Goal: Task Accomplishment & Management: Complete application form

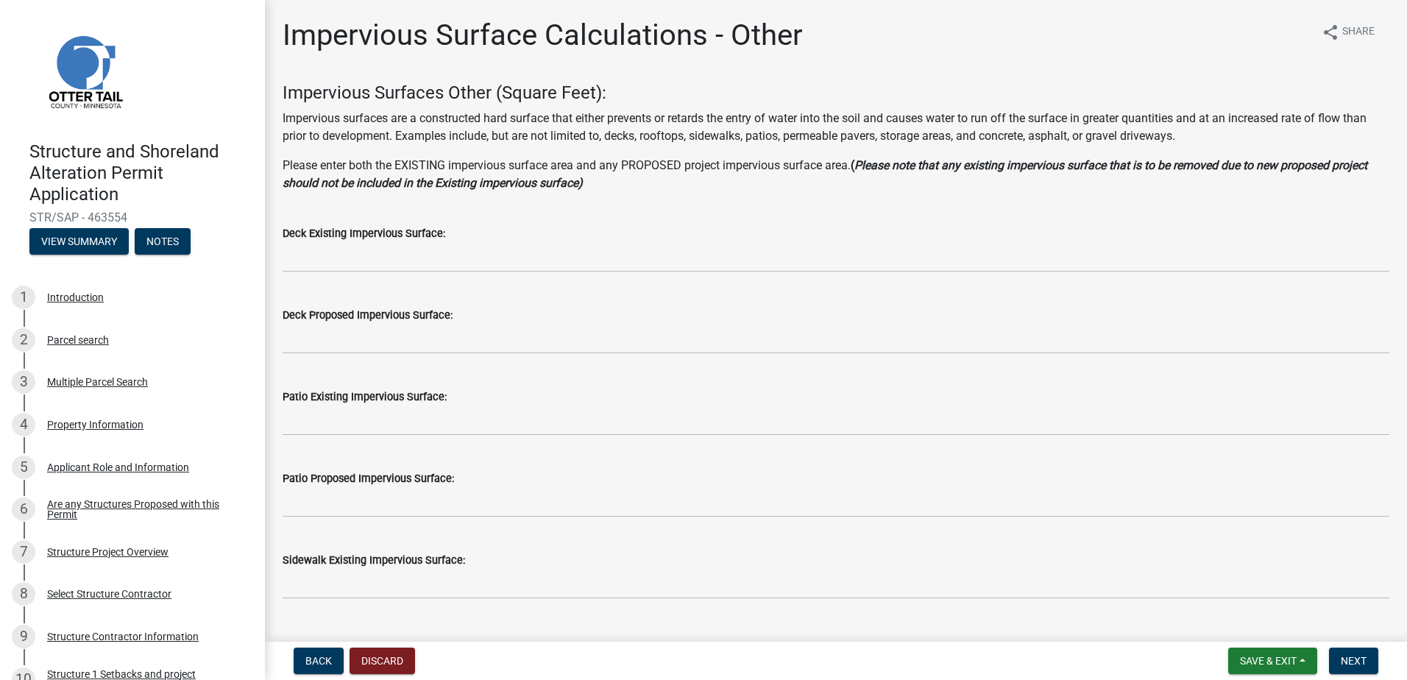
scroll to position [539, 0]
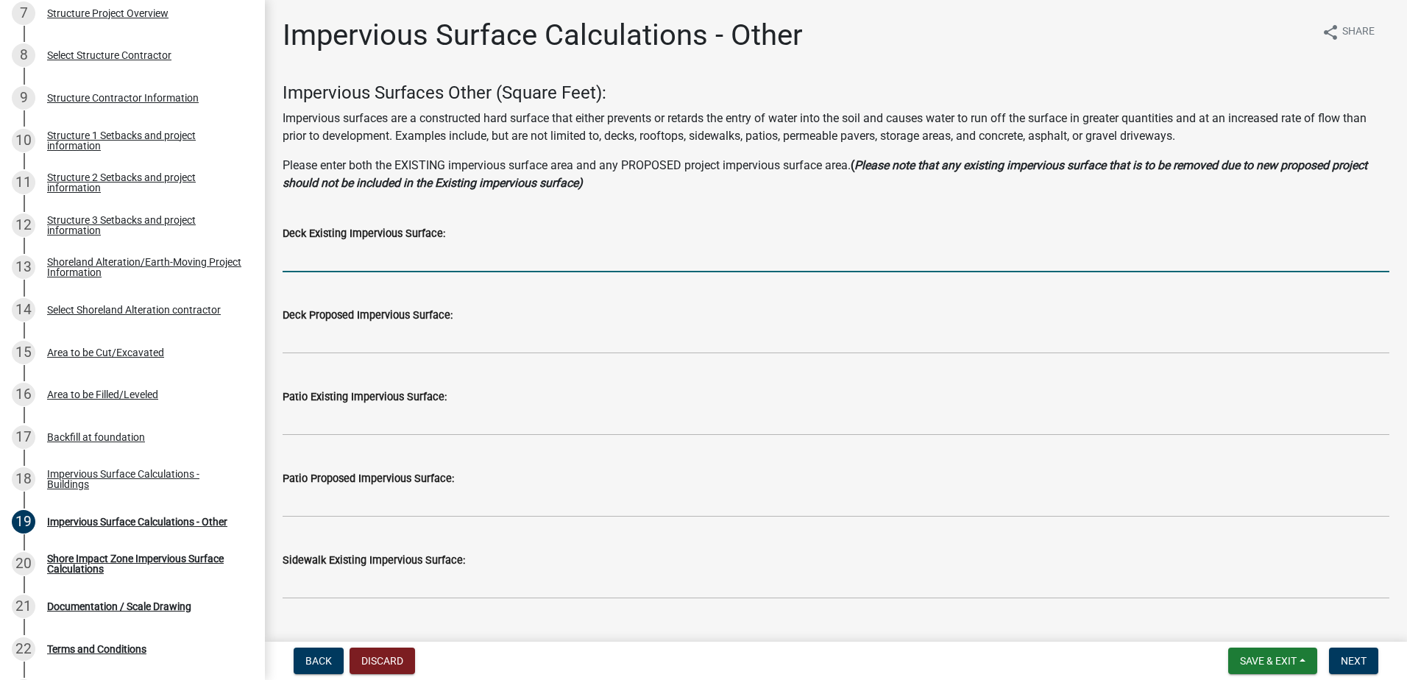
click at [382, 260] on input "text" at bounding box center [836, 257] width 1107 height 30
type input "0"
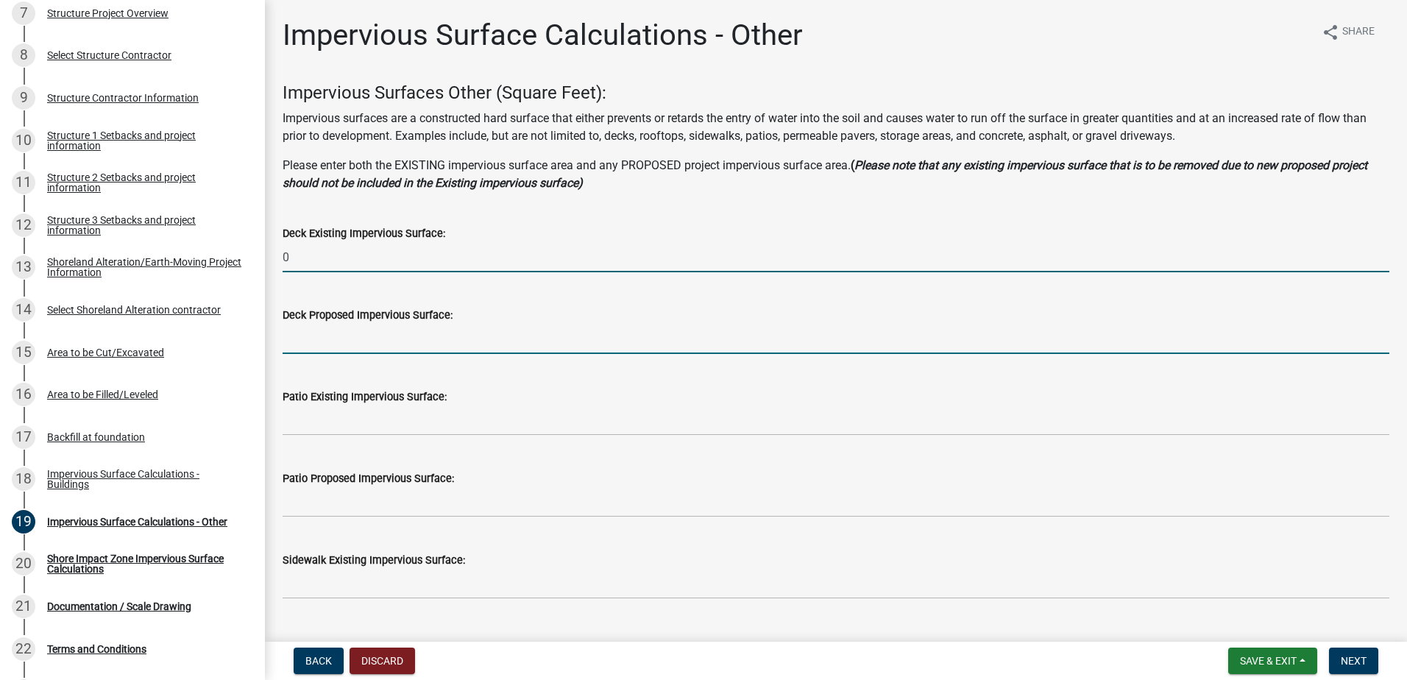
click at [381, 335] on input "text" at bounding box center [836, 339] width 1107 height 30
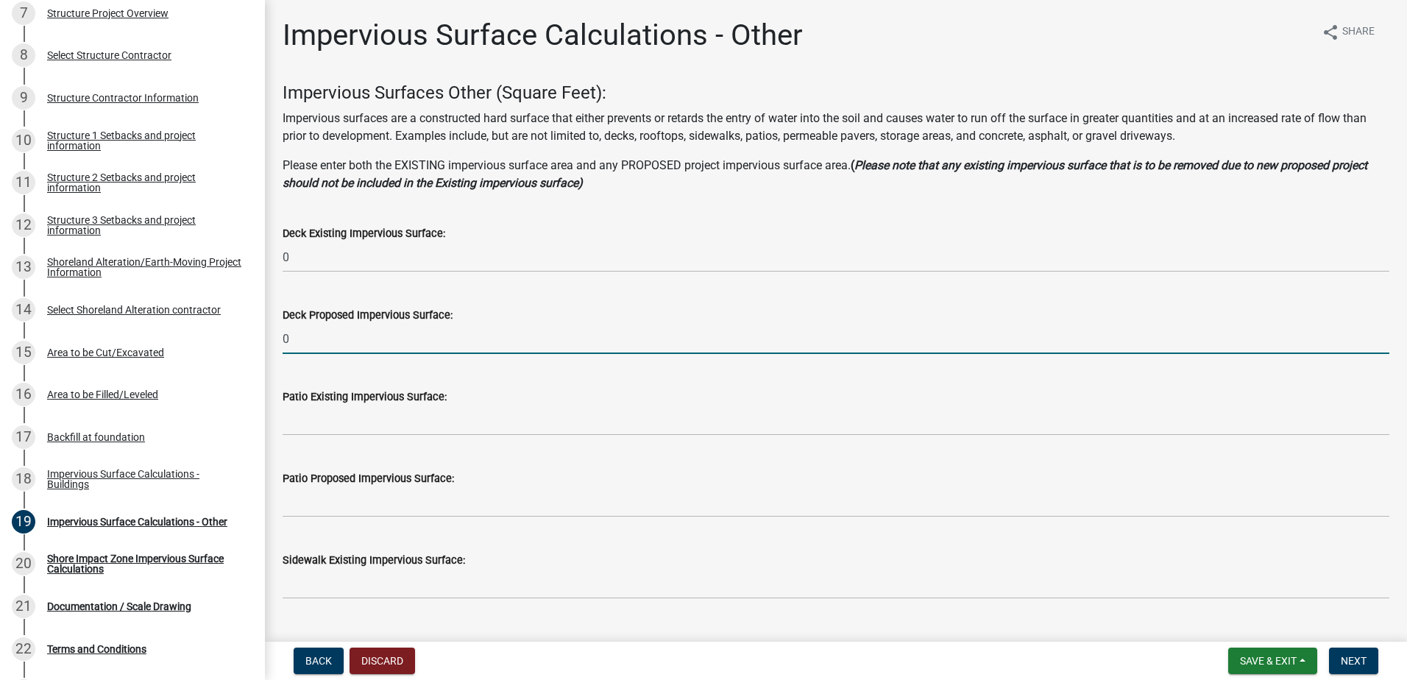
type input "0"
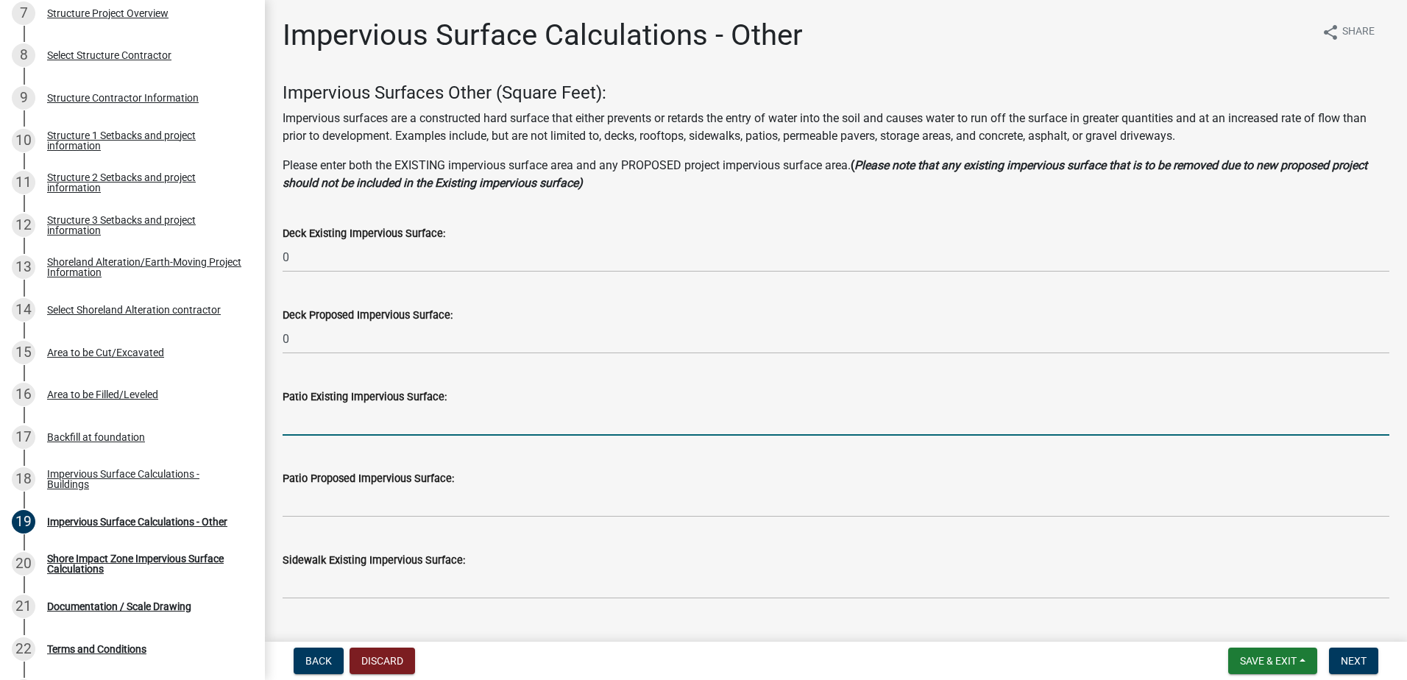
click at [382, 414] on input "text" at bounding box center [836, 421] width 1107 height 30
type input "0"
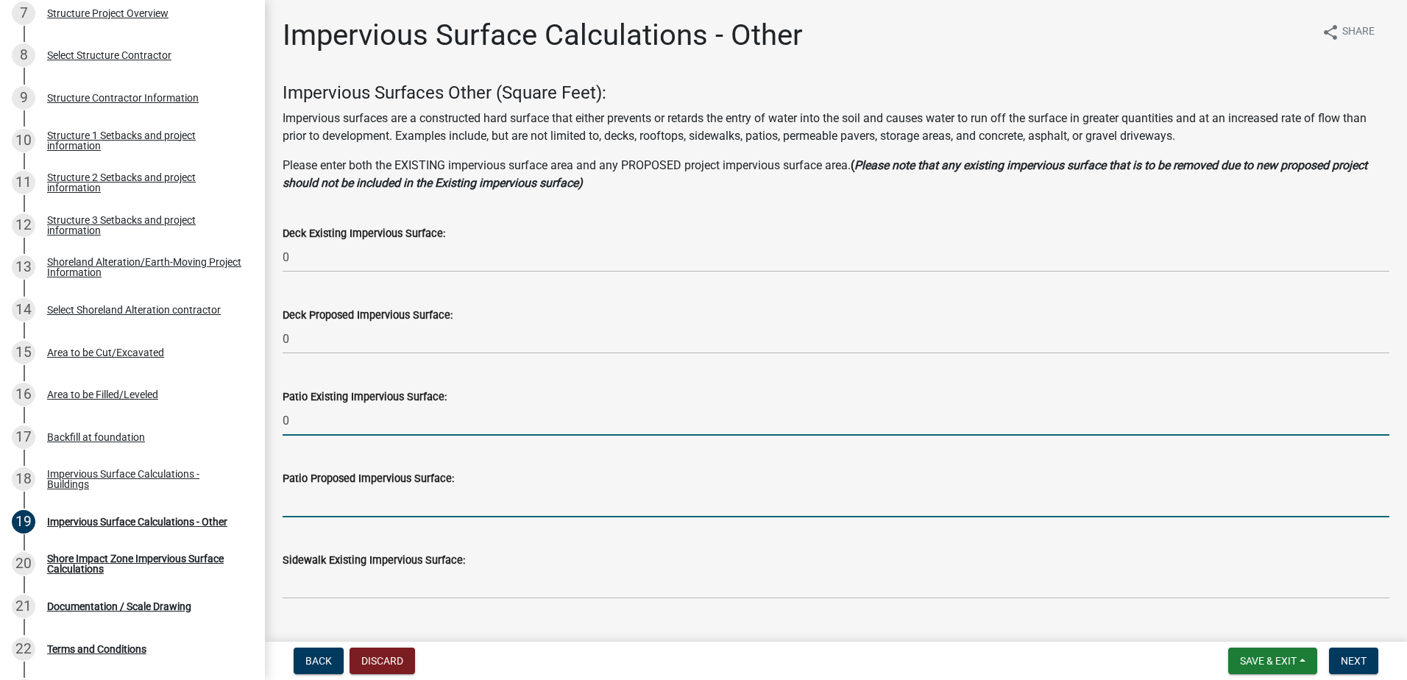
click at [361, 506] on input "text" at bounding box center [836, 502] width 1107 height 30
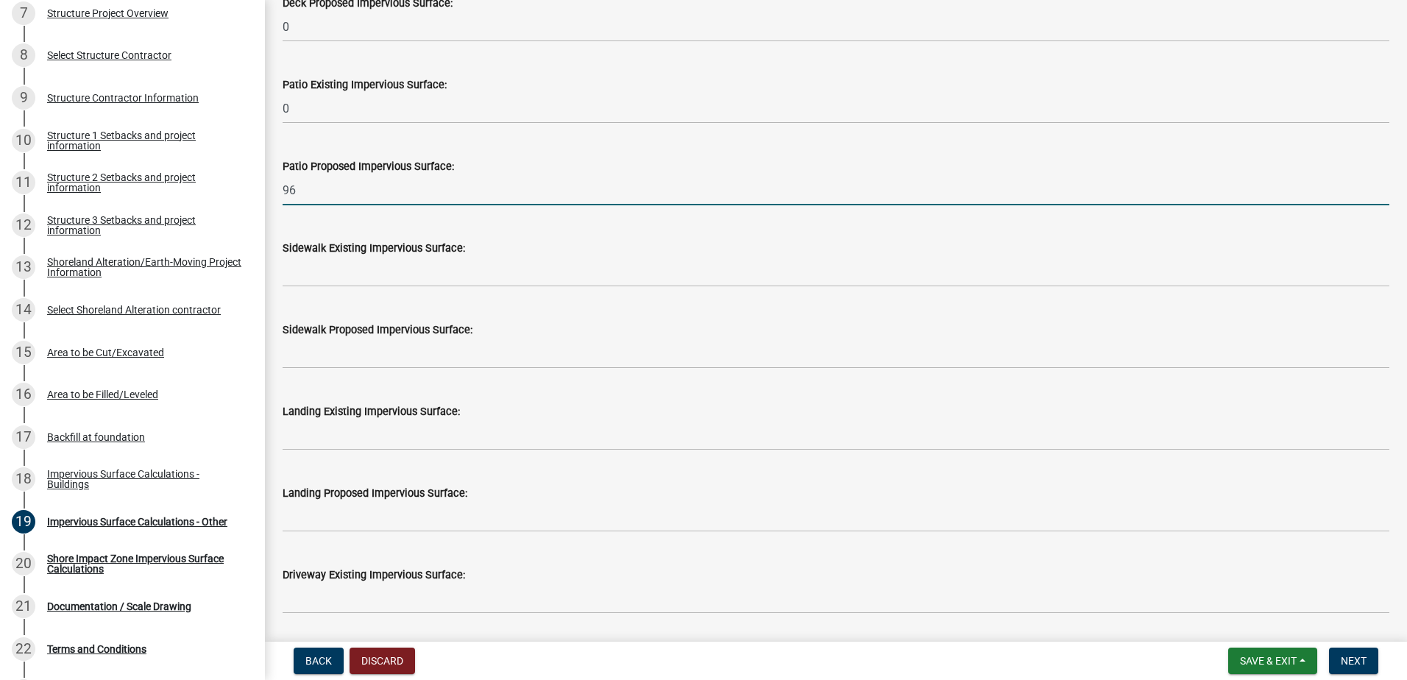
scroll to position [294, 0]
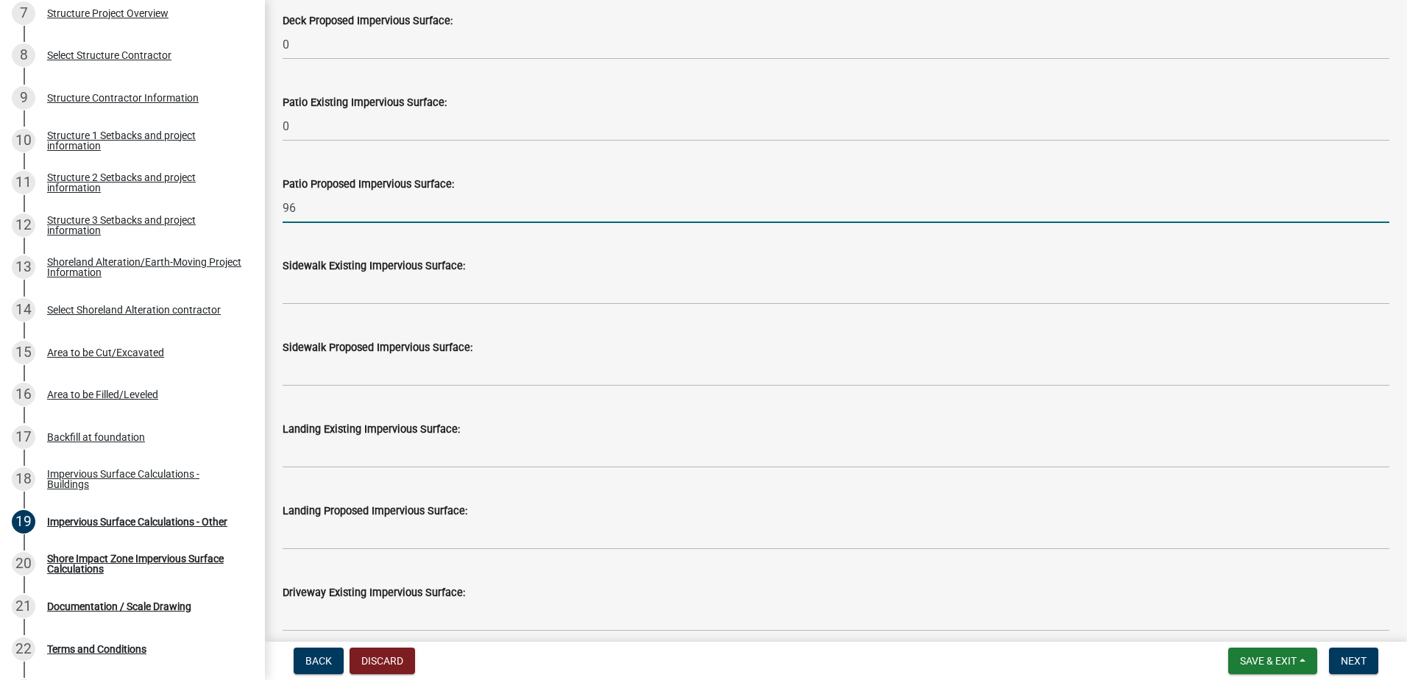
type input "96"
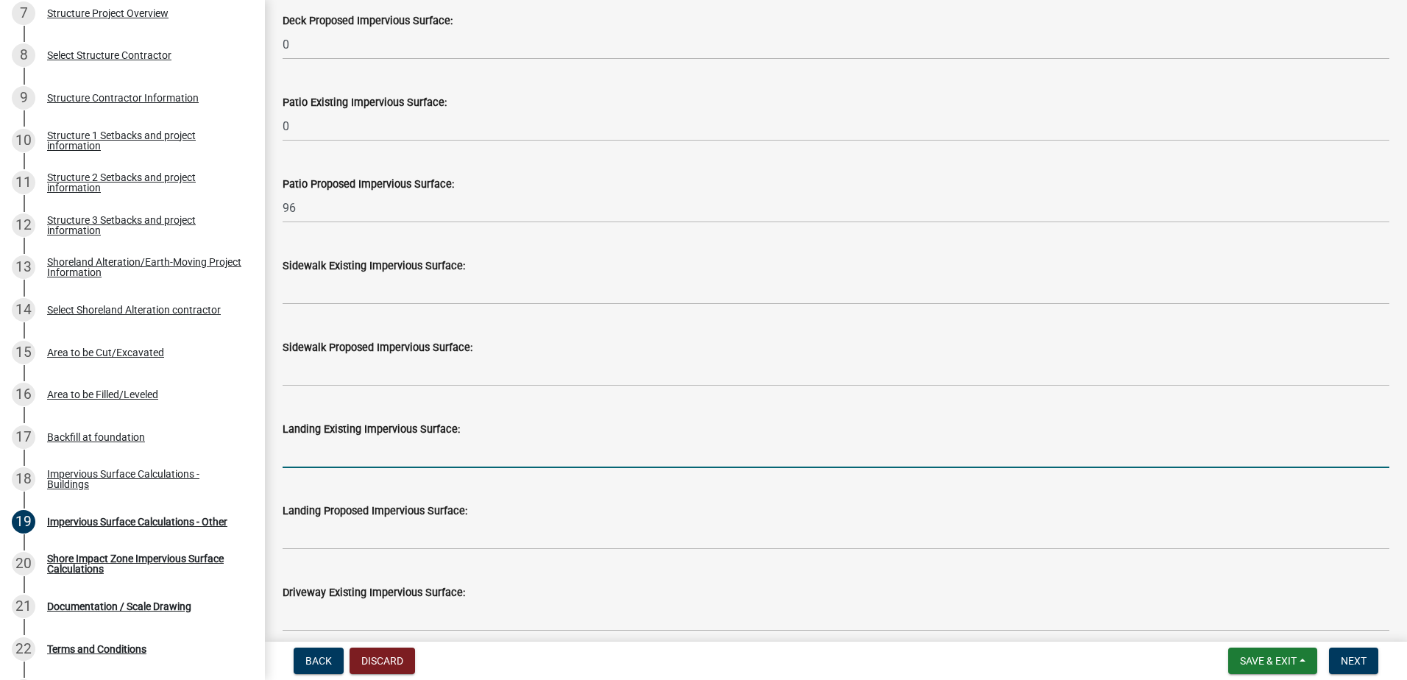
click at [328, 456] on input "text" at bounding box center [836, 453] width 1107 height 30
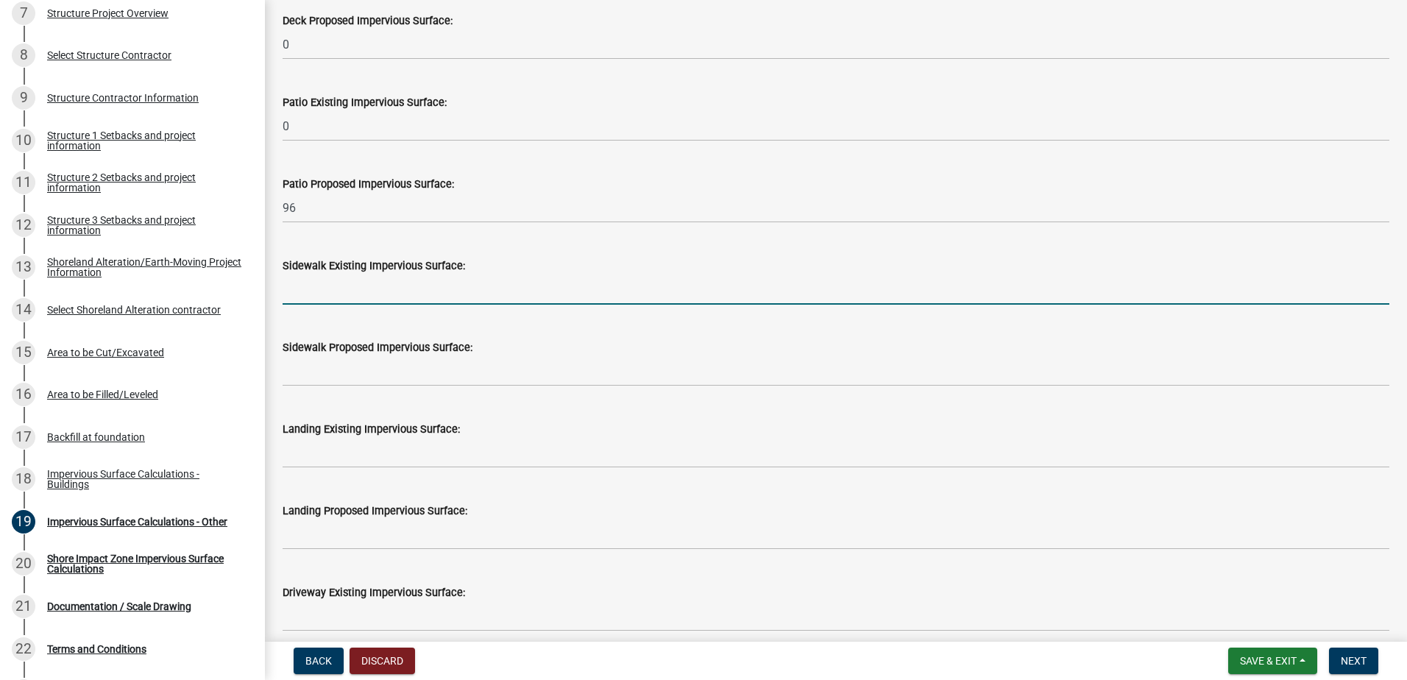
click at [297, 287] on input "text" at bounding box center [836, 290] width 1107 height 30
type input "0"
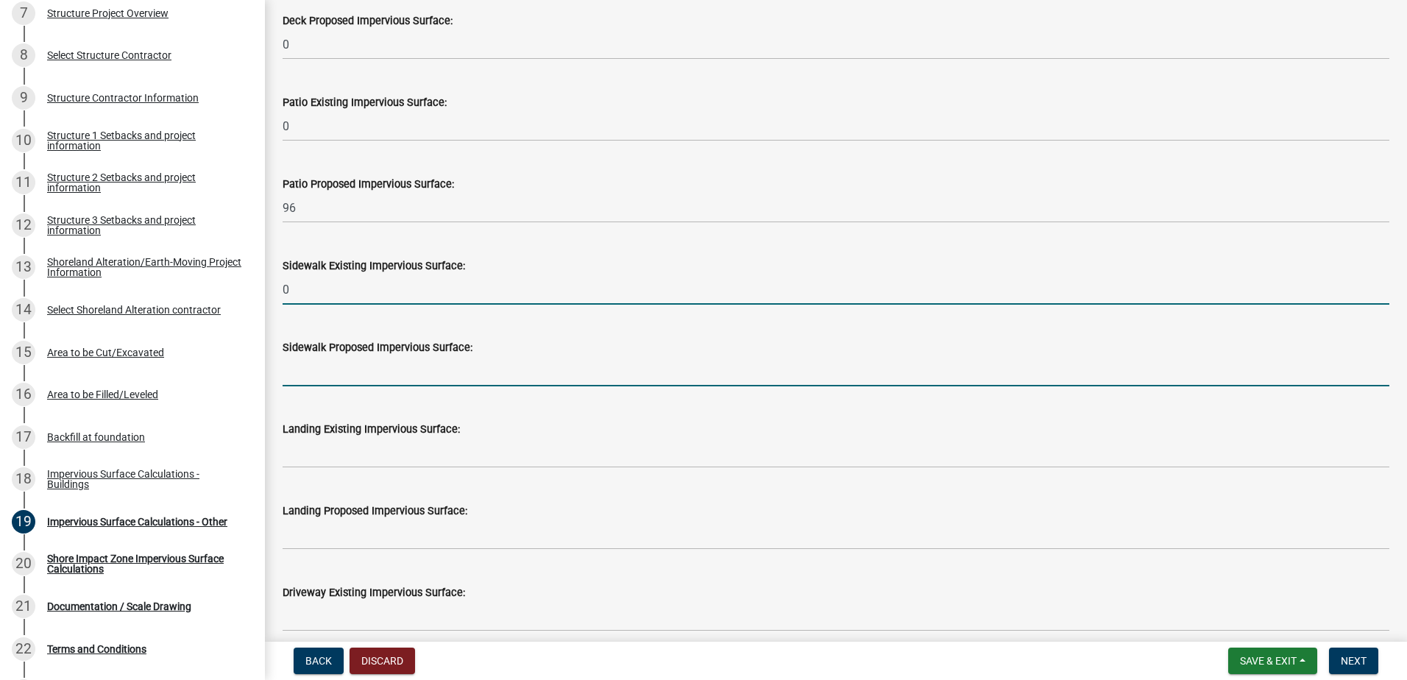
click at [303, 364] on input "text" at bounding box center [836, 371] width 1107 height 30
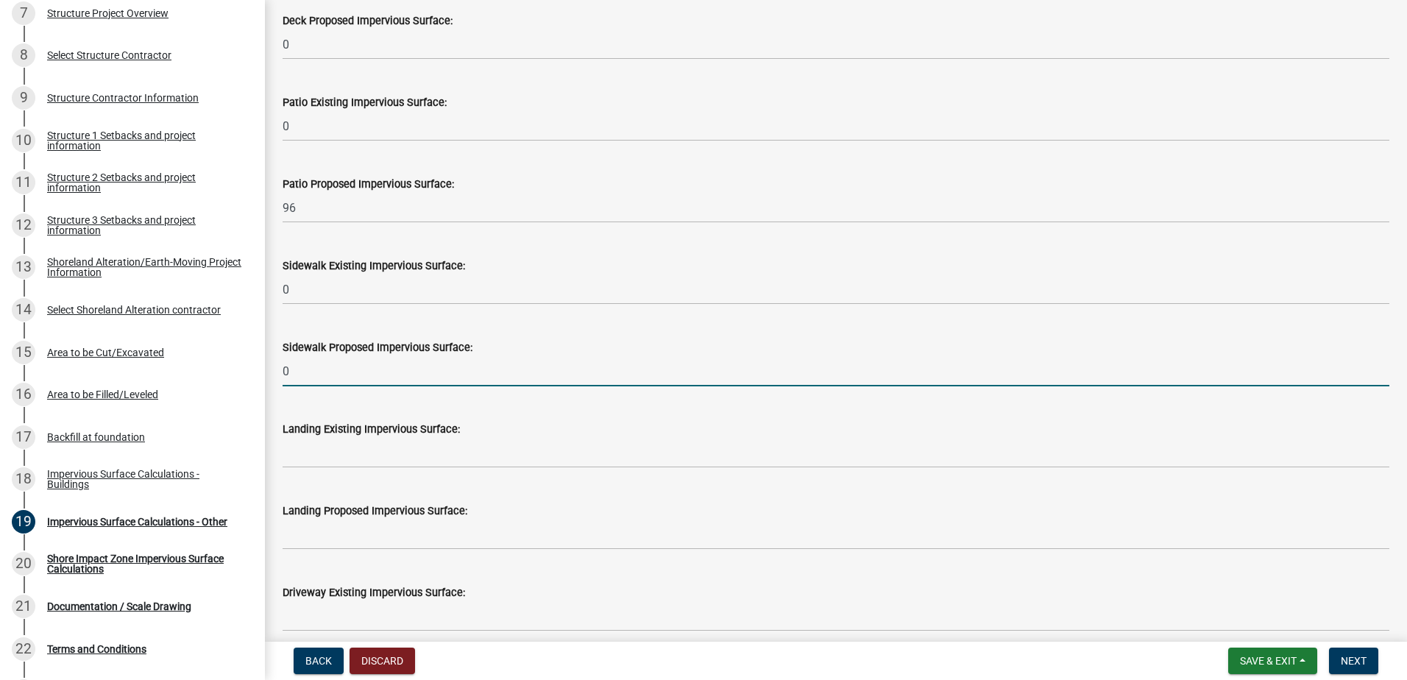
type input "0"
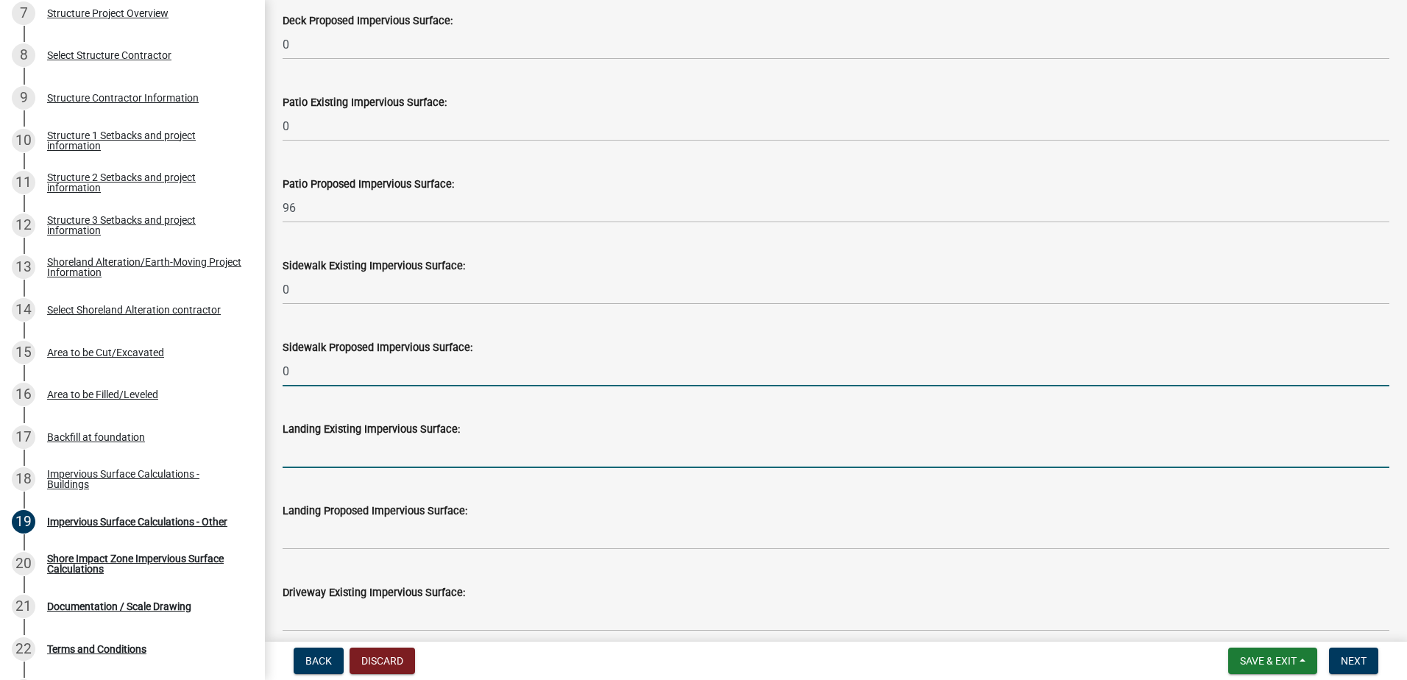
click at [305, 448] on input "text" at bounding box center [836, 453] width 1107 height 30
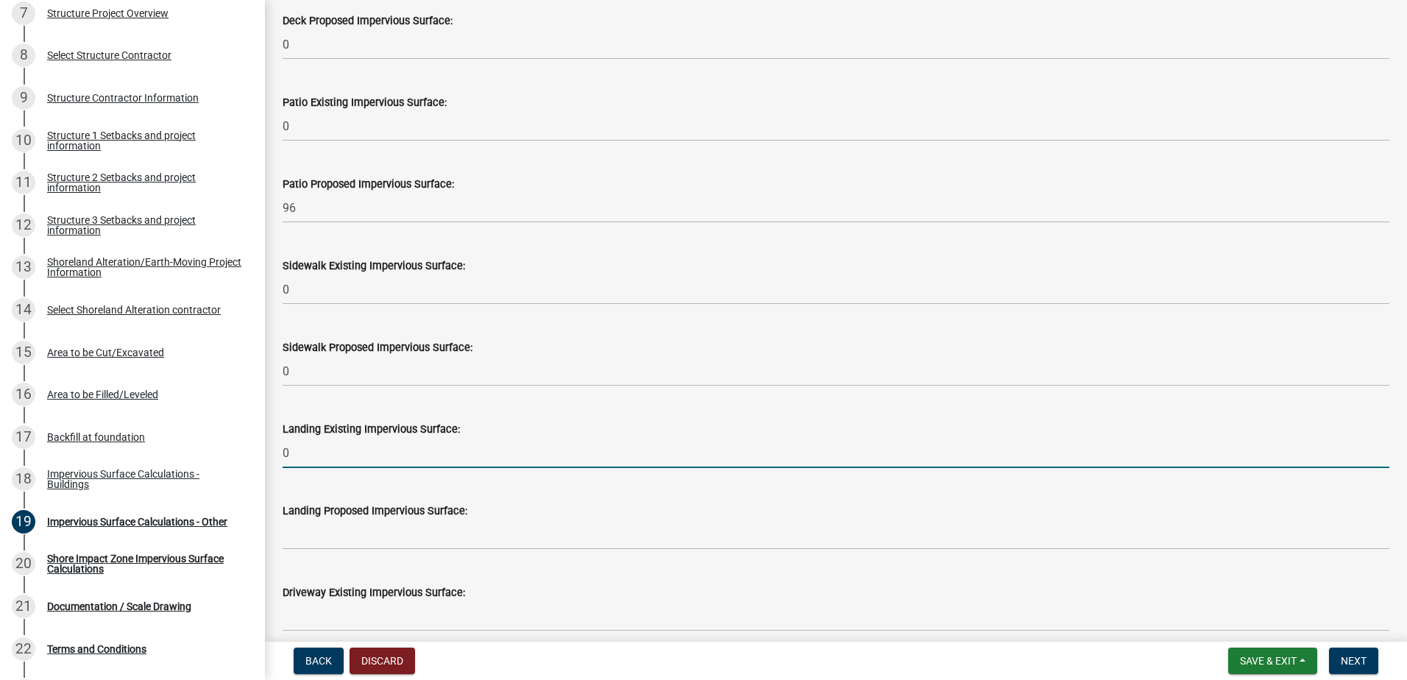
type input "0"
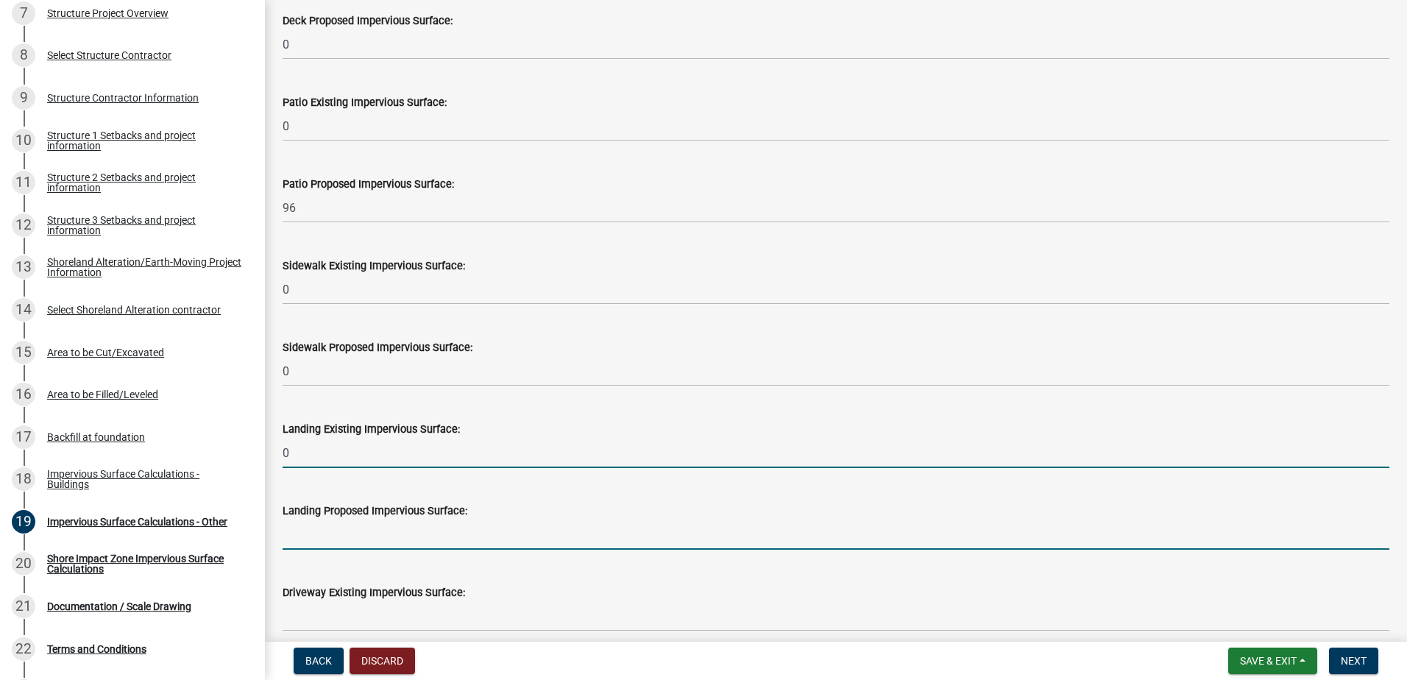
click at [309, 532] on input "text" at bounding box center [836, 535] width 1107 height 30
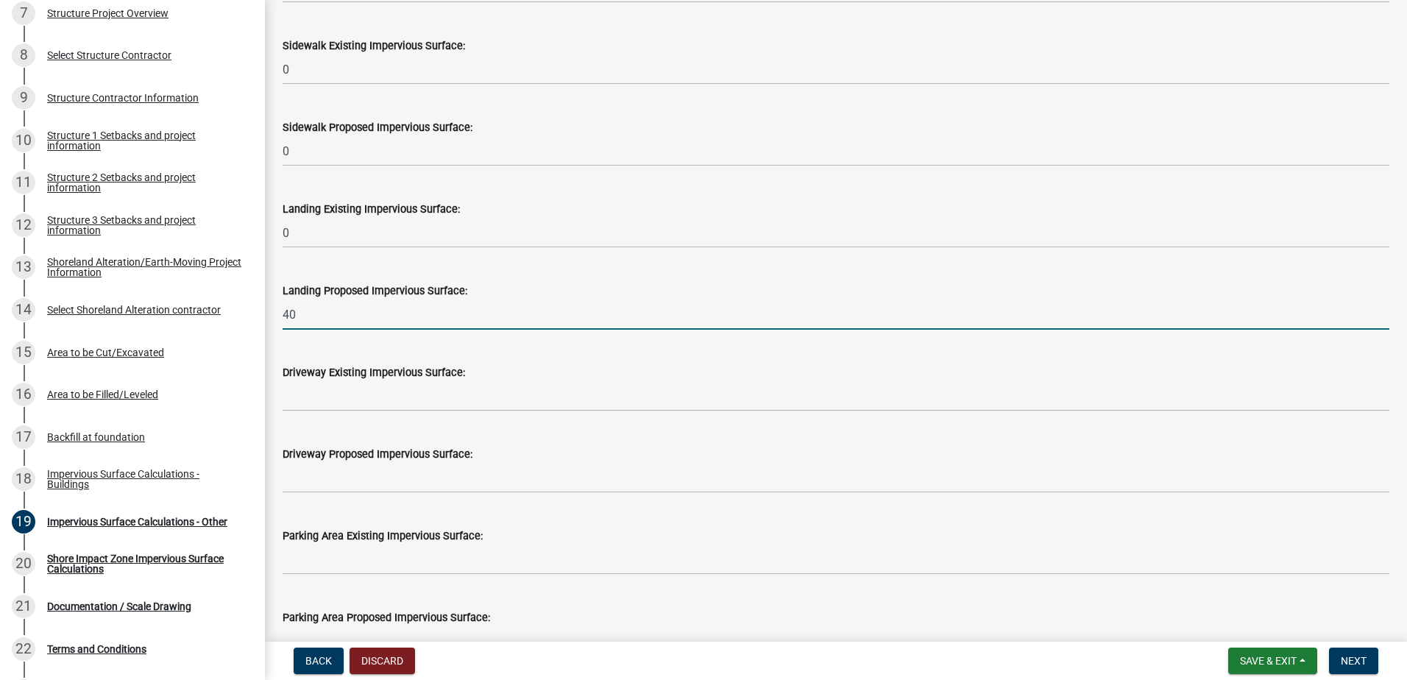
scroll to position [515, 0]
type input "40"
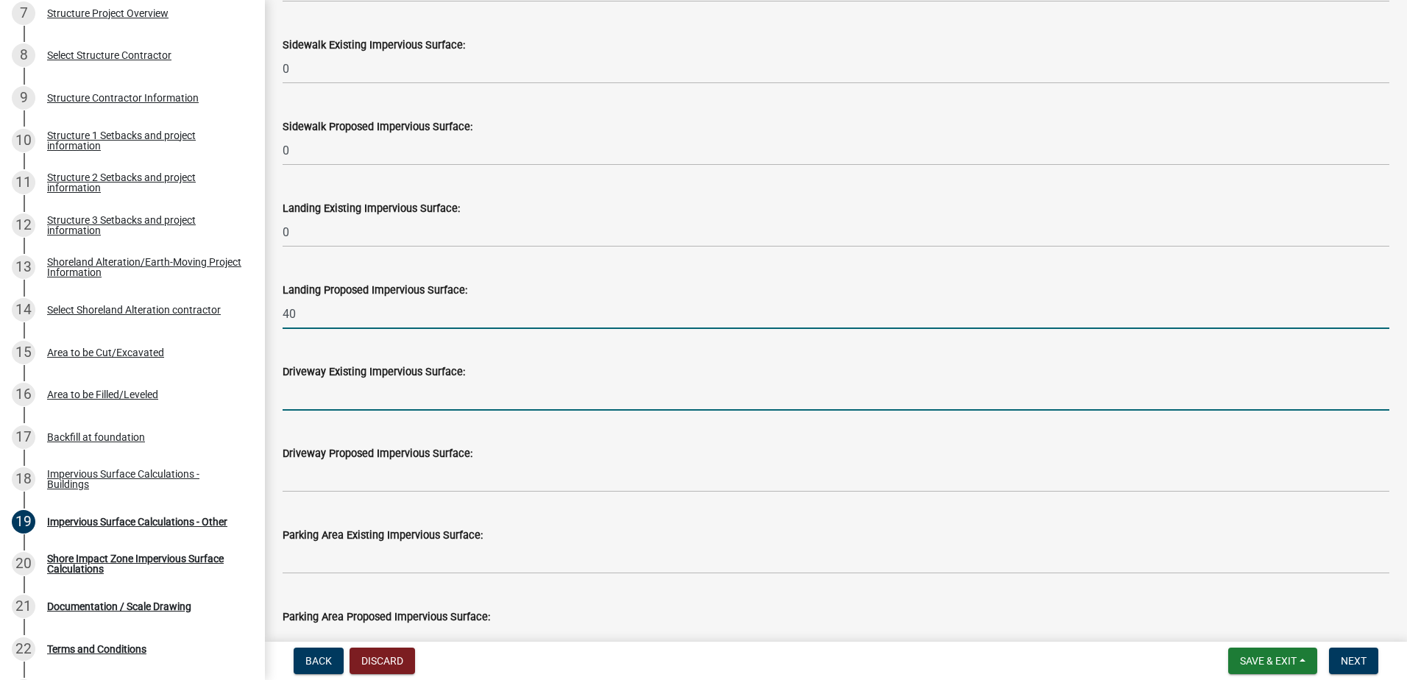
click at [361, 404] on input "text" at bounding box center [836, 396] width 1107 height 30
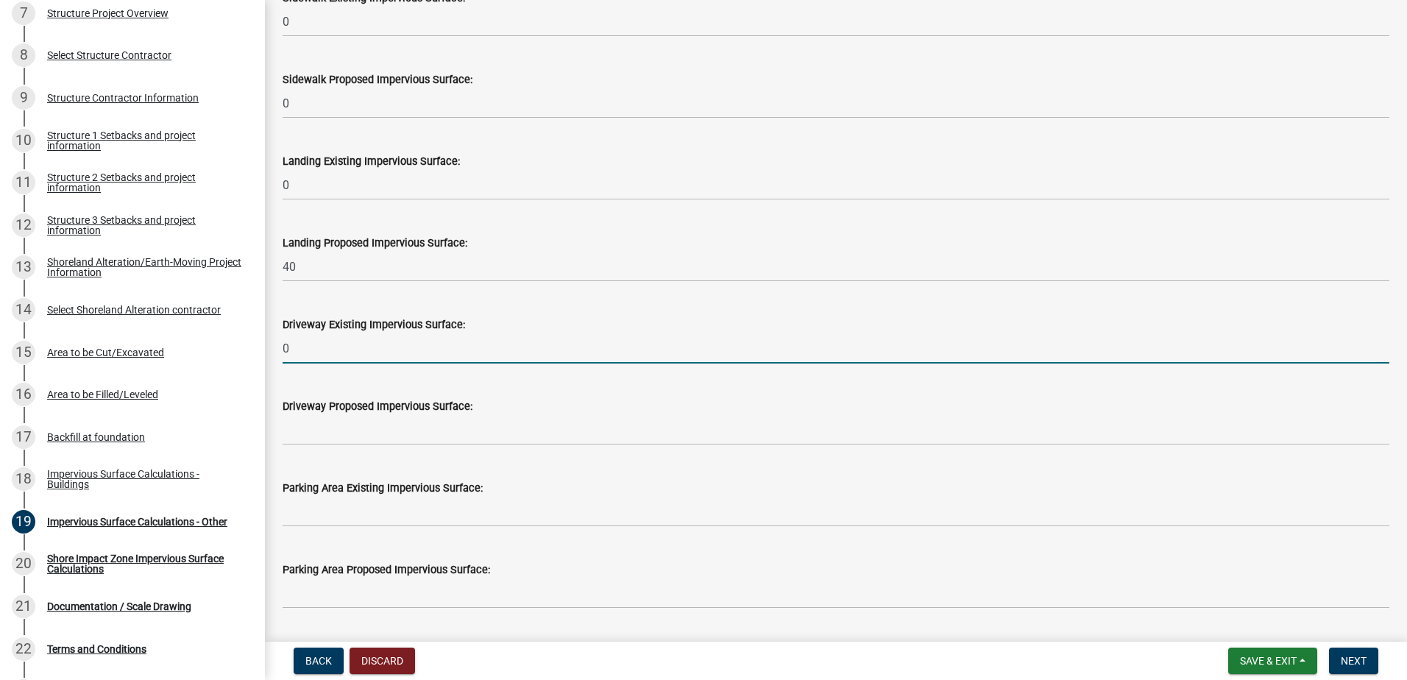
scroll to position [589, 0]
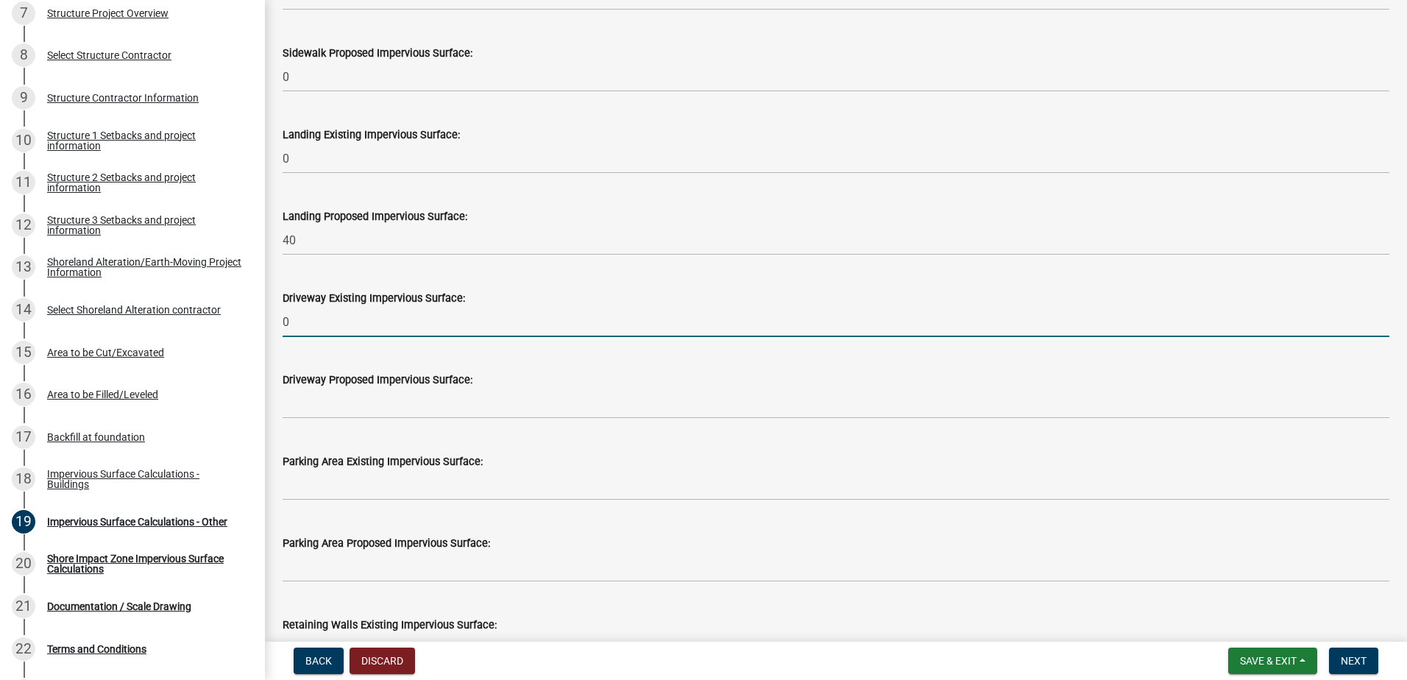
type input "0"
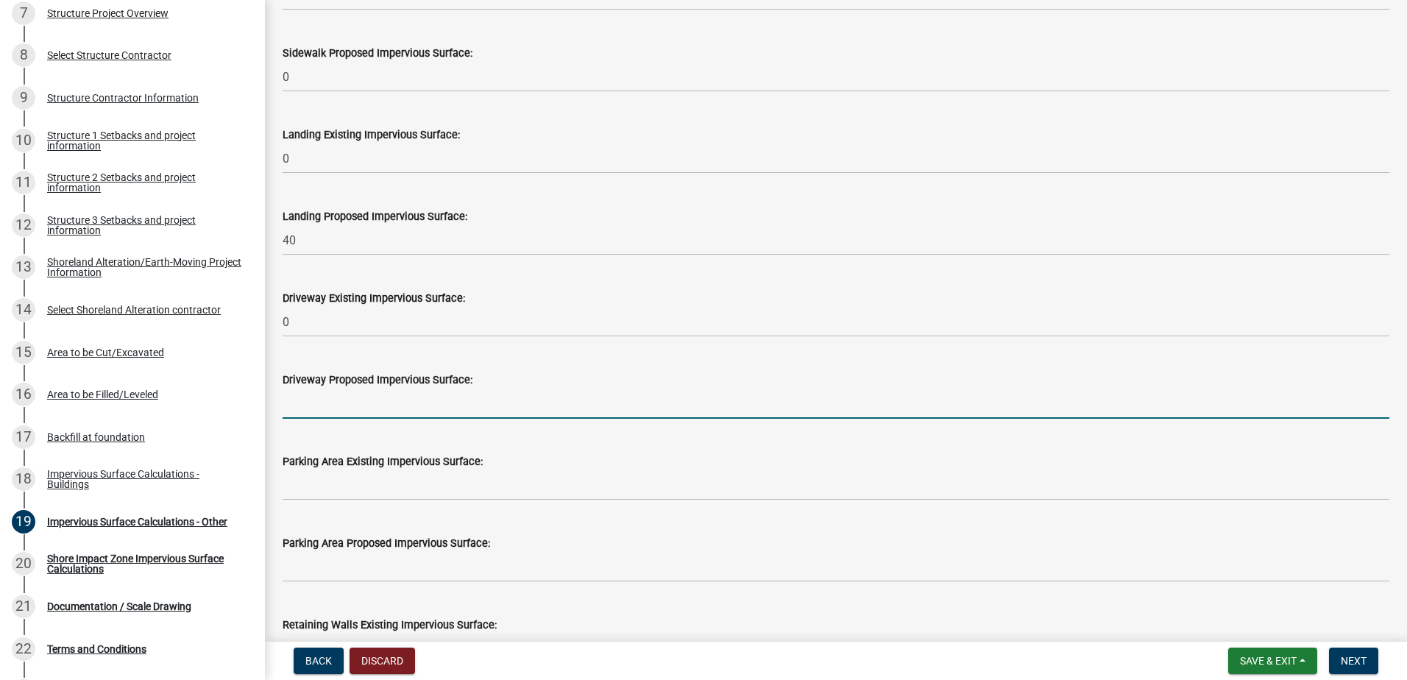
click at [339, 406] on input "text" at bounding box center [836, 404] width 1107 height 30
type input "483"
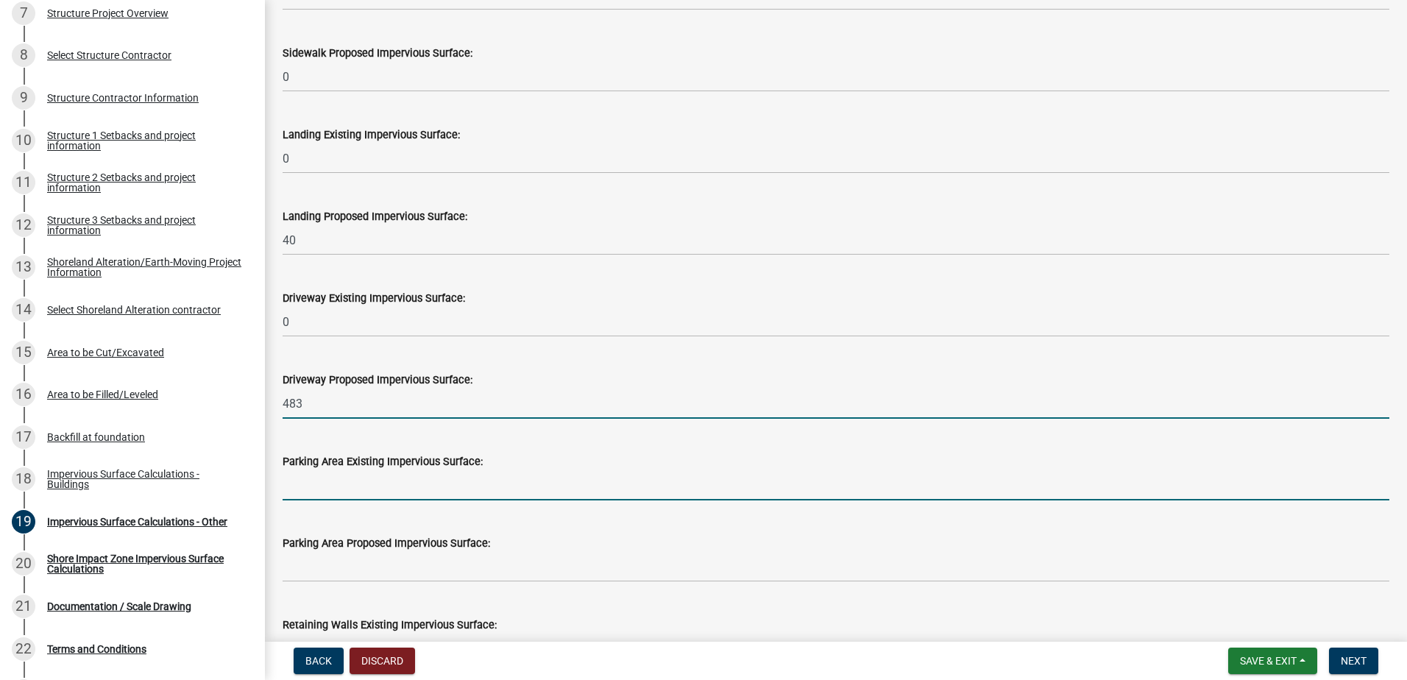
click at [330, 477] on input "text" at bounding box center [836, 485] width 1107 height 30
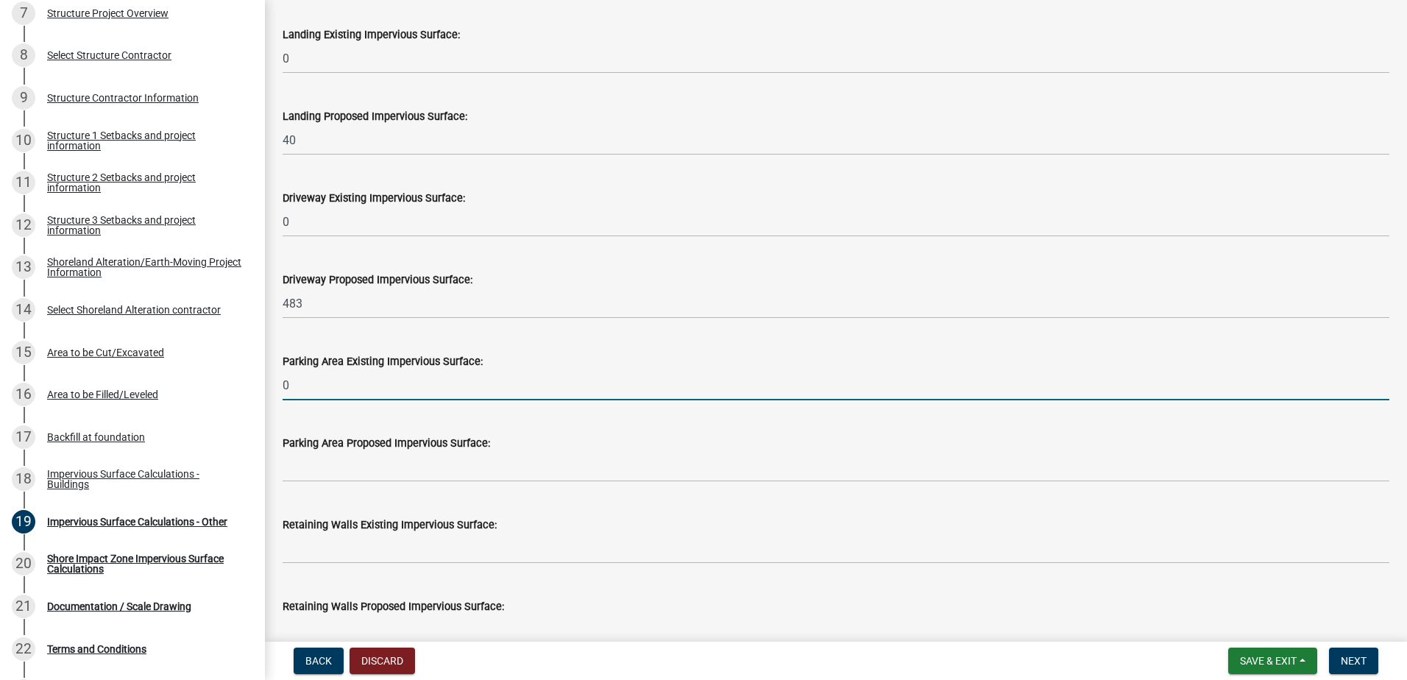
scroll to position [736, 0]
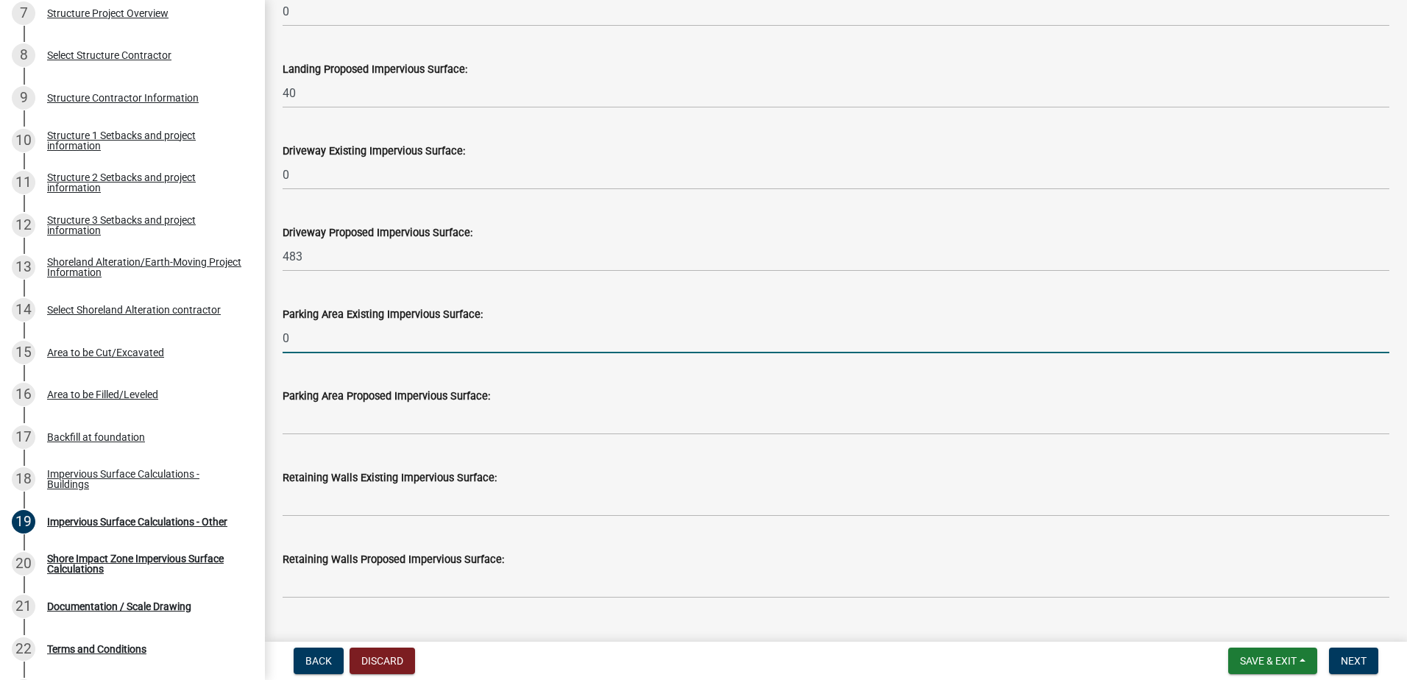
type input "0"
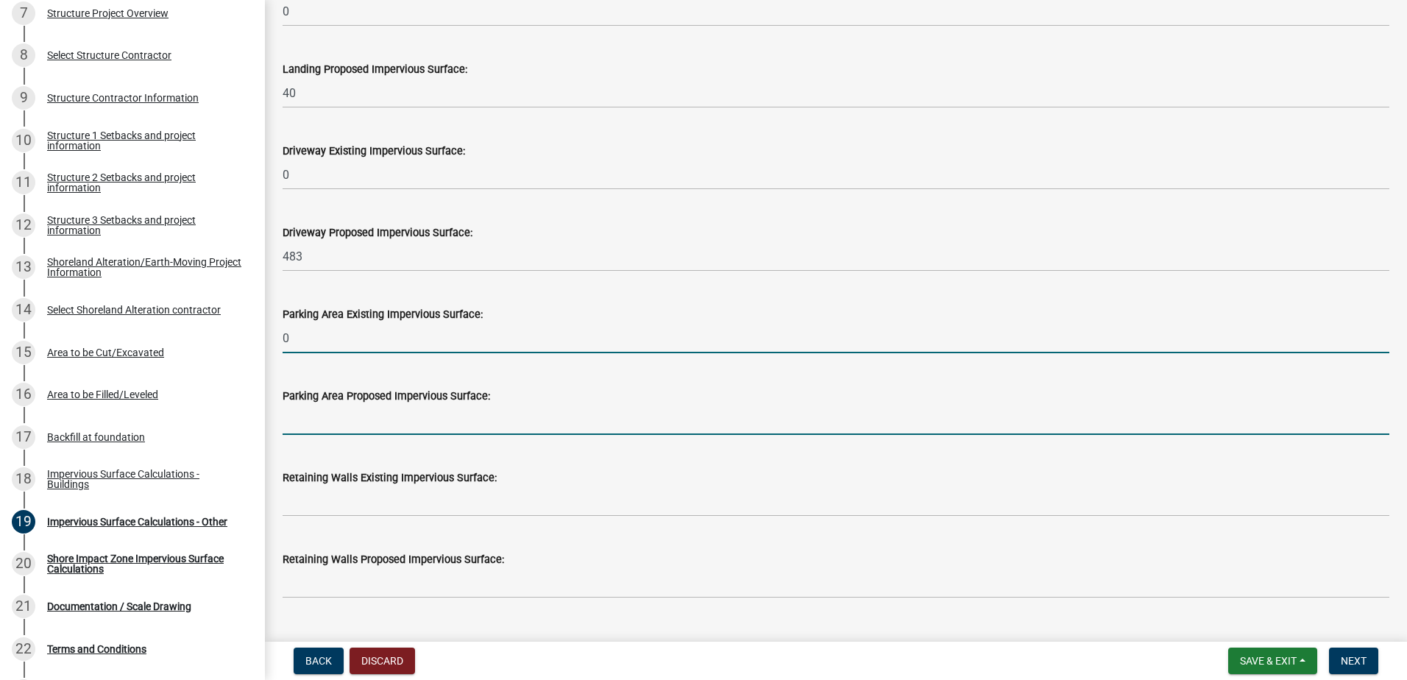
click at [357, 423] on input "text" at bounding box center [836, 420] width 1107 height 30
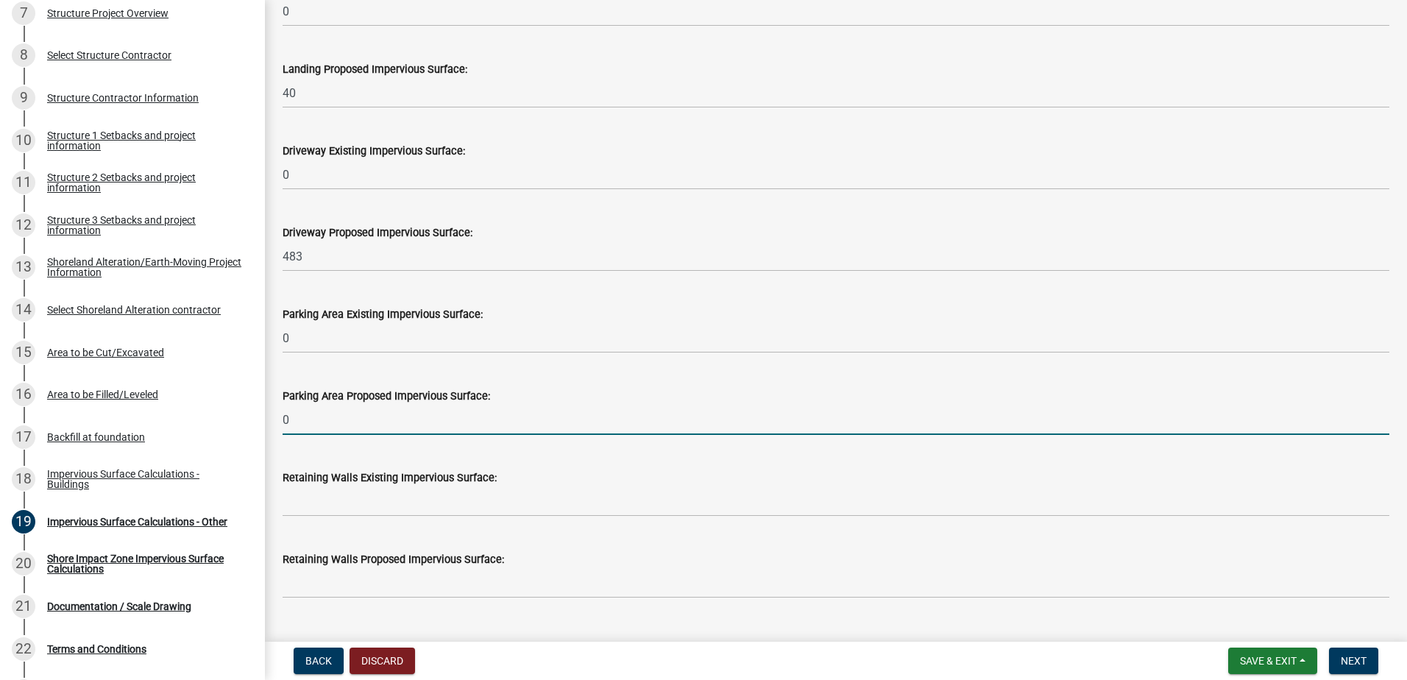
scroll to position [810, 0]
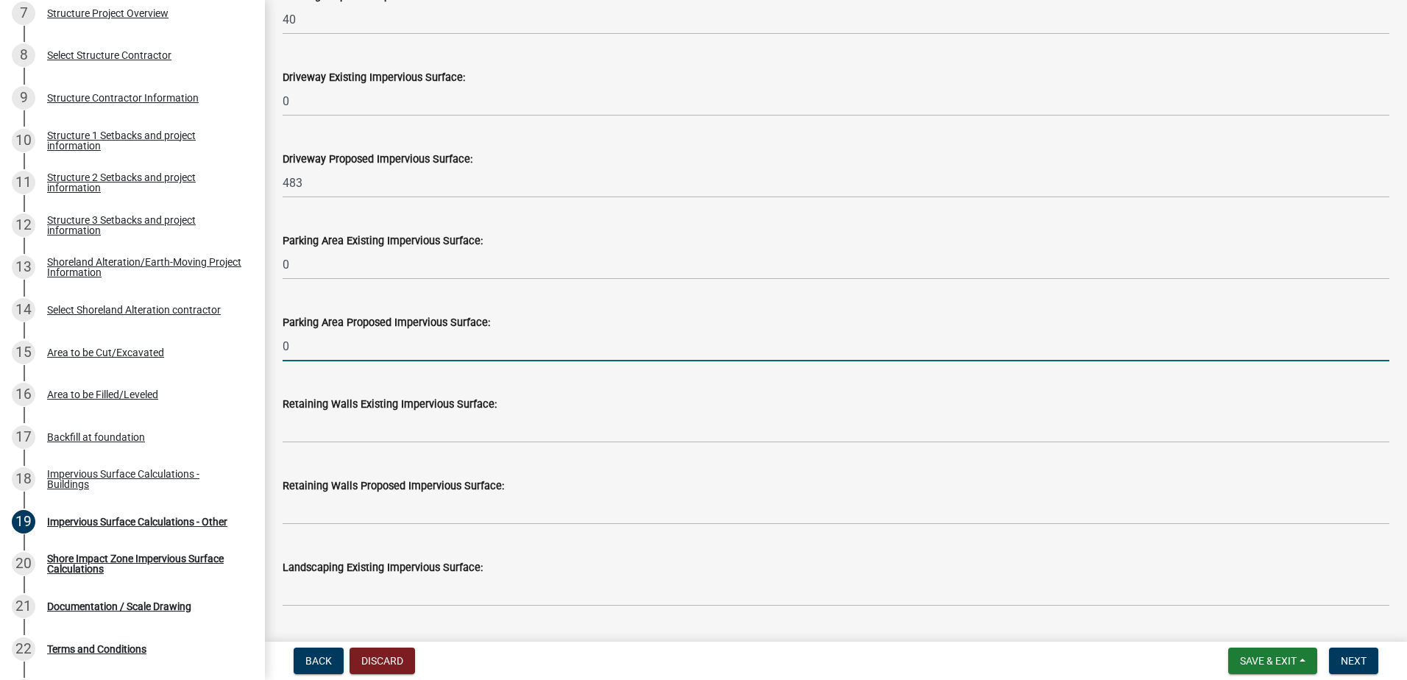
type input "0"
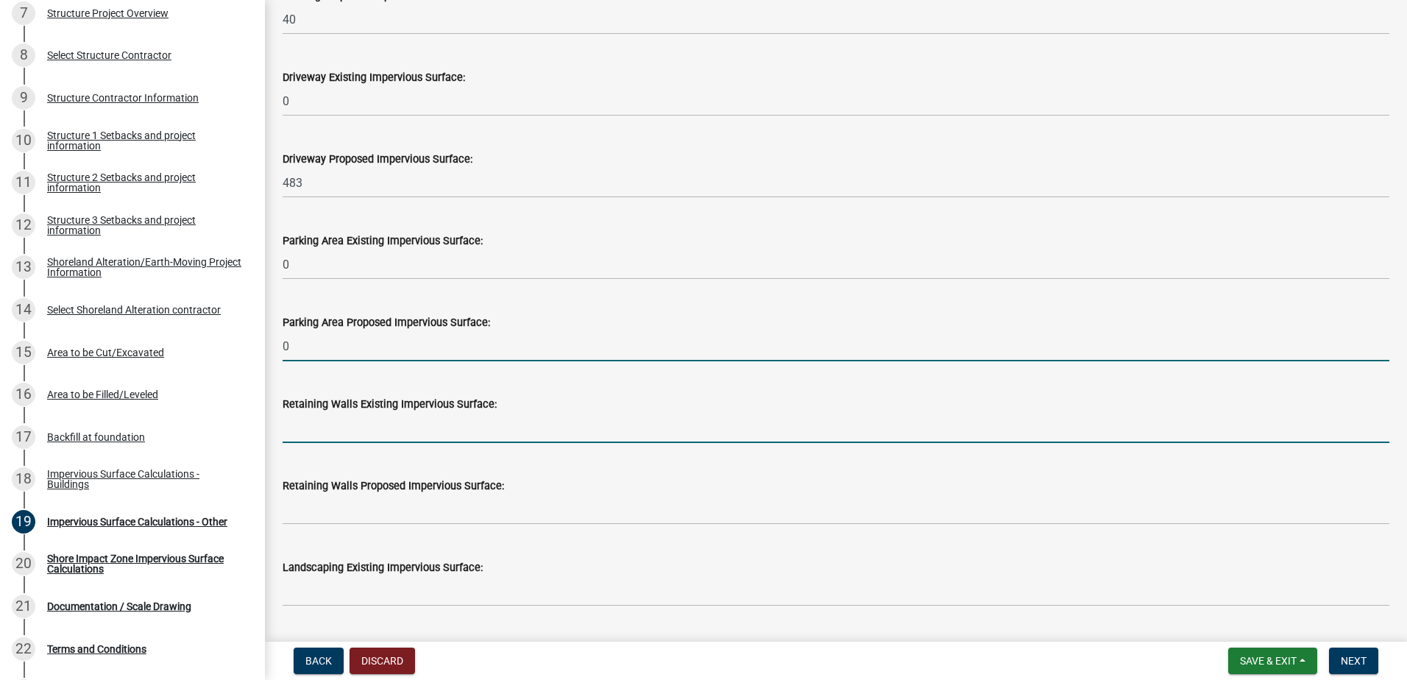
click at [357, 436] on input "text" at bounding box center [836, 428] width 1107 height 30
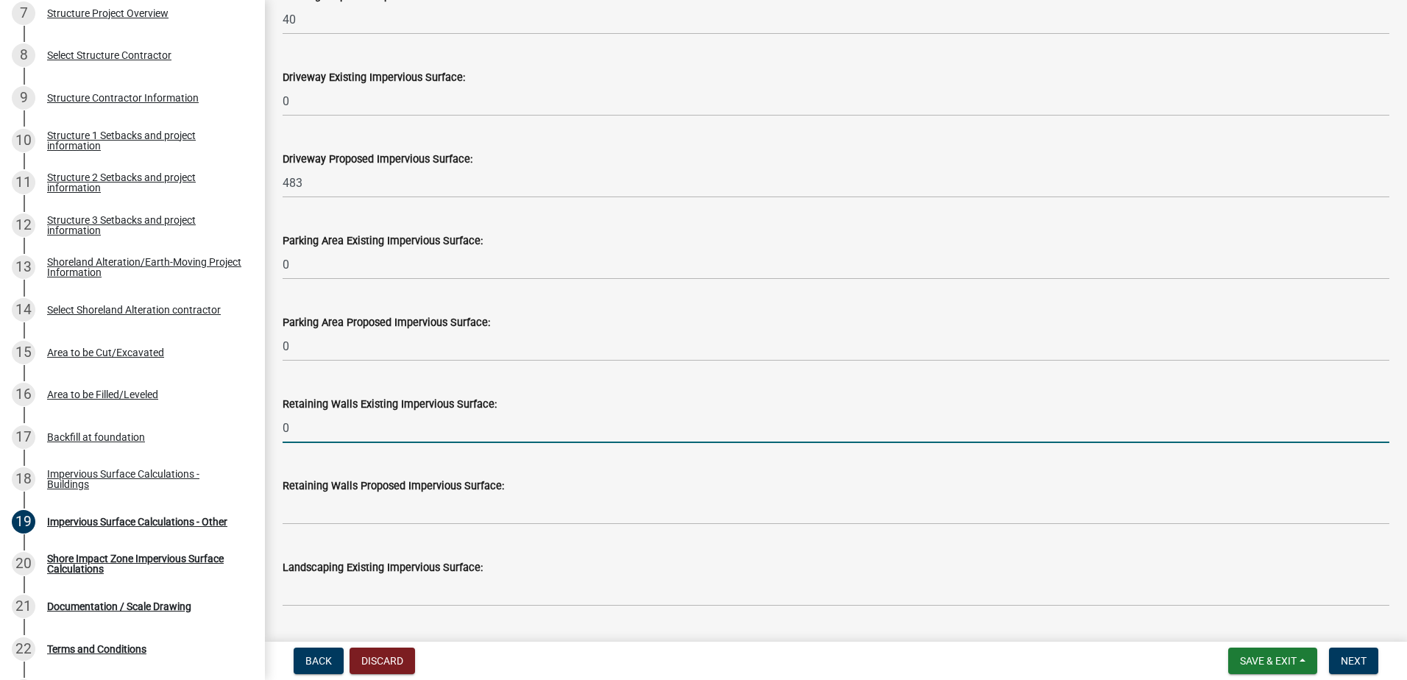
type input "0"
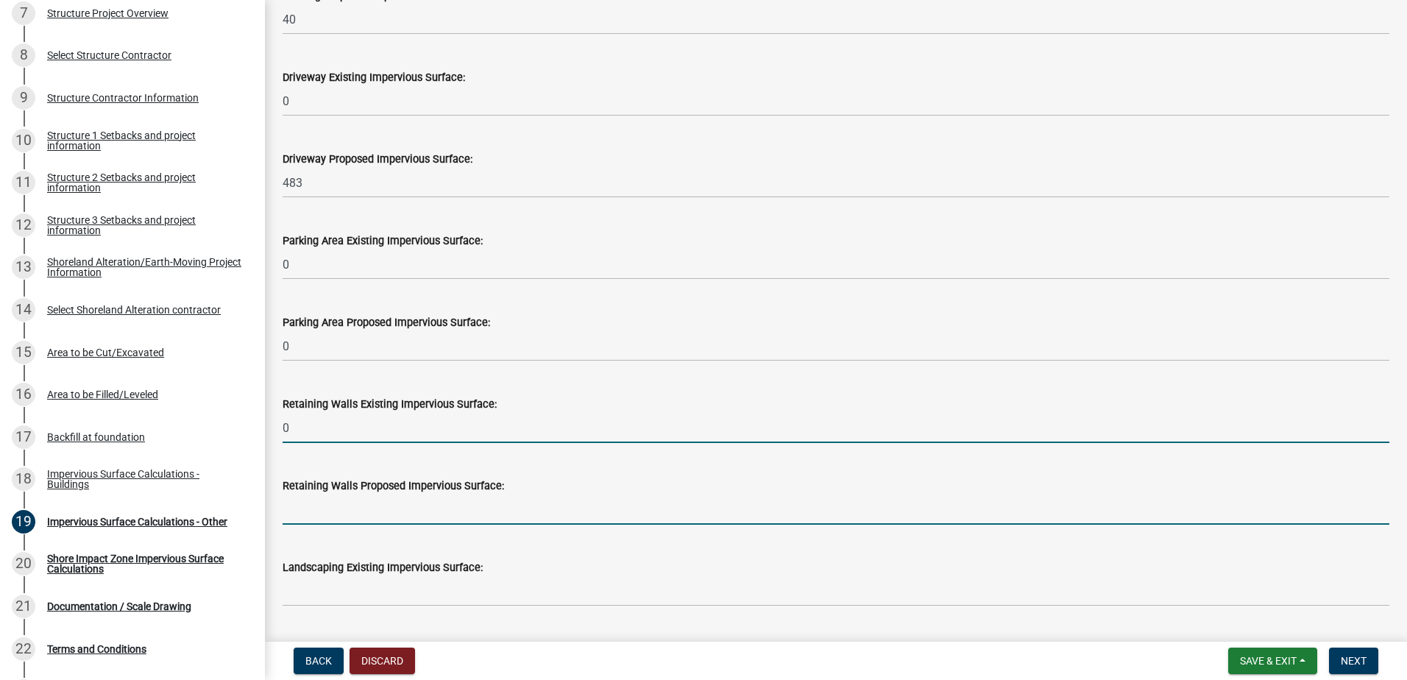
click at [352, 506] on input "text" at bounding box center [836, 510] width 1107 height 30
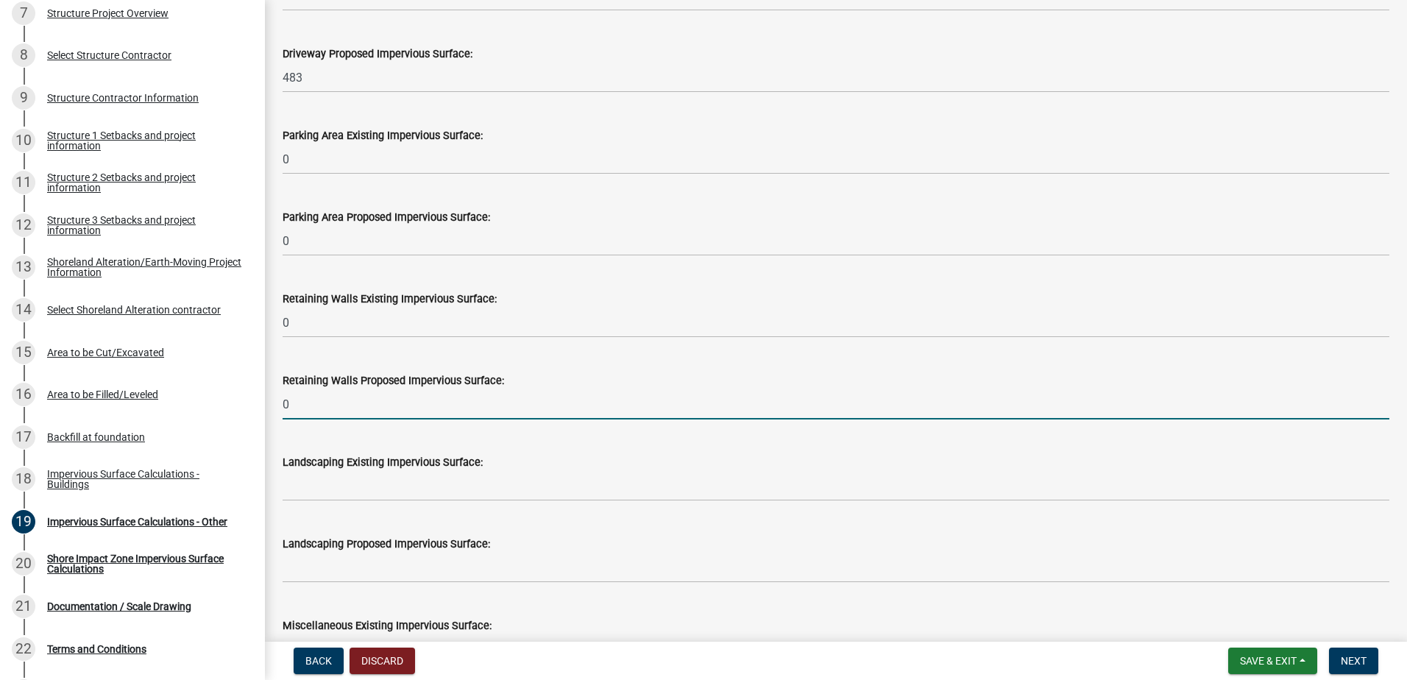
scroll to position [957, 0]
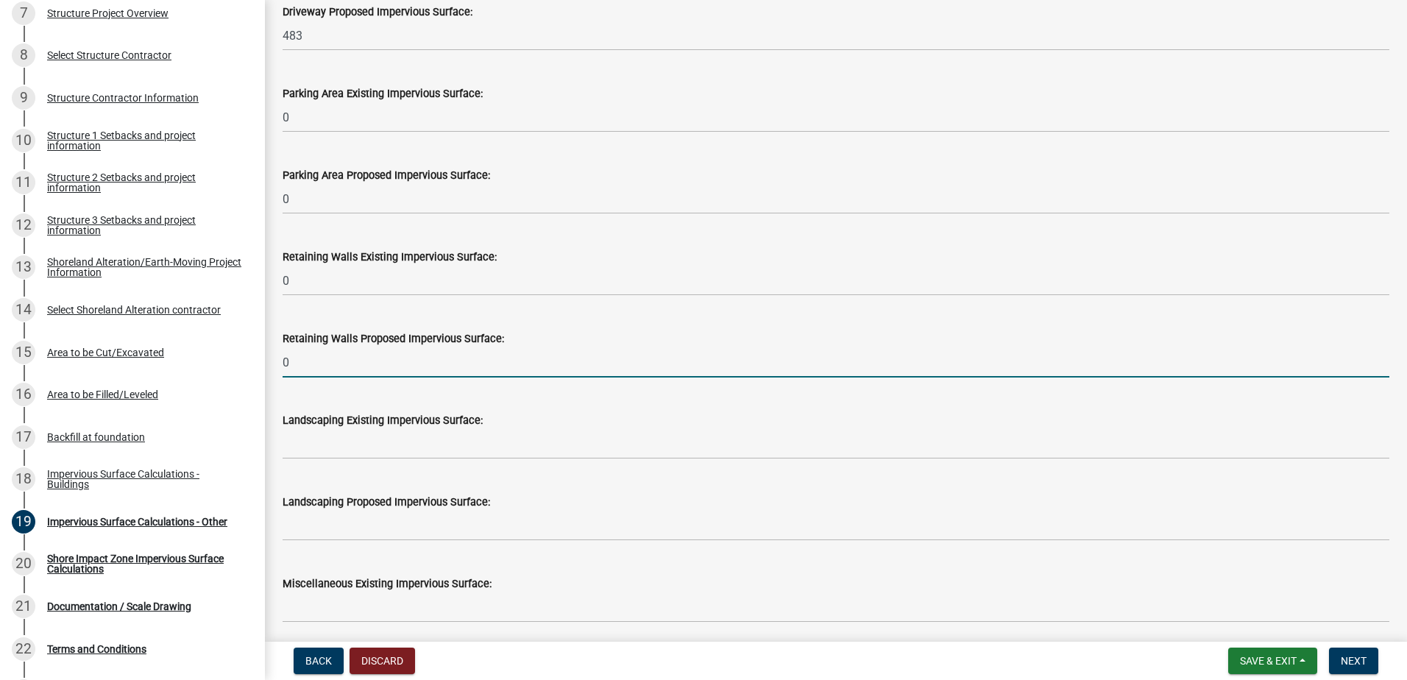
type input "0"
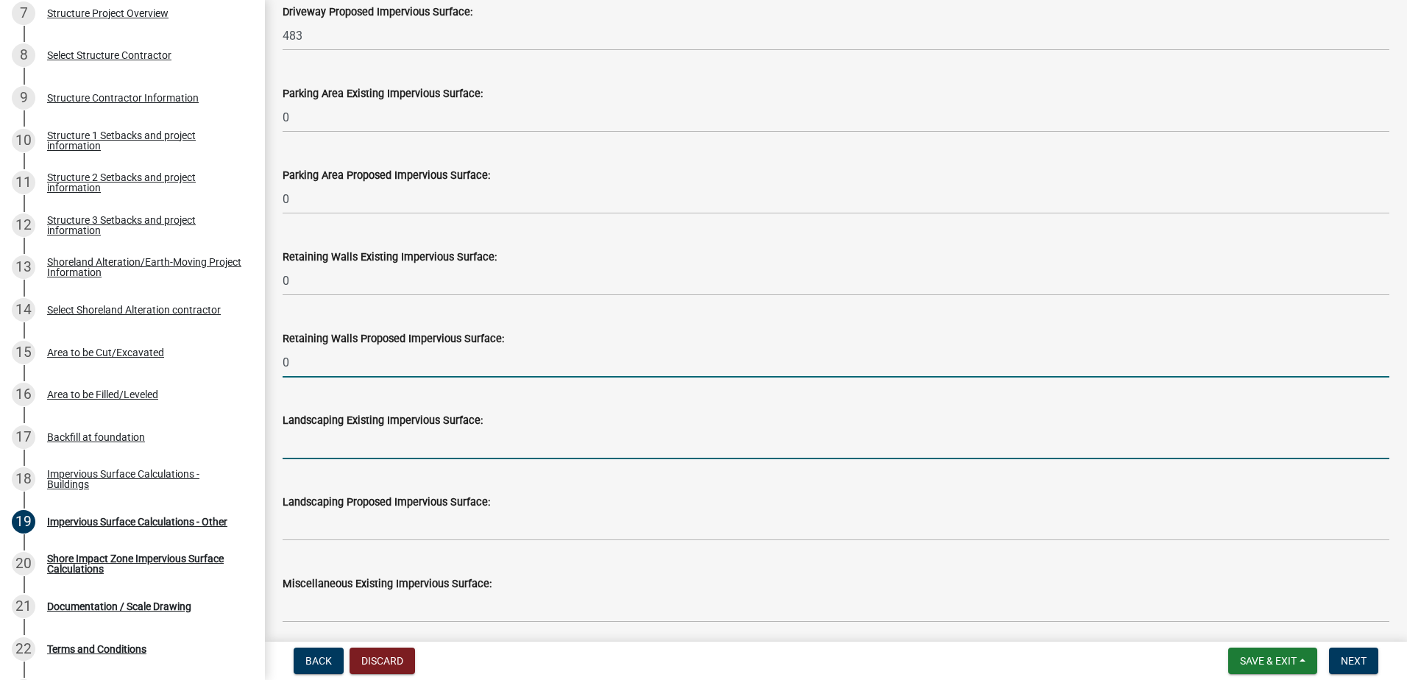
click at [337, 450] on input "text" at bounding box center [836, 444] width 1107 height 30
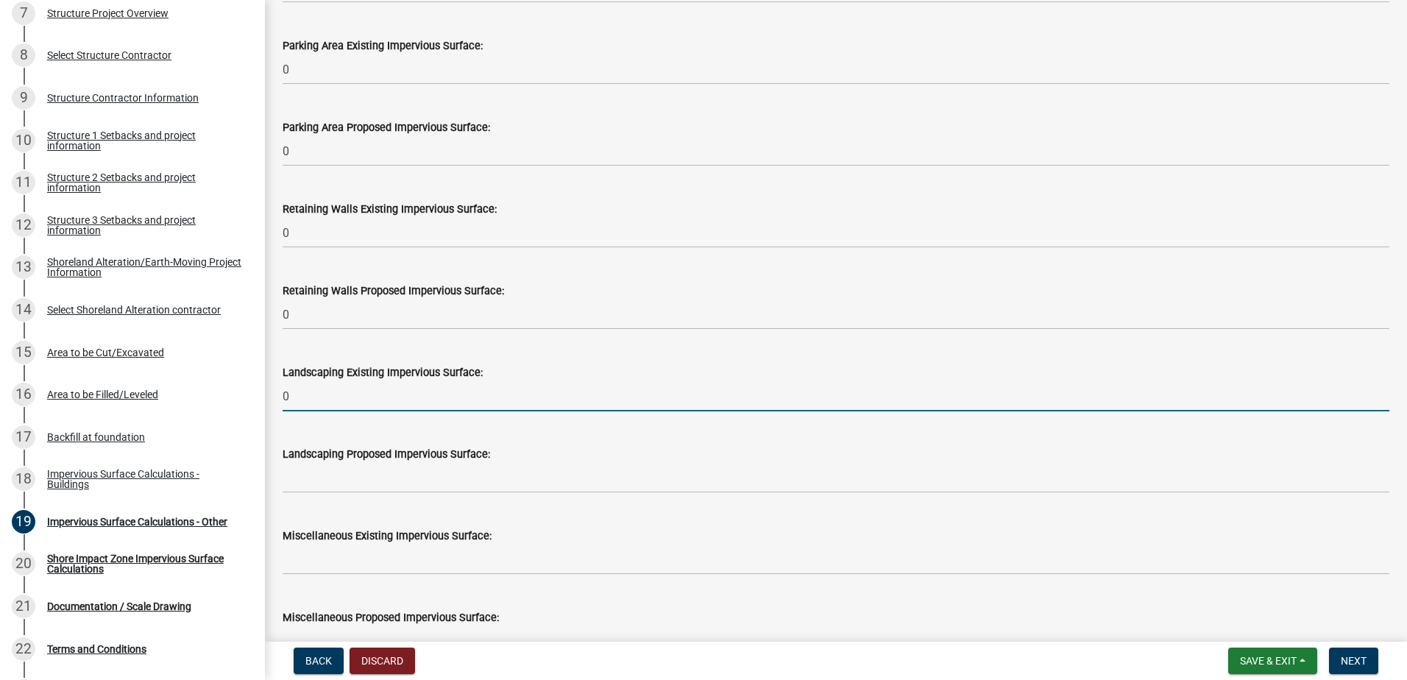
scroll to position [1031, 0]
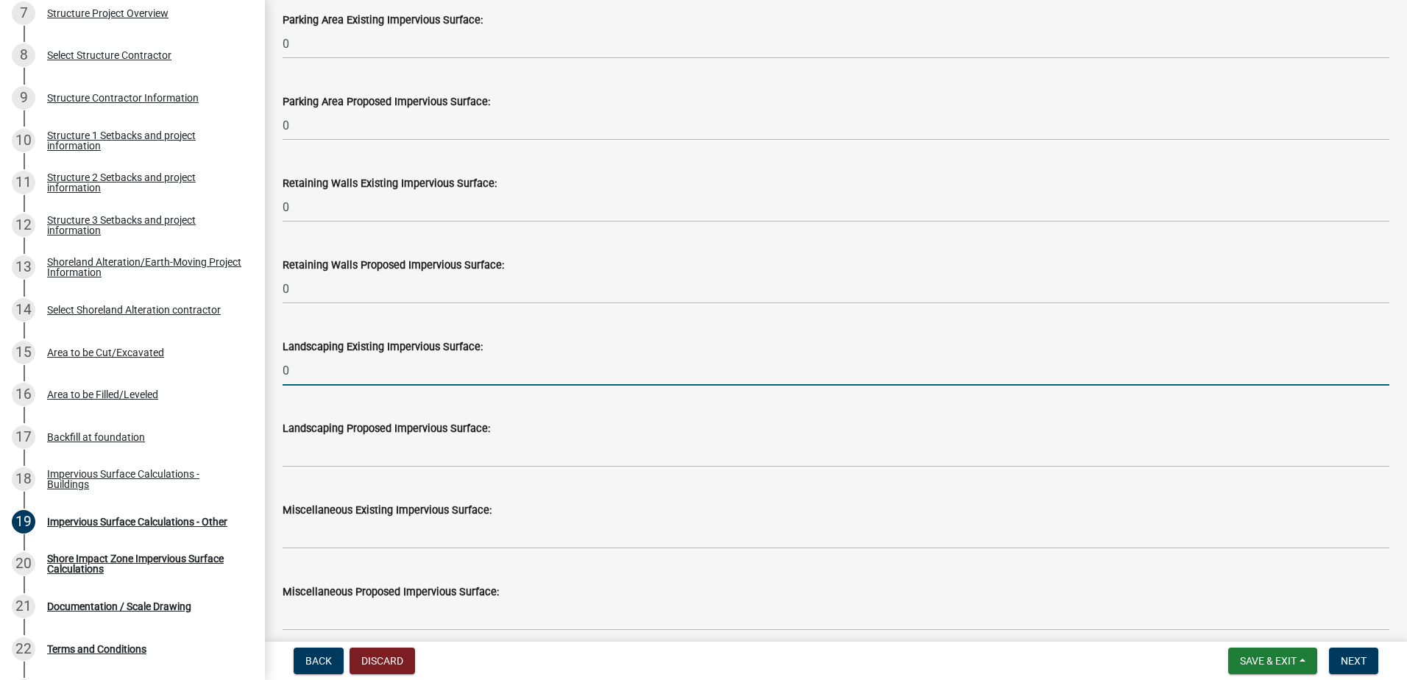
type input "0"
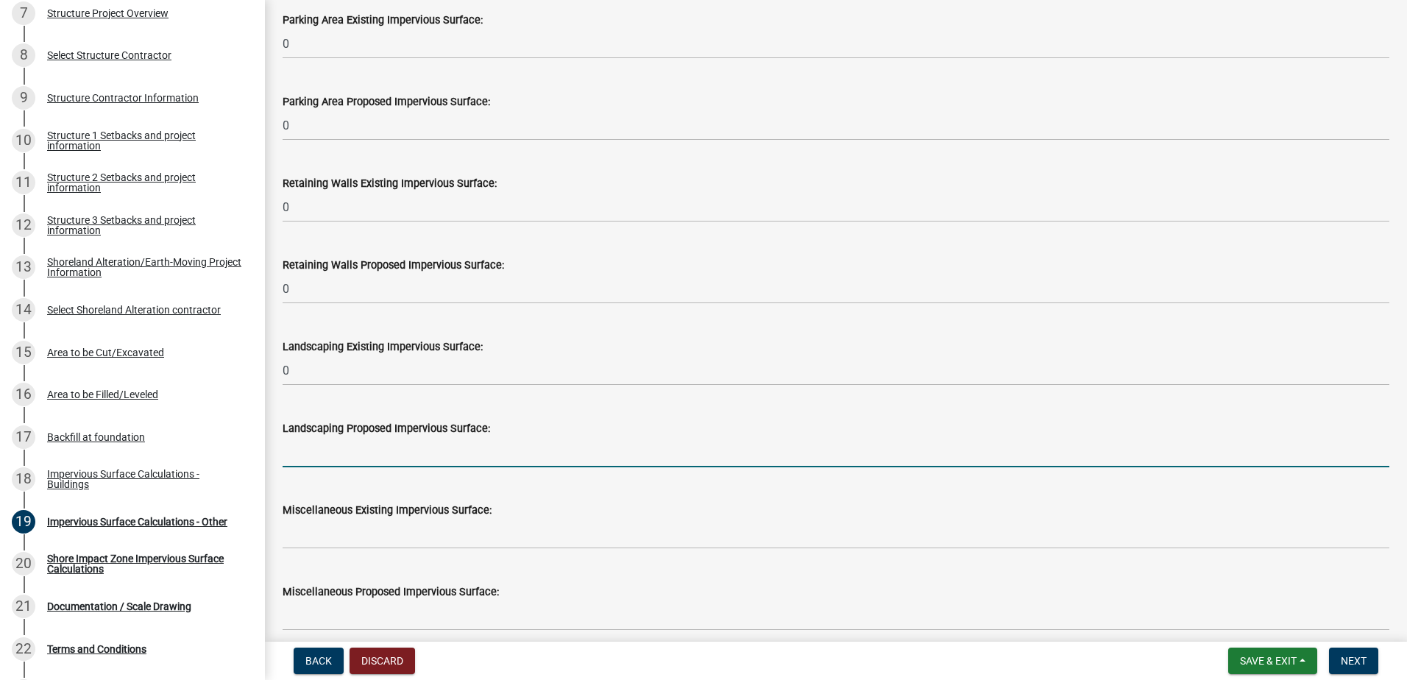
click at [337, 450] on input "text" at bounding box center [836, 452] width 1107 height 30
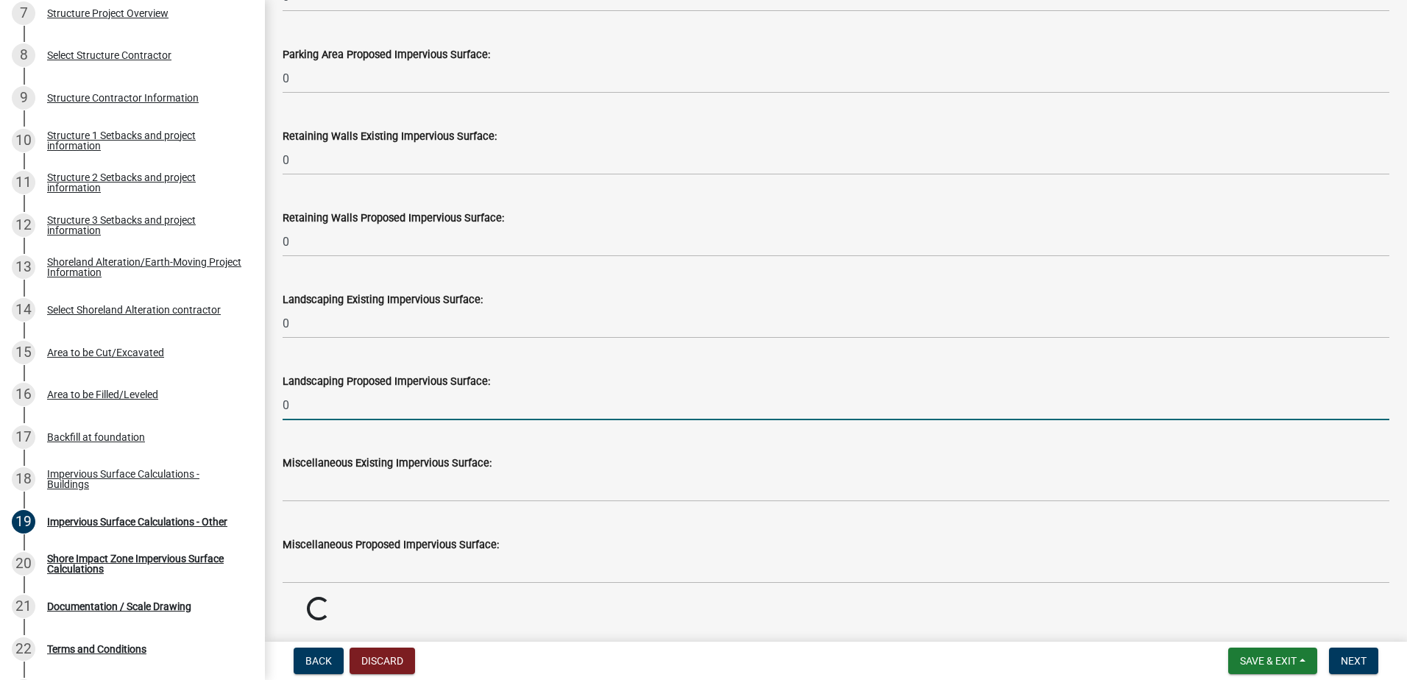
scroll to position [1104, 0]
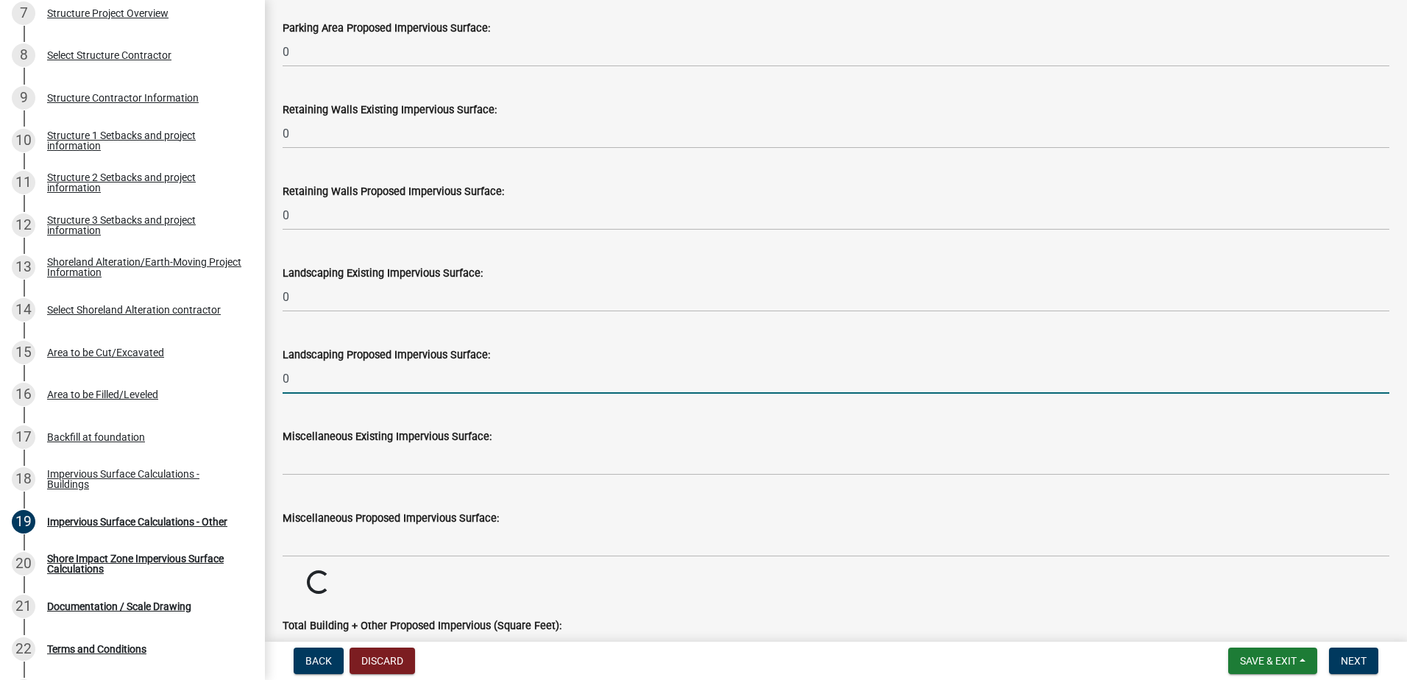
type input "0"
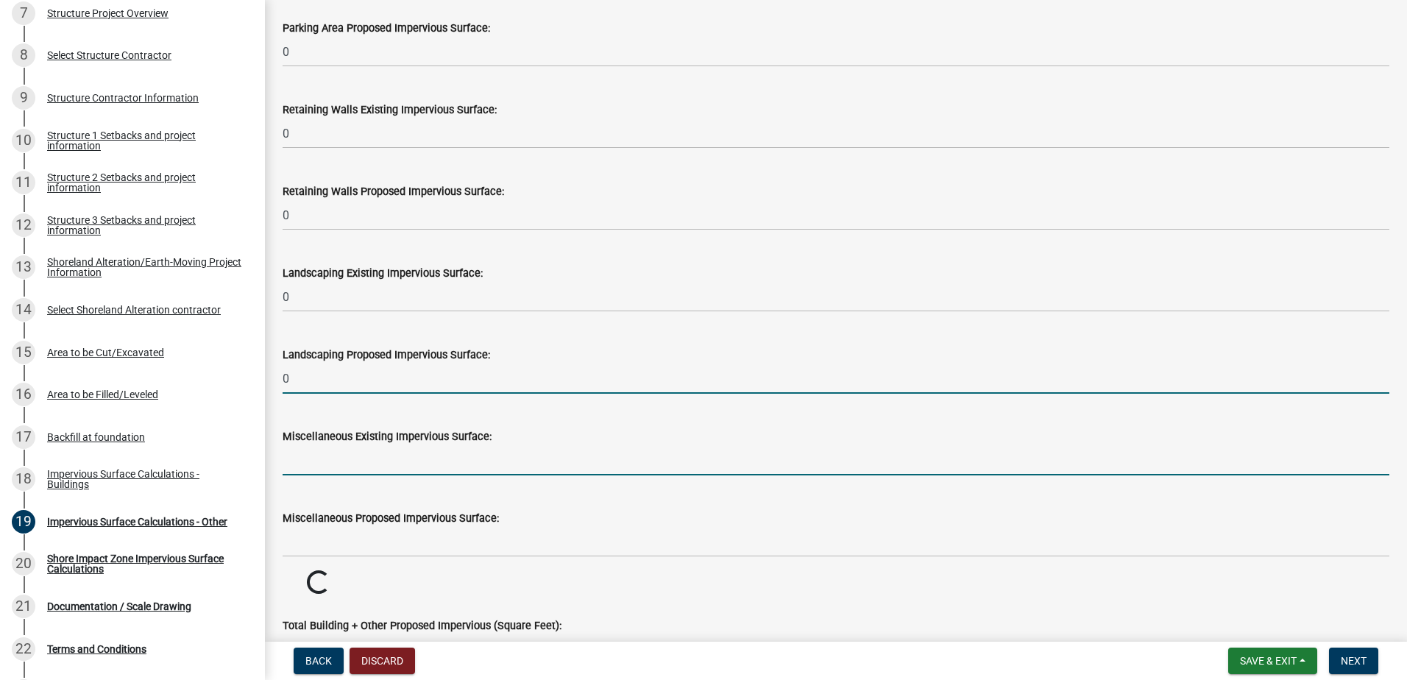
click at [338, 464] on input "text" at bounding box center [836, 460] width 1107 height 30
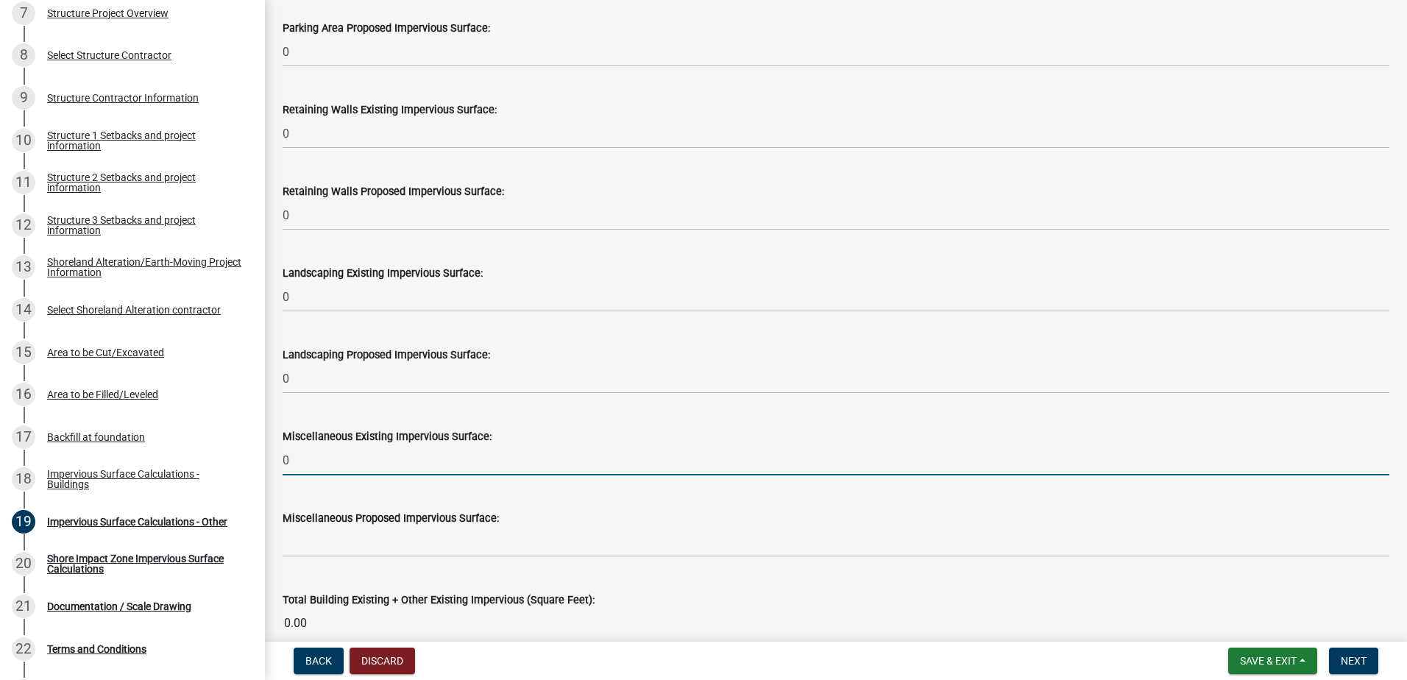
scroll to position [1178, 0]
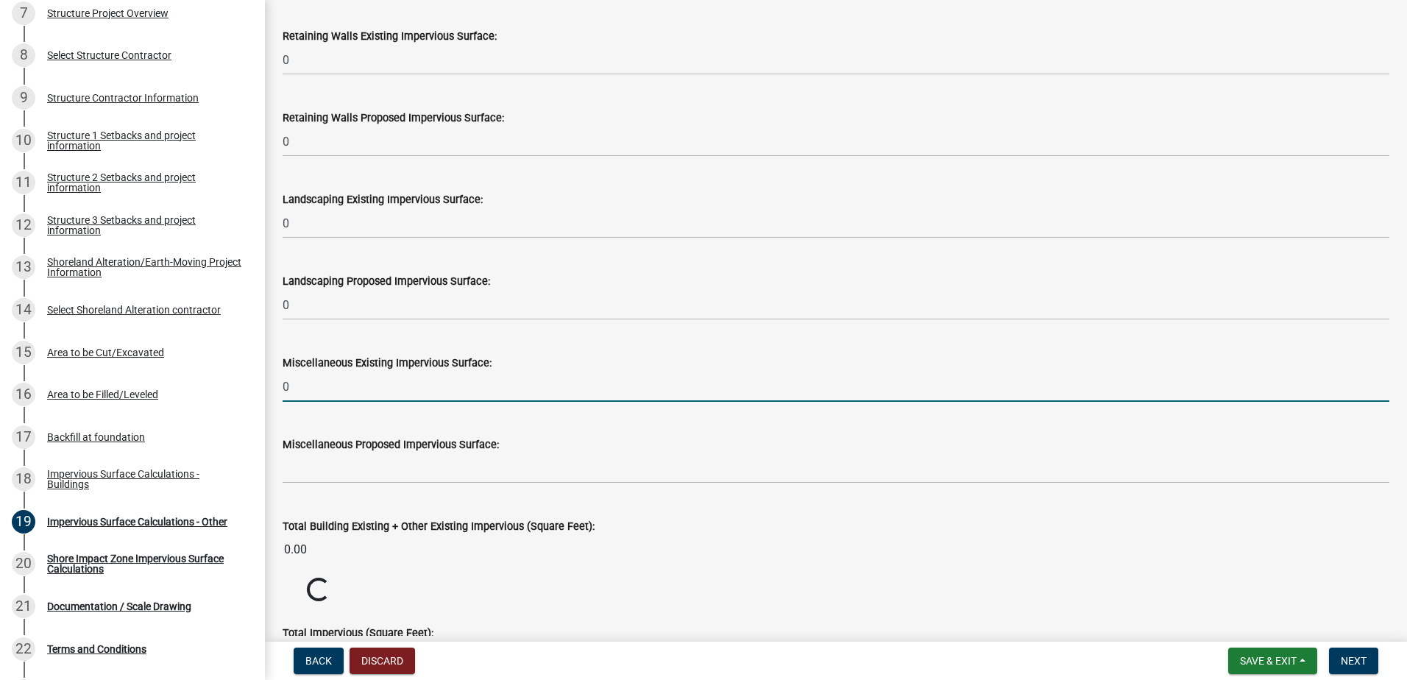
type input "0"
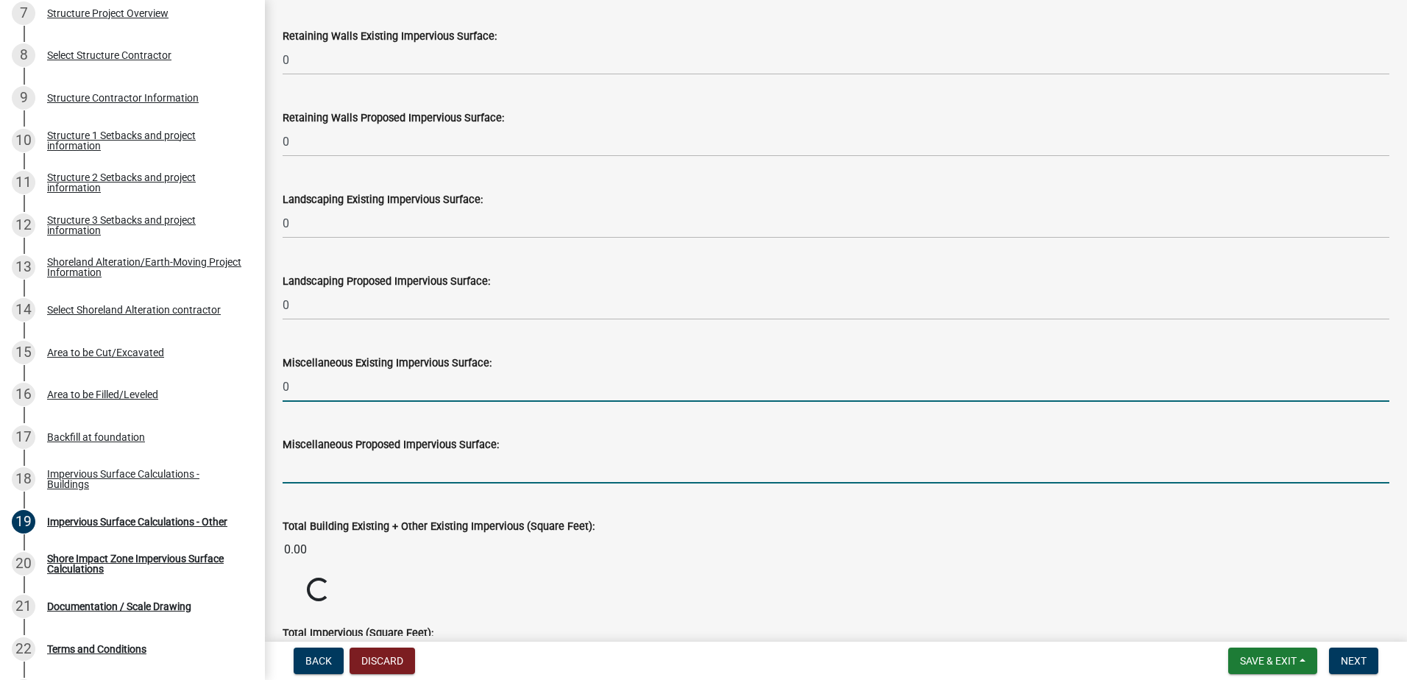
click at [338, 464] on input "text" at bounding box center [836, 468] width 1107 height 30
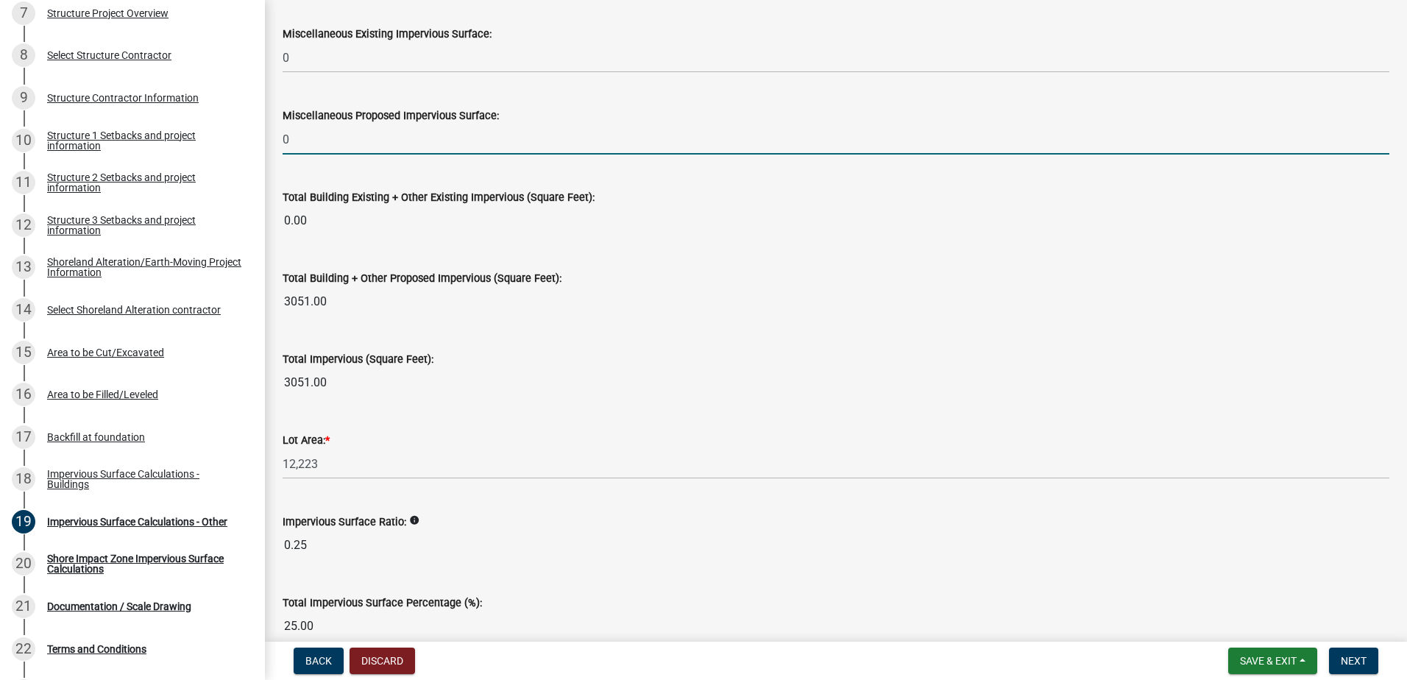
scroll to position [1509, 0]
type input "0"
click at [1353, 660] on span "Next" at bounding box center [1354, 661] width 26 height 12
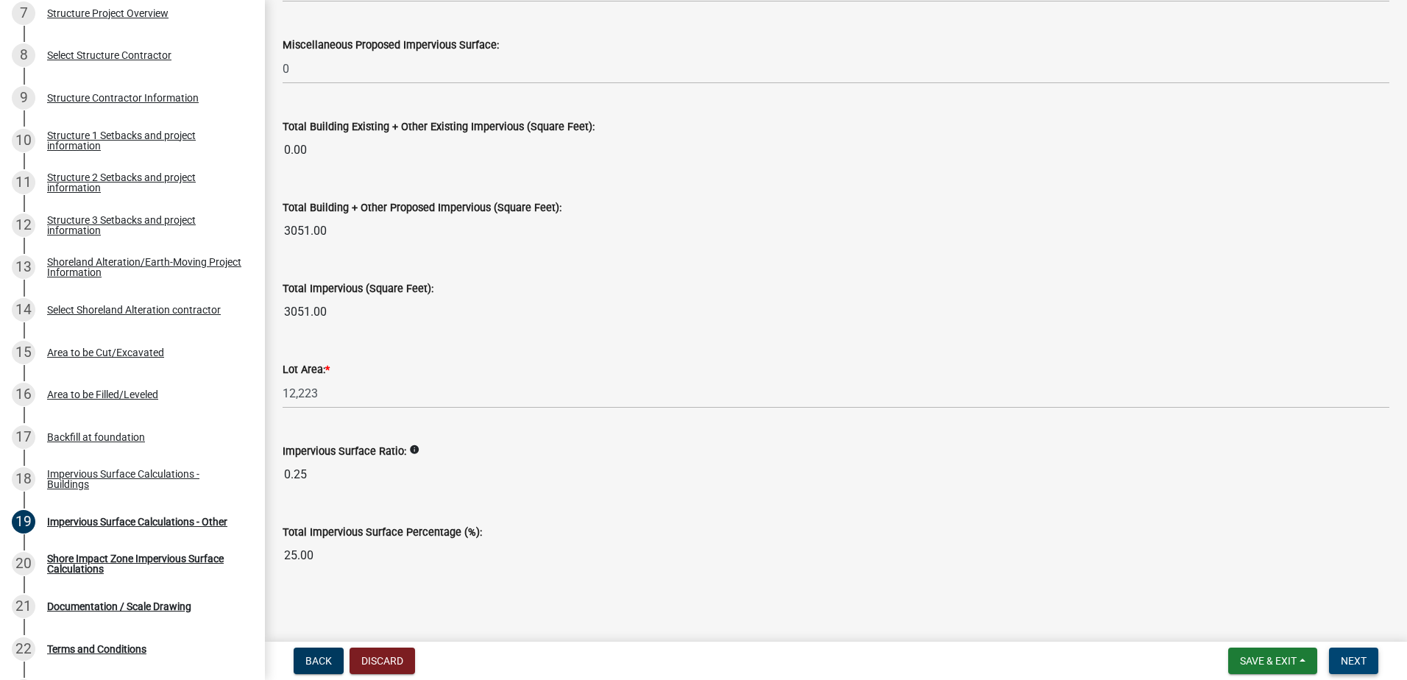
scroll to position [1583, 0]
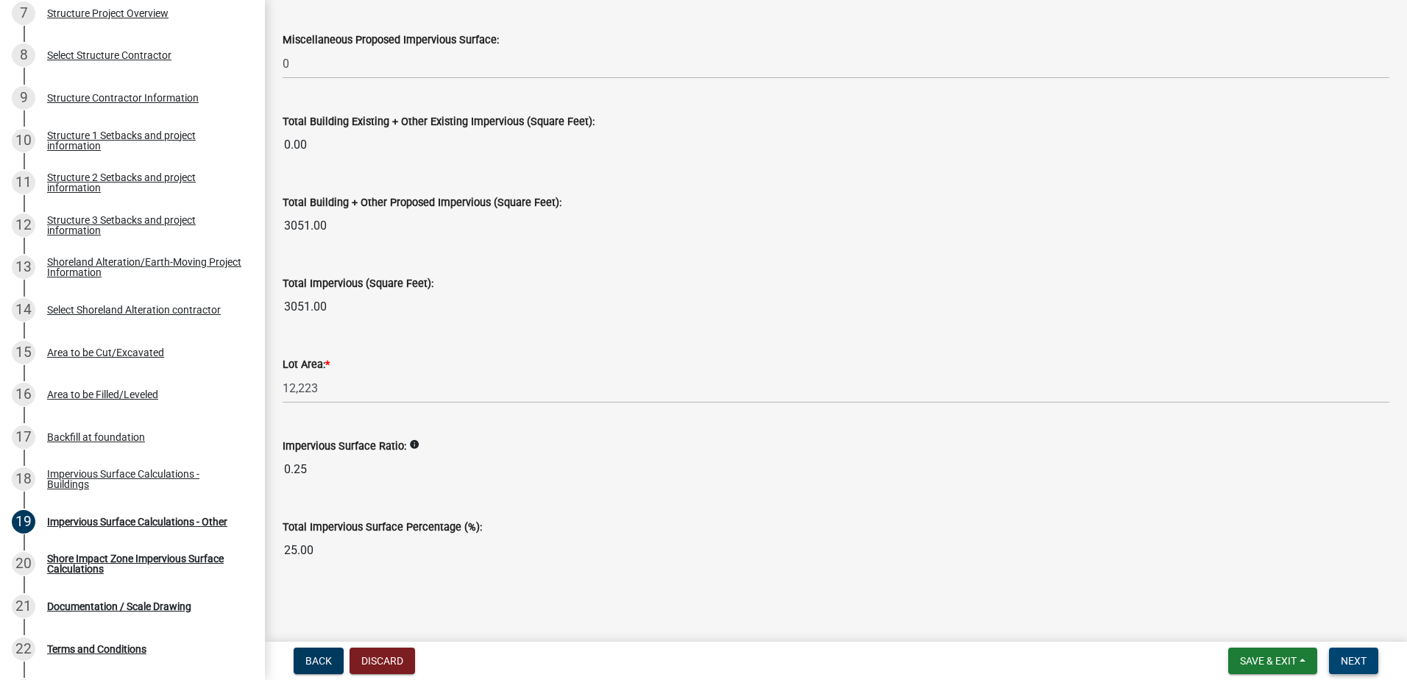
click at [1343, 655] on span "Next" at bounding box center [1354, 661] width 26 height 12
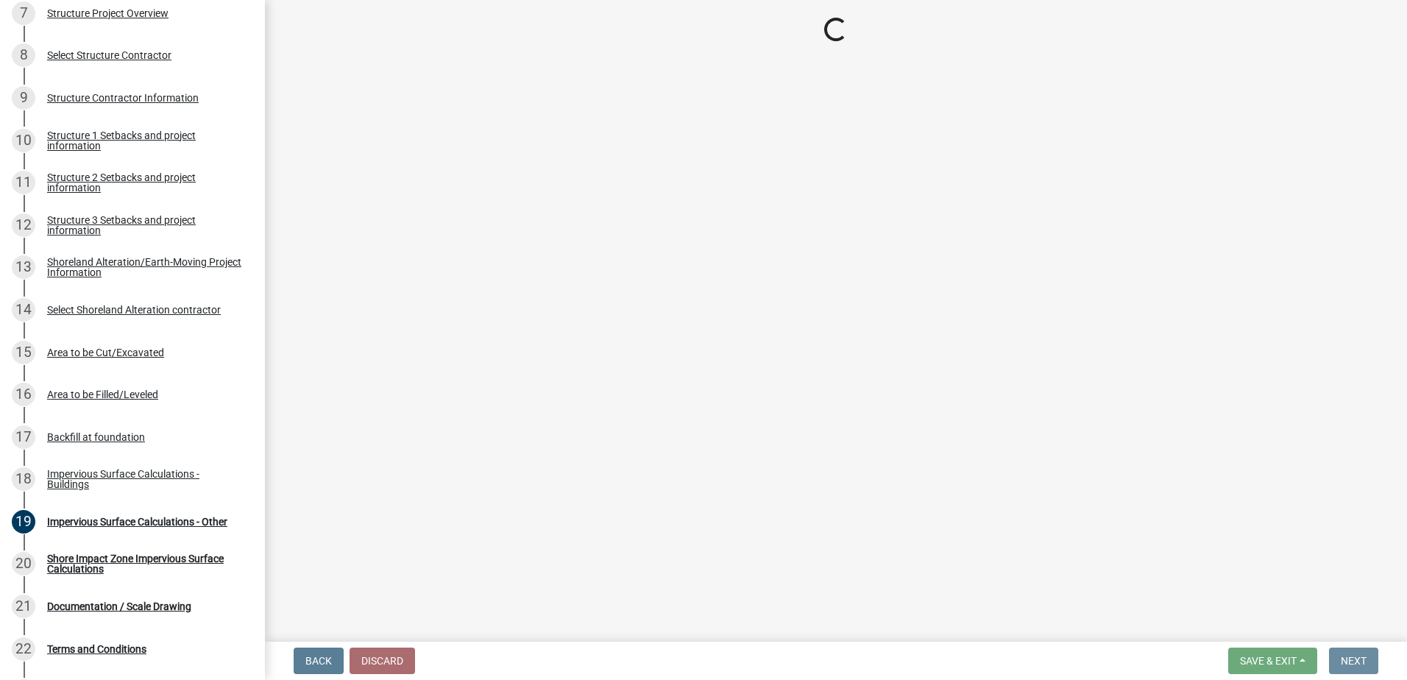
scroll to position [0, 0]
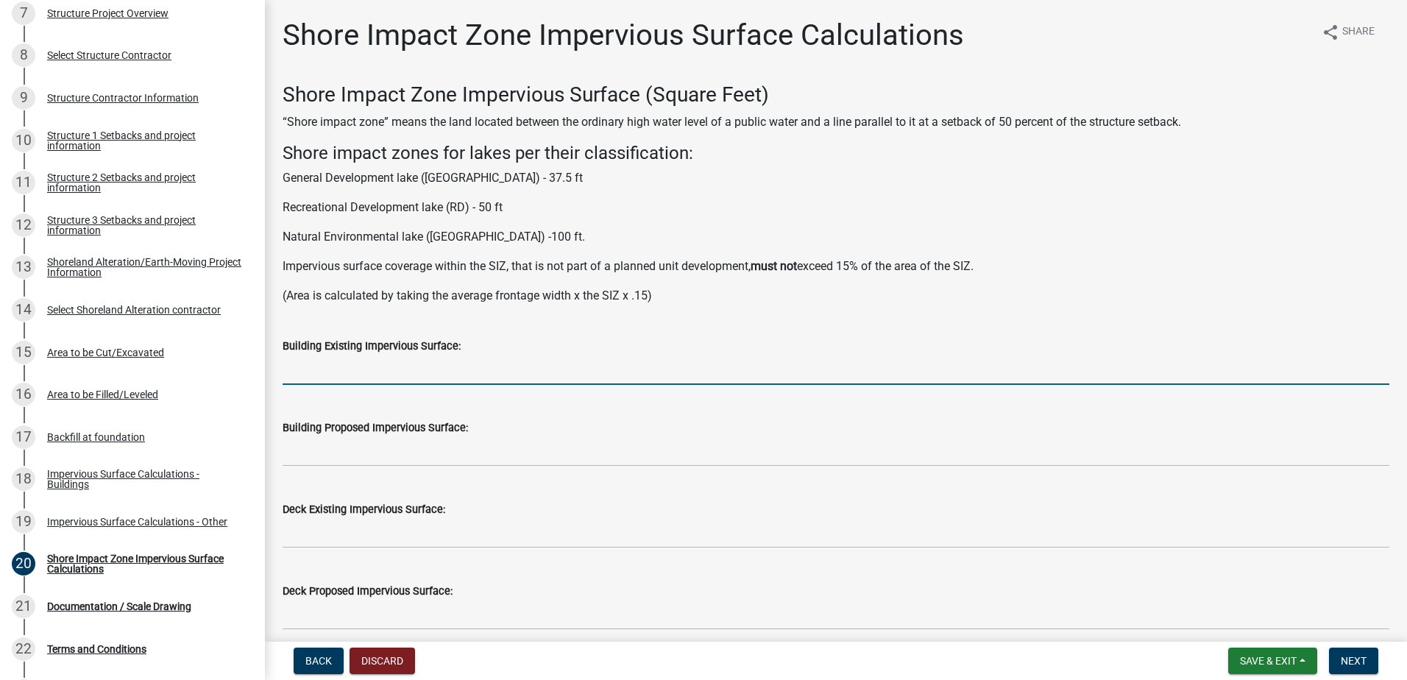
click at [361, 377] on input "text" at bounding box center [836, 370] width 1107 height 30
type input "0"
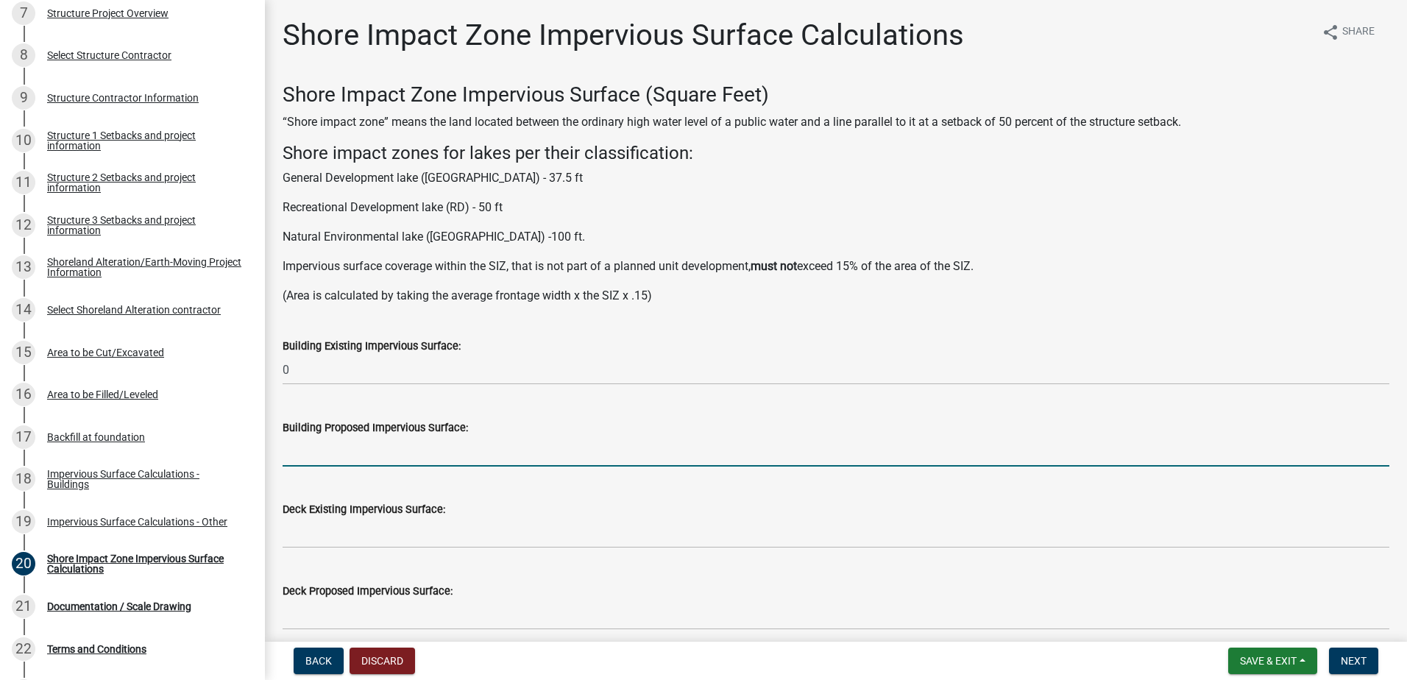
click at [325, 448] on input "text" at bounding box center [836, 452] width 1107 height 30
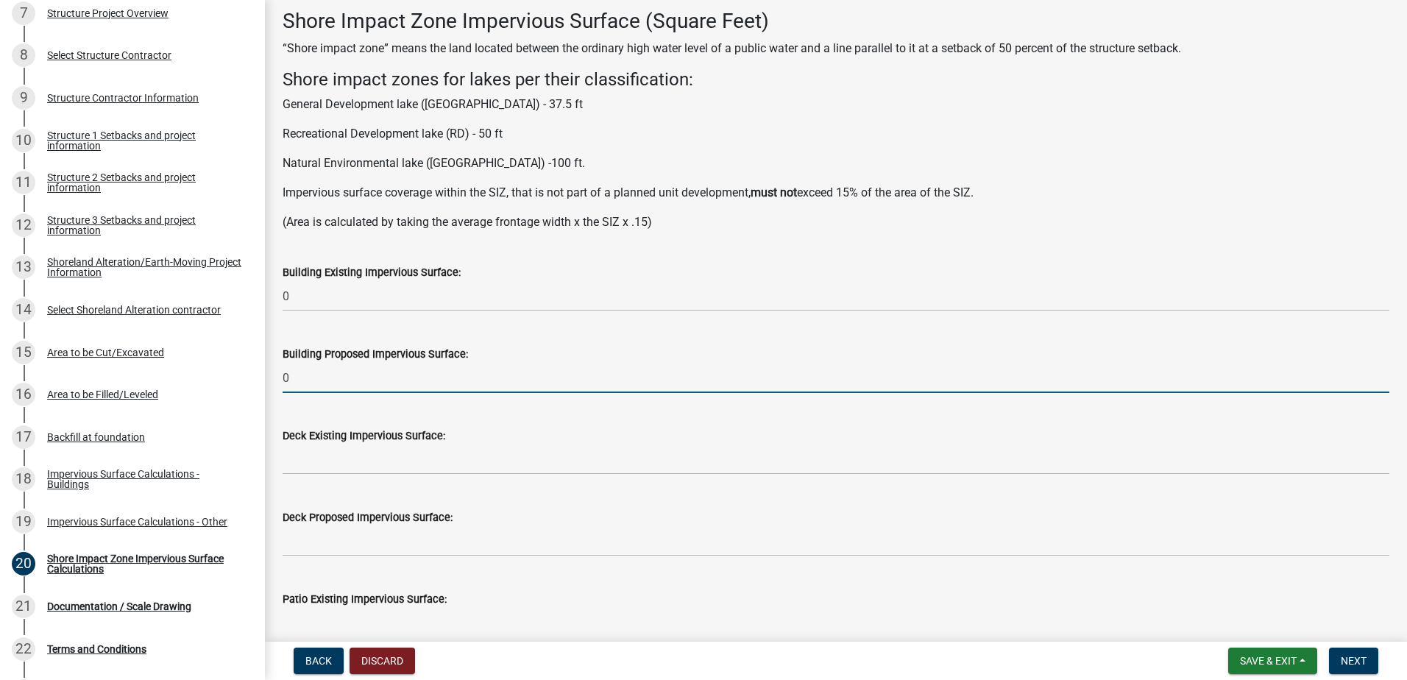
type input "0"
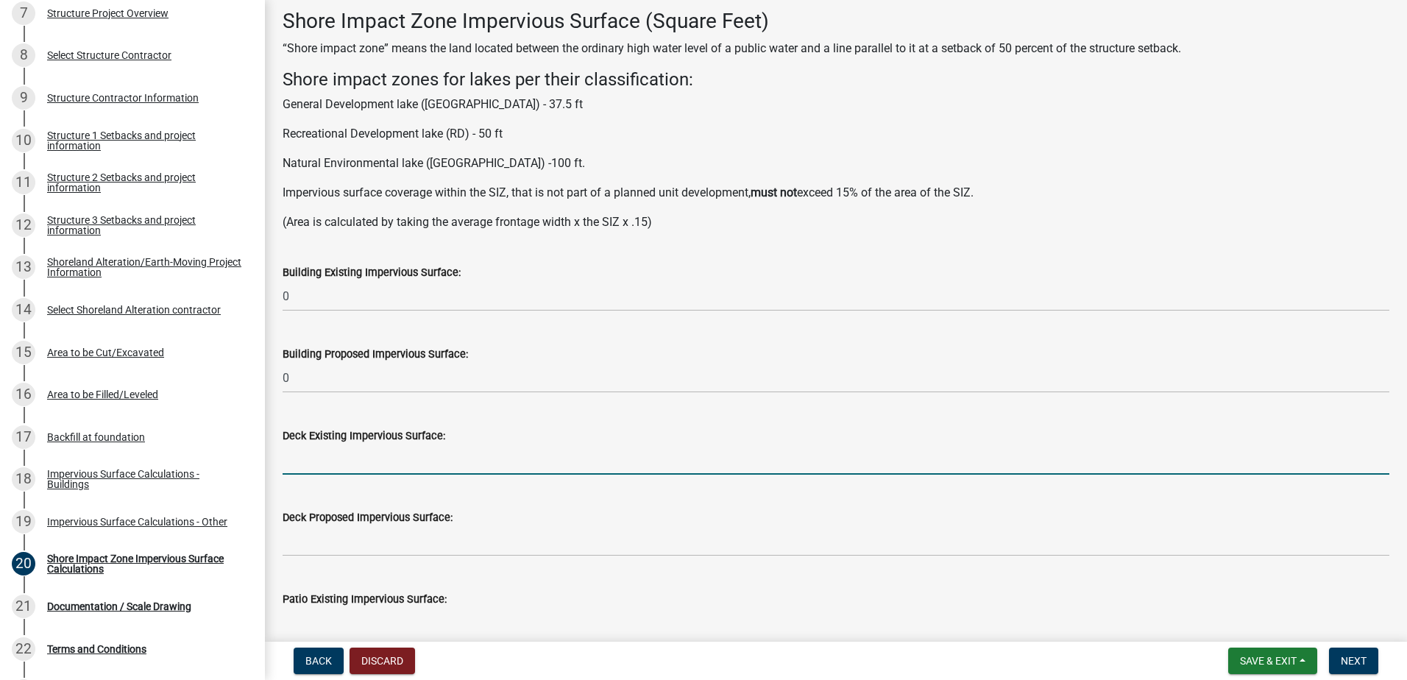
click at [347, 455] on input "text" at bounding box center [836, 460] width 1107 height 30
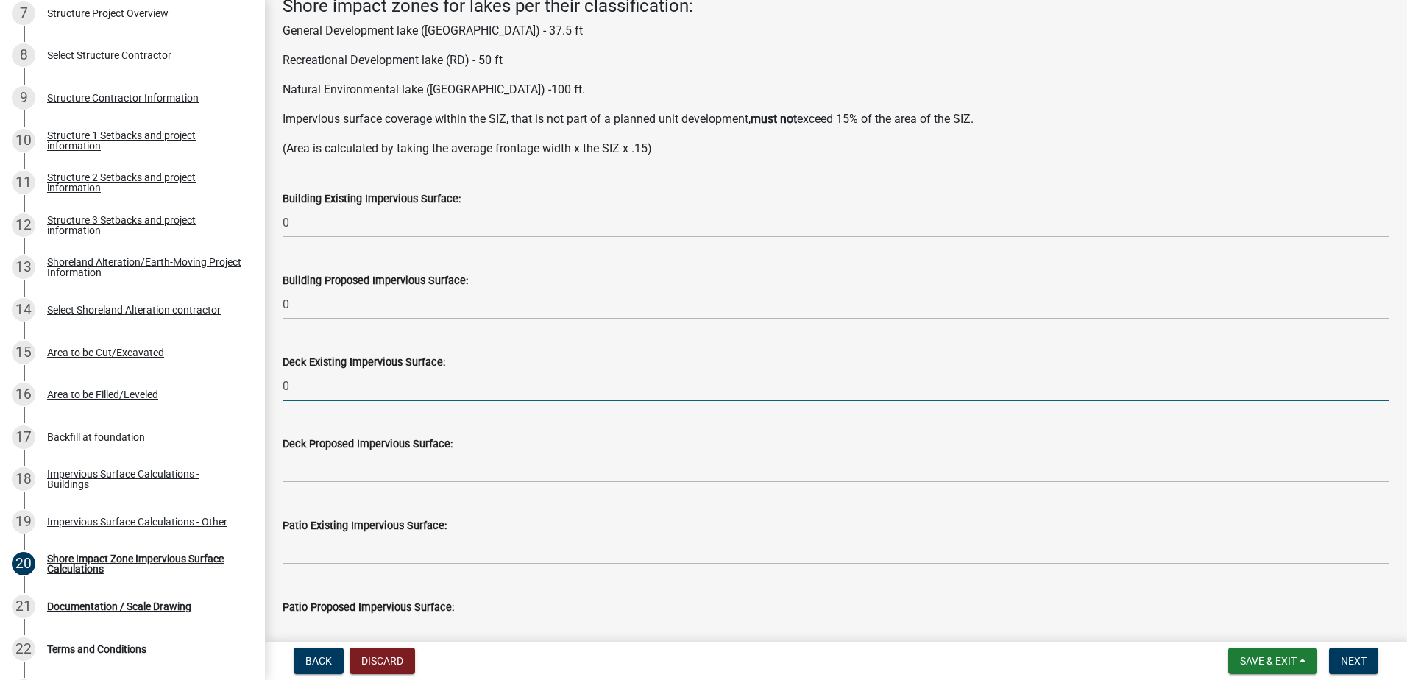
type input "0"
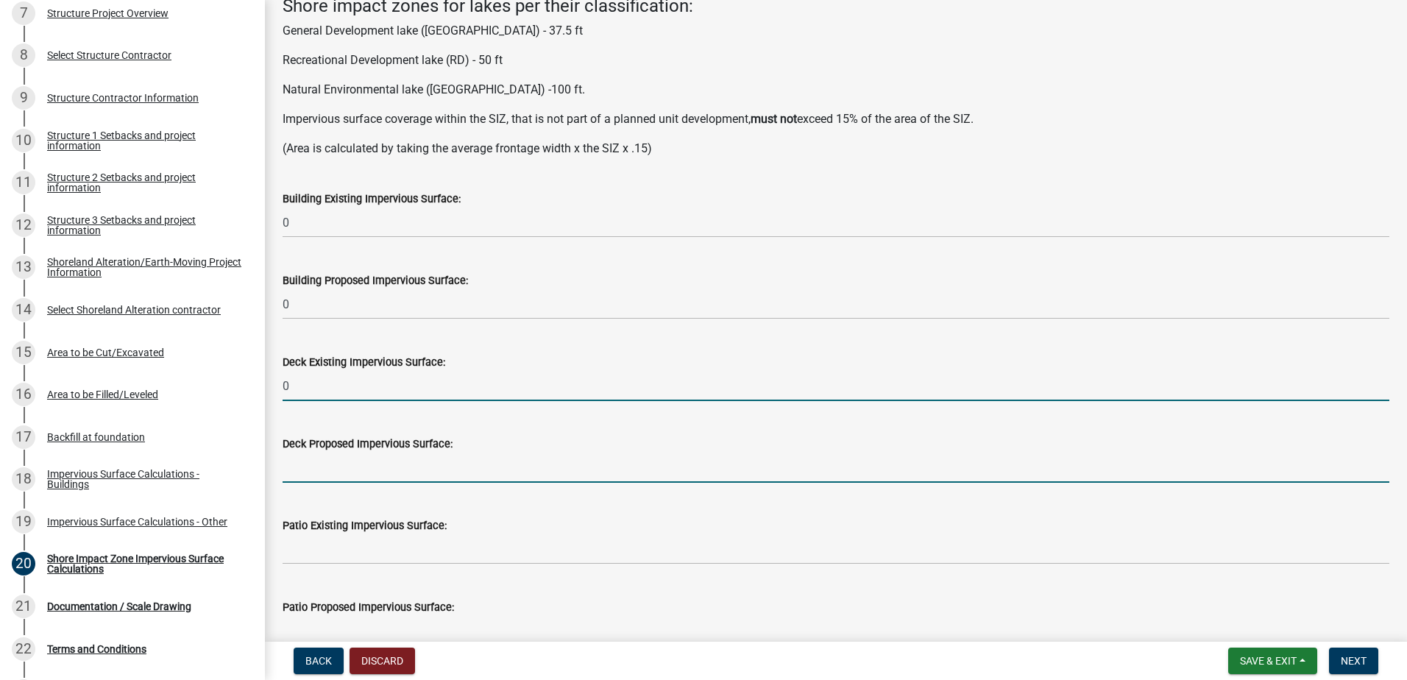
click at [347, 462] on input "text" at bounding box center [836, 468] width 1107 height 30
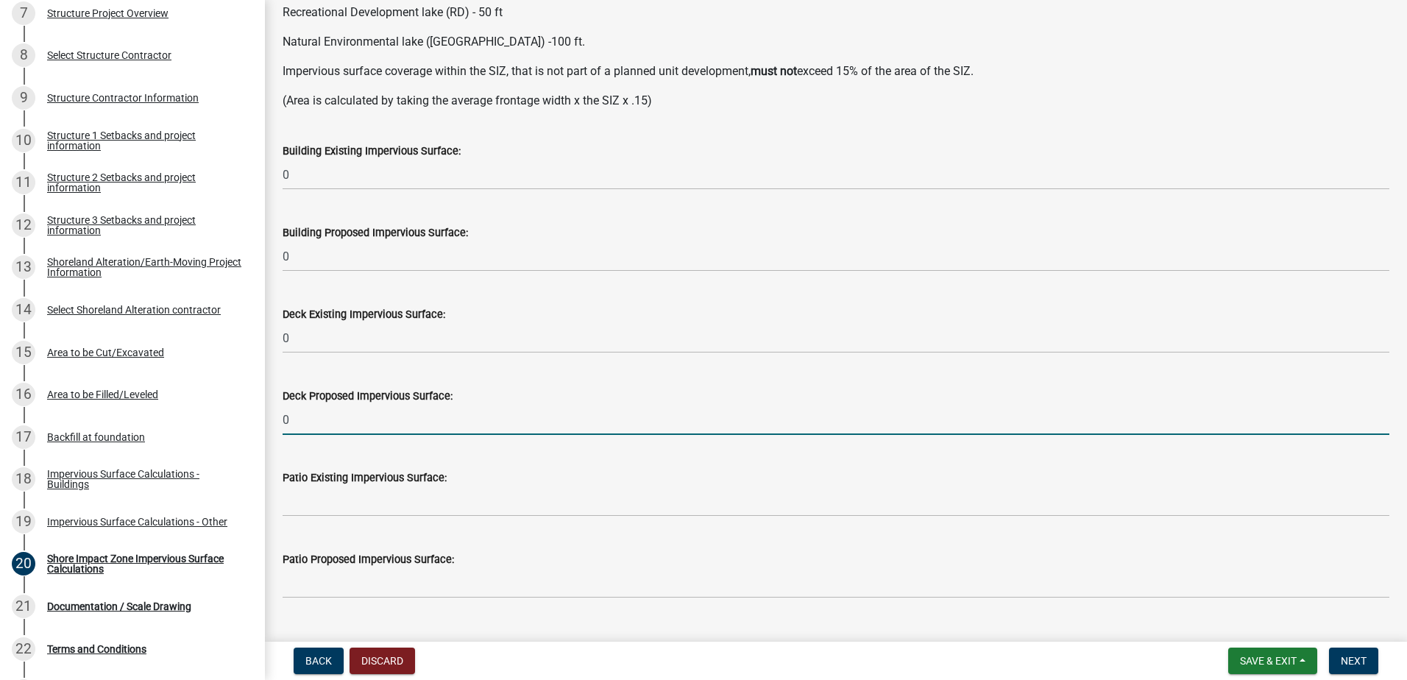
scroll to position [221, 0]
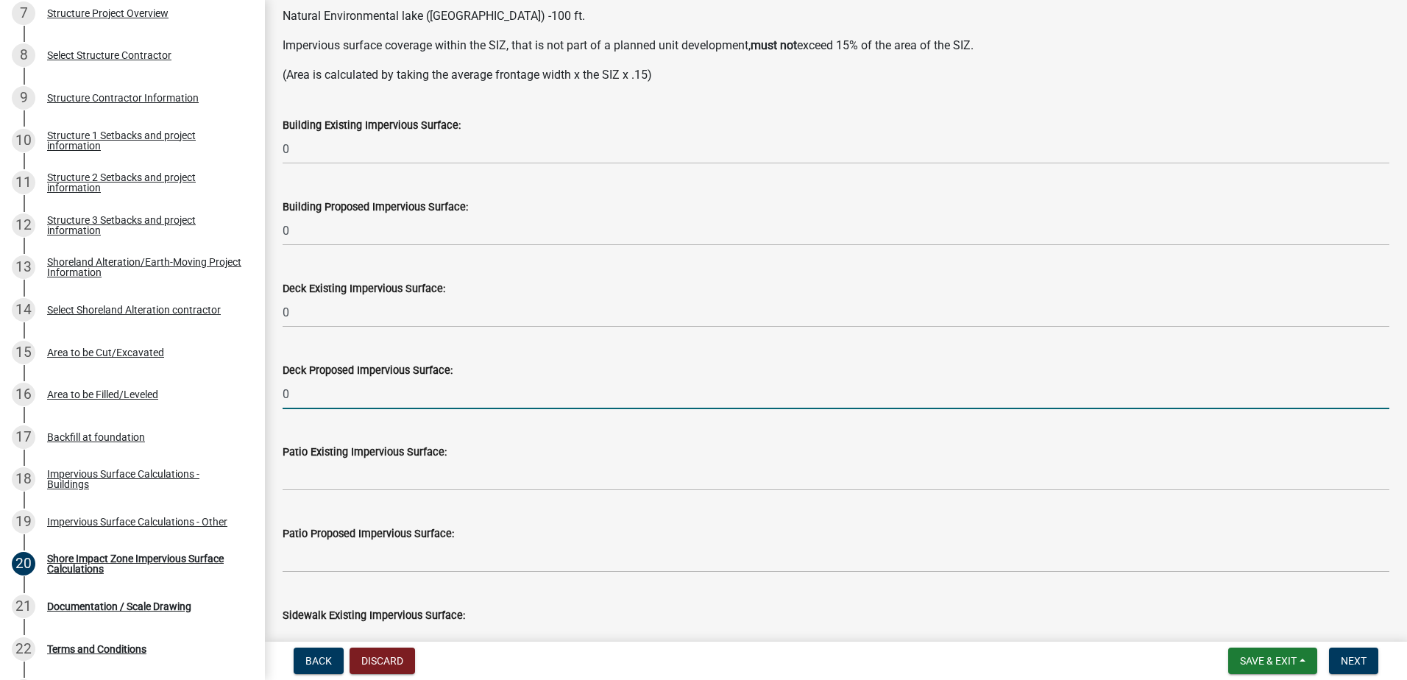
type input "0"
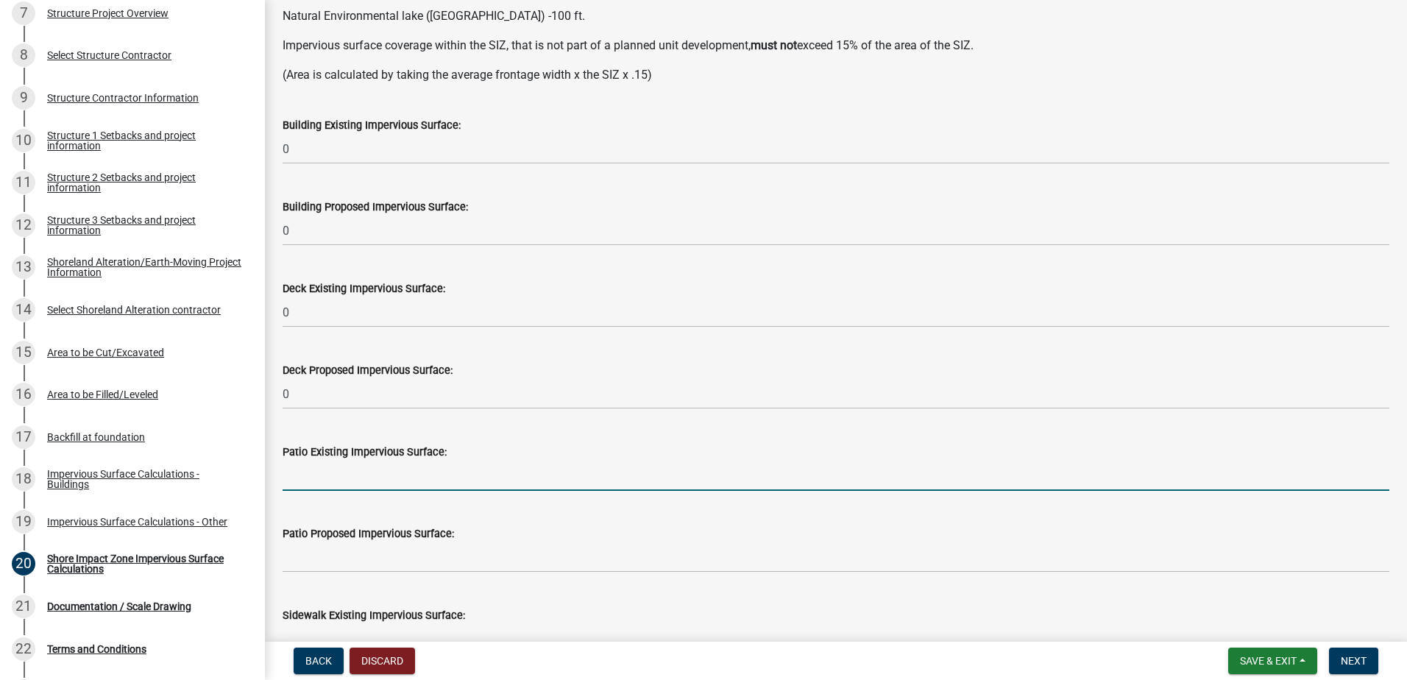
click at [335, 465] on input "text" at bounding box center [836, 476] width 1107 height 30
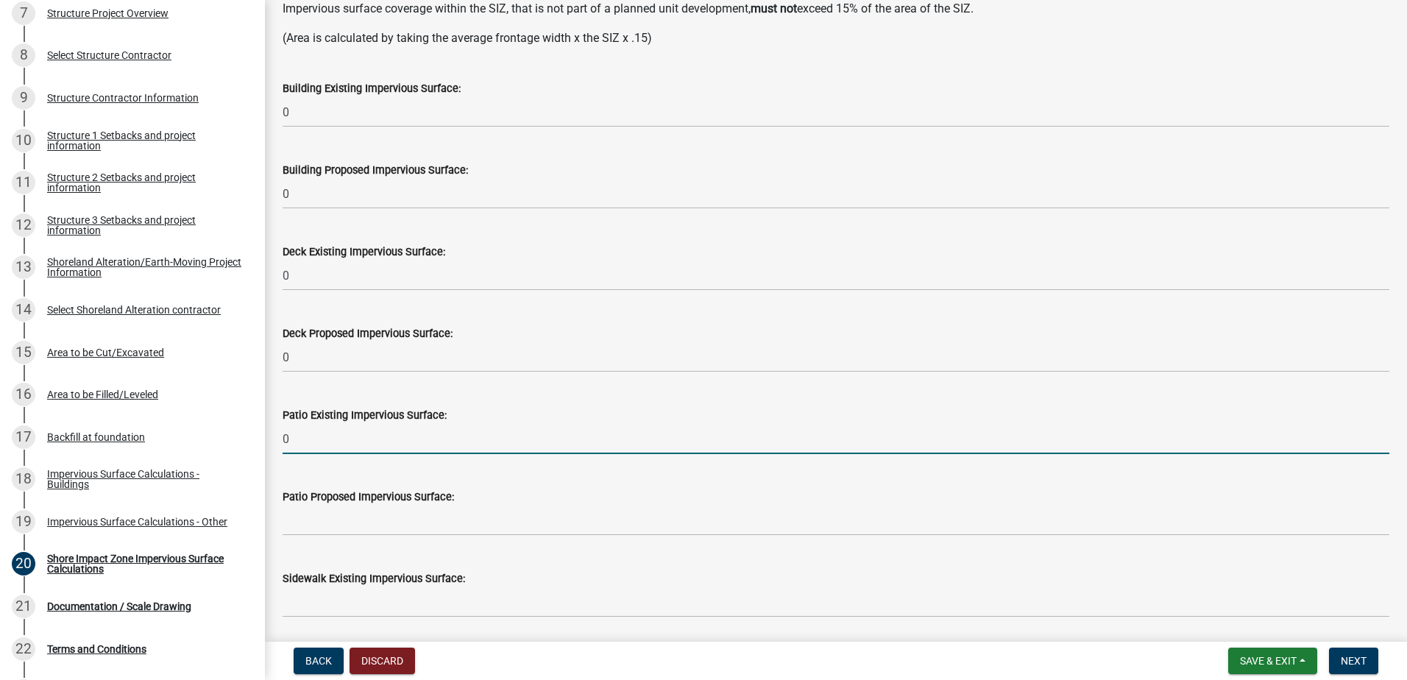
scroll to position [294, 0]
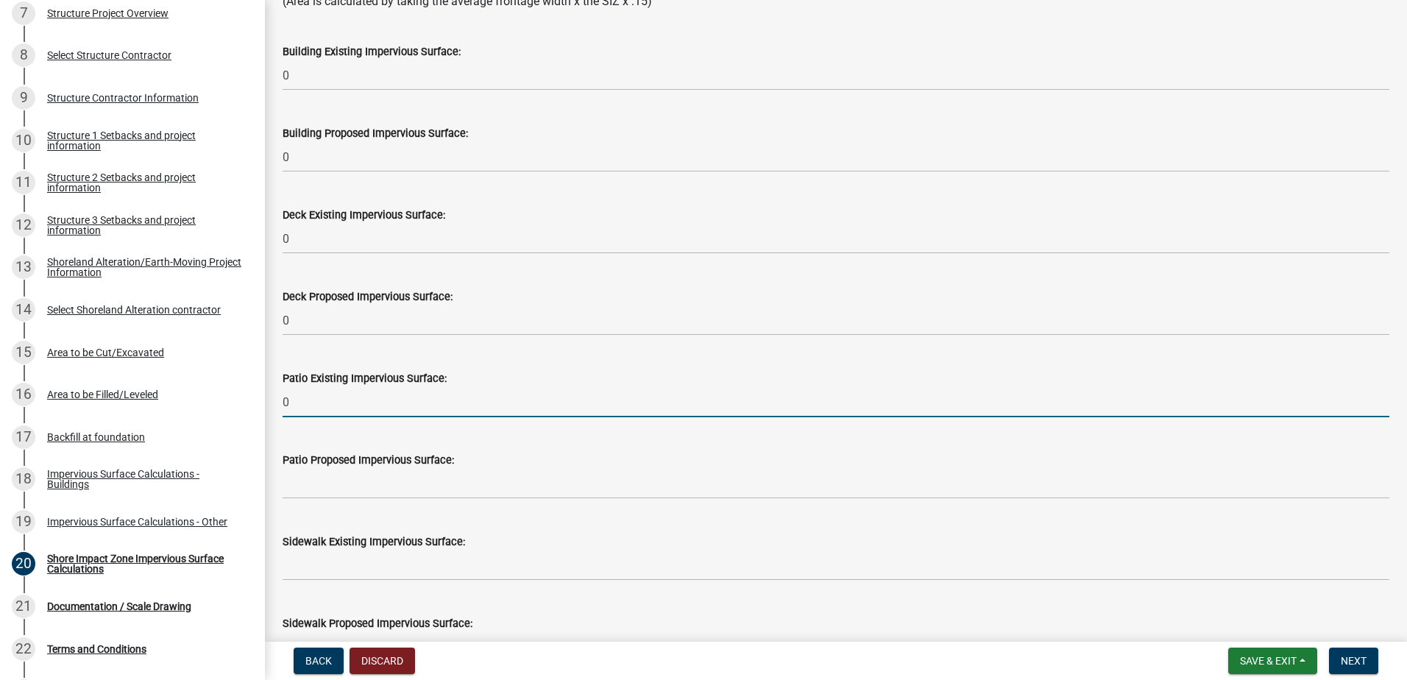
type input "0"
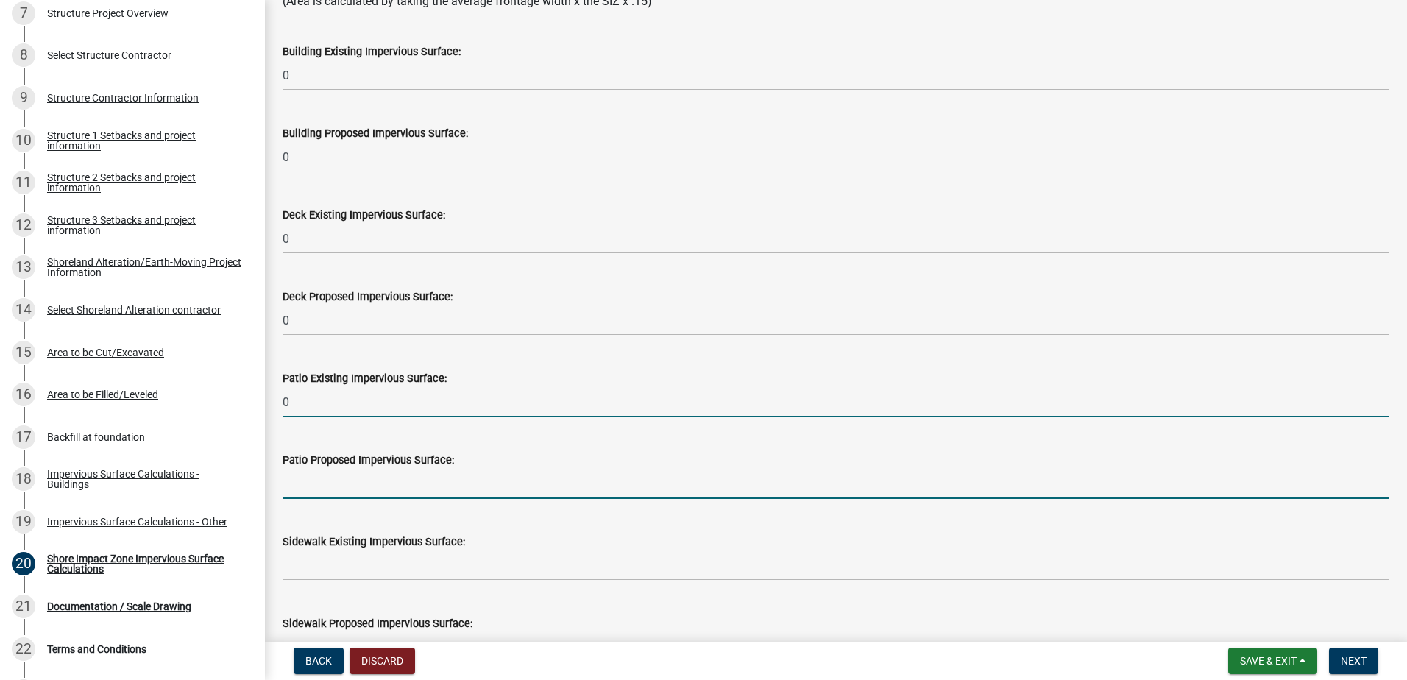
click at [325, 483] on input "text" at bounding box center [836, 484] width 1107 height 30
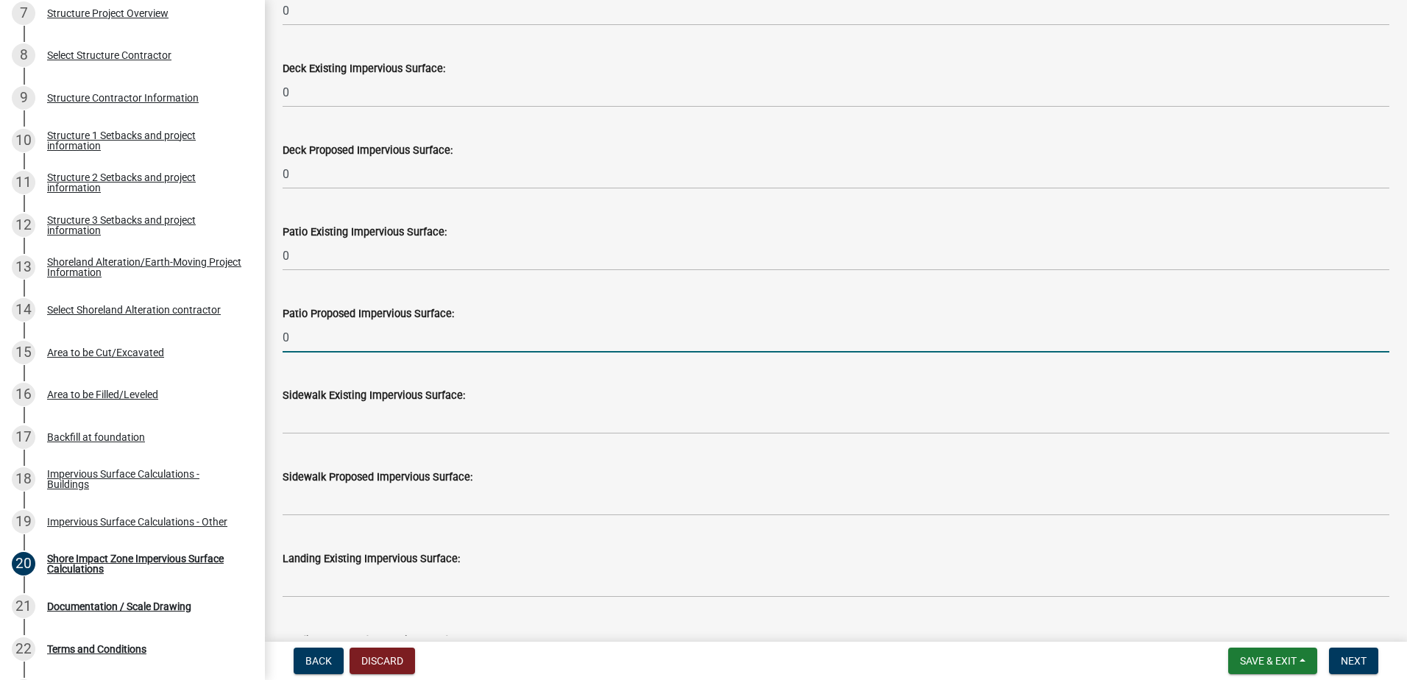
scroll to position [442, 0]
type input "0"
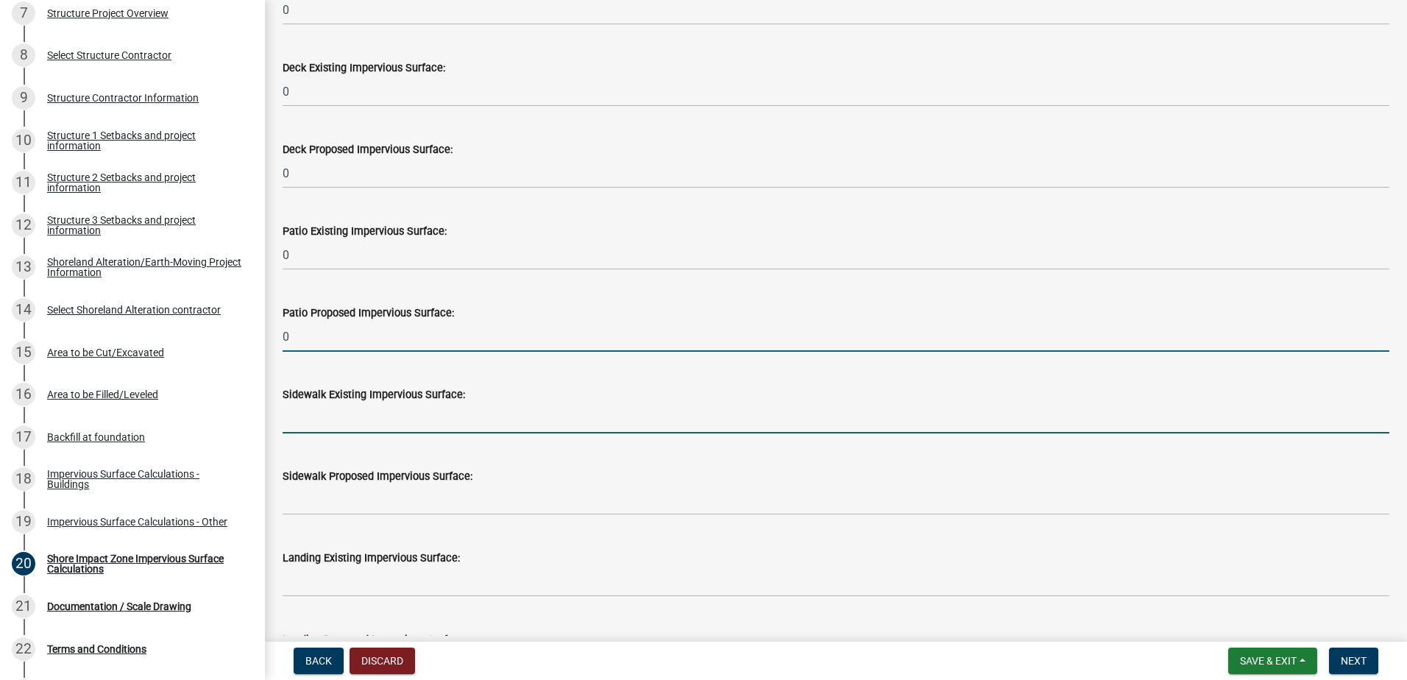
click at [311, 406] on input "text" at bounding box center [836, 418] width 1107 height 30
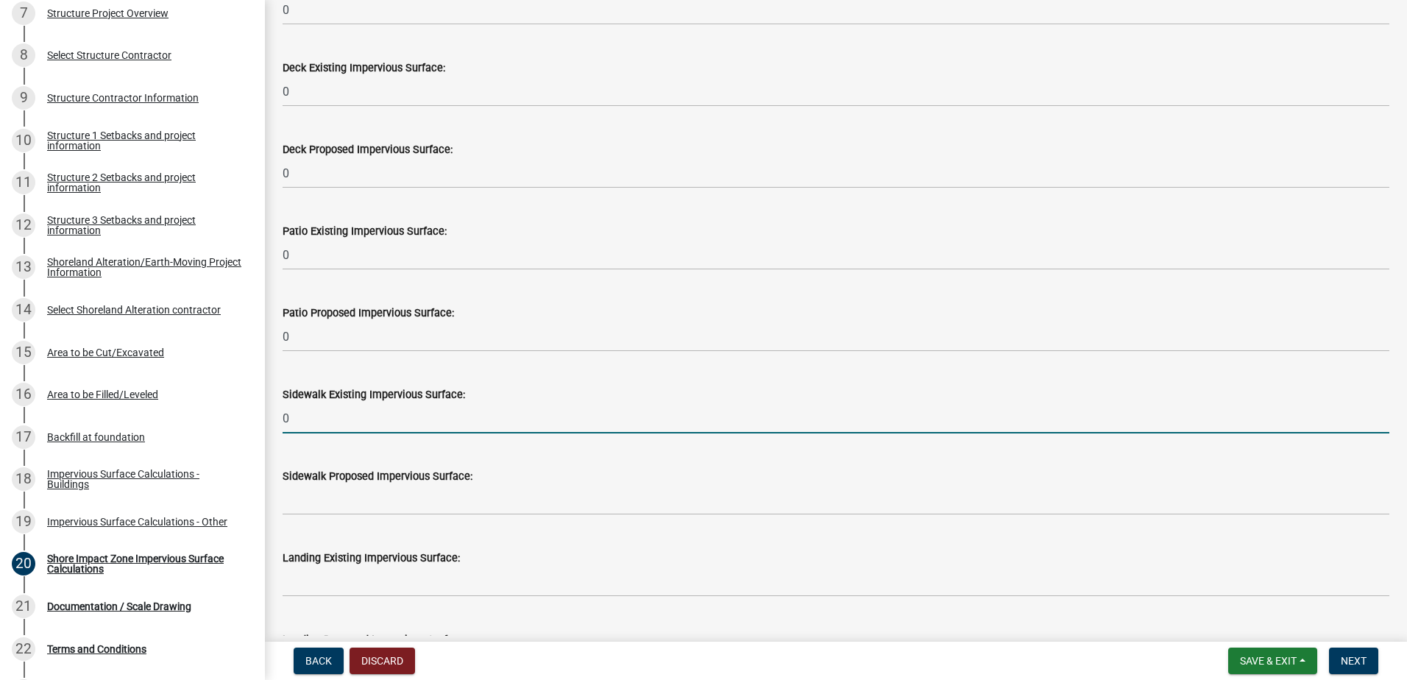
scroll to position [515, 0]
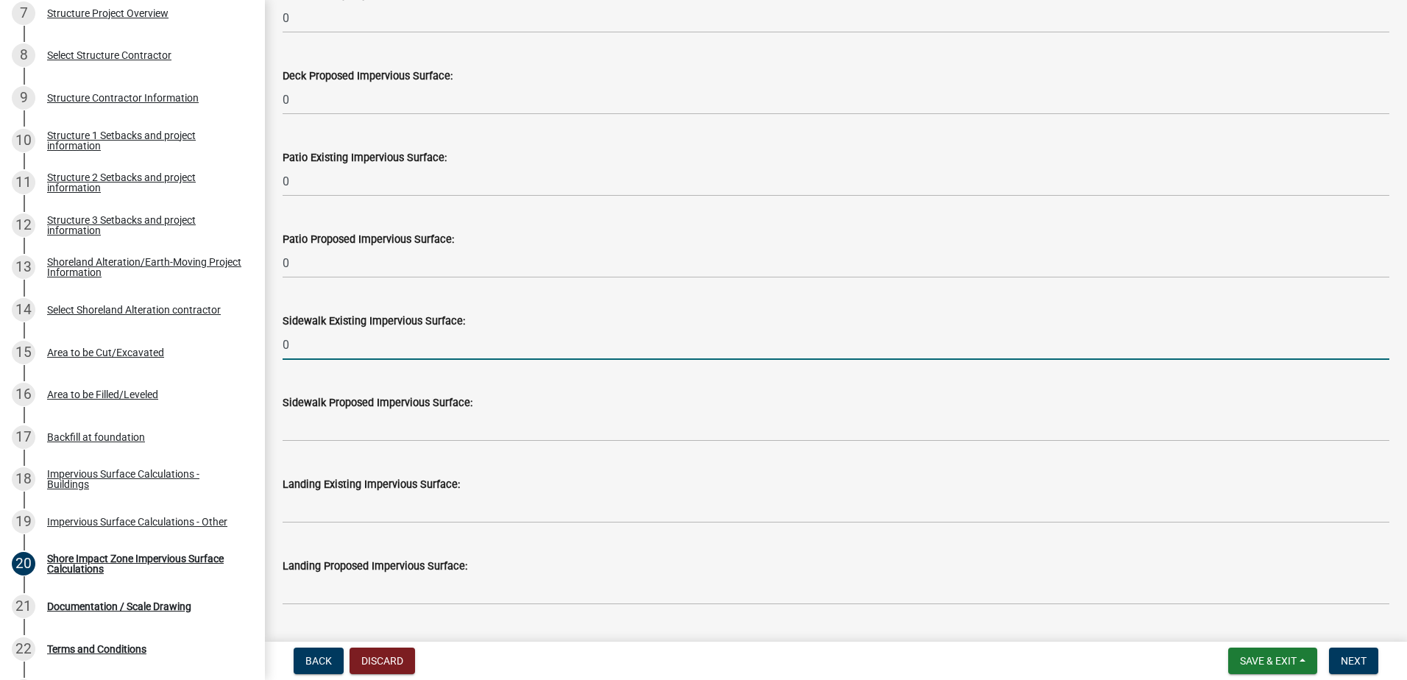
type input "0"
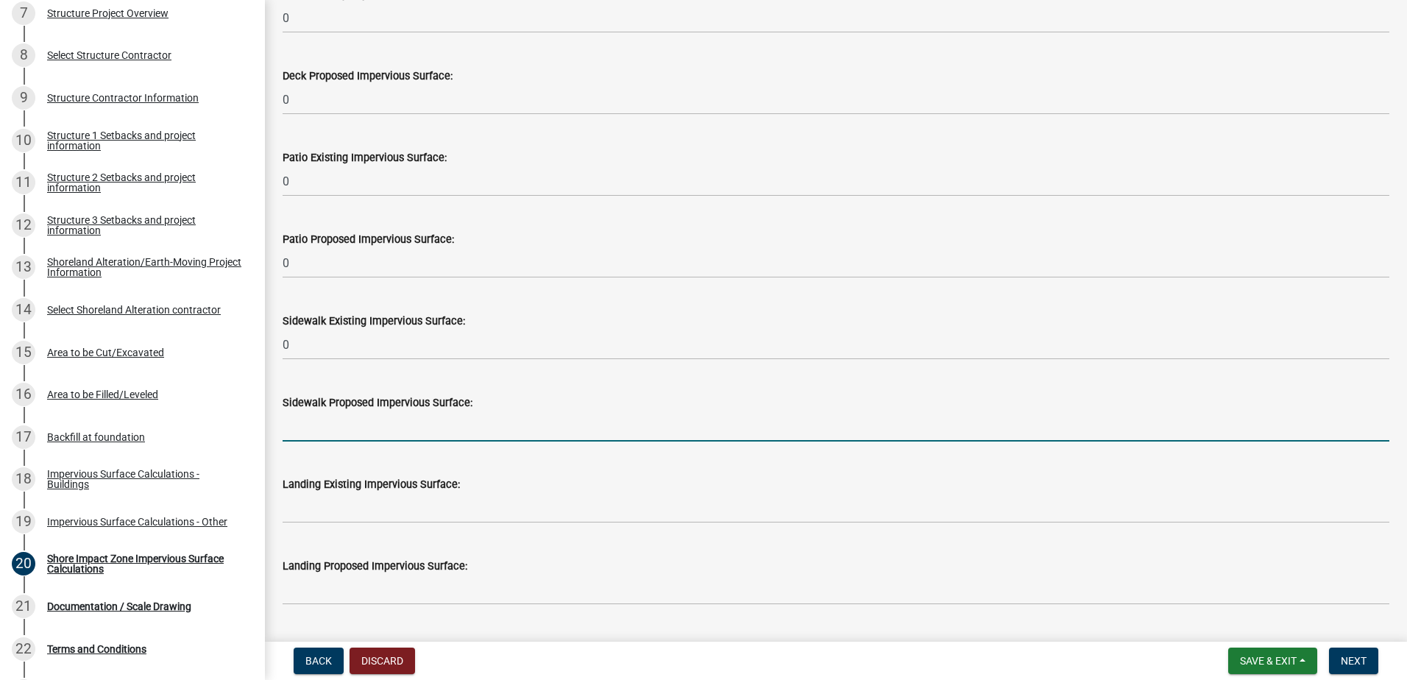
click at [314, 424] on input "text" at bounding box center [836, 426] width 1107 height 30
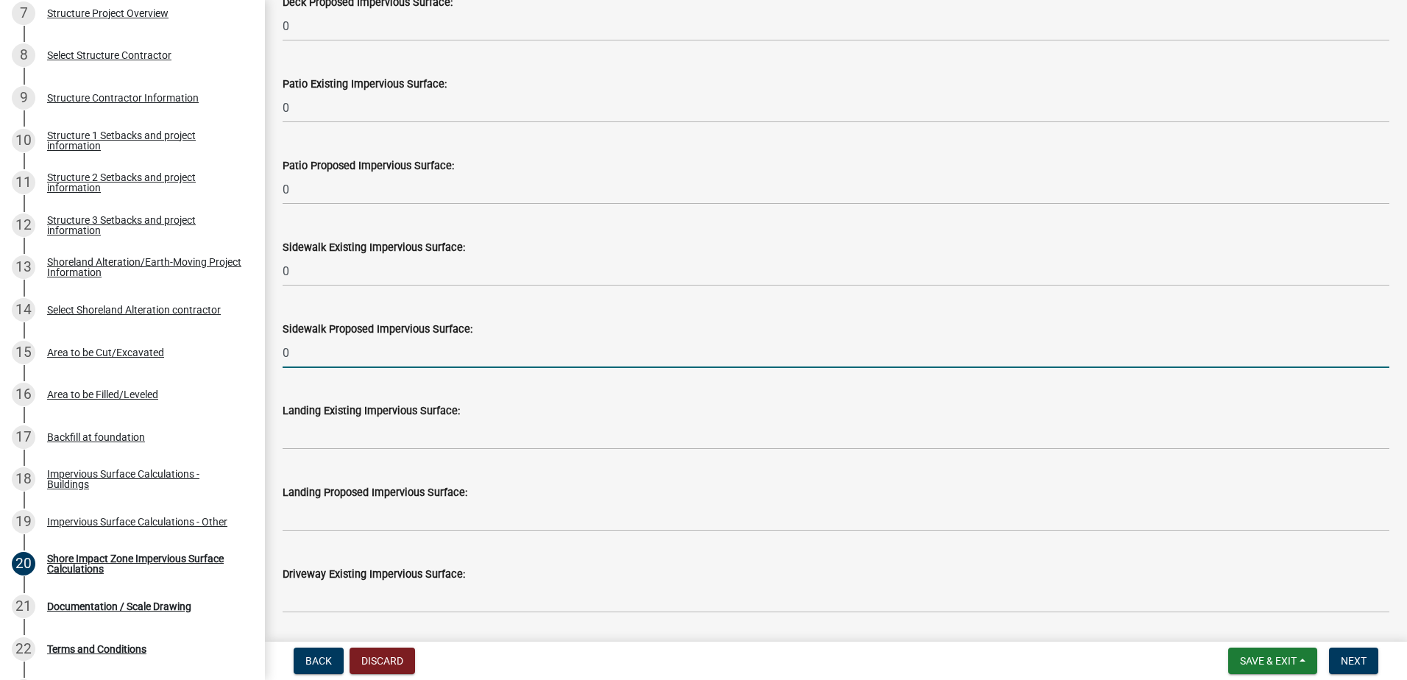
type input "0"
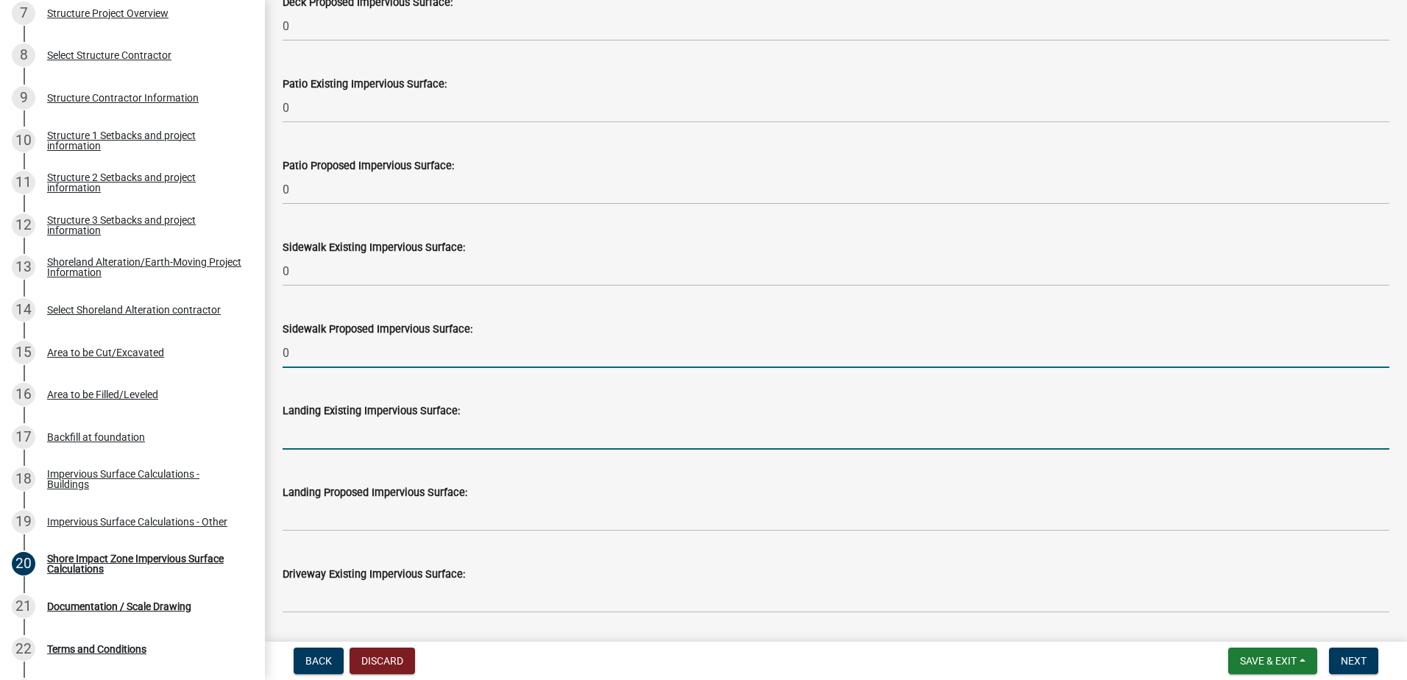
click at [314, 424] on input "text" at bounding box center [836, 435] width 1107 height 30
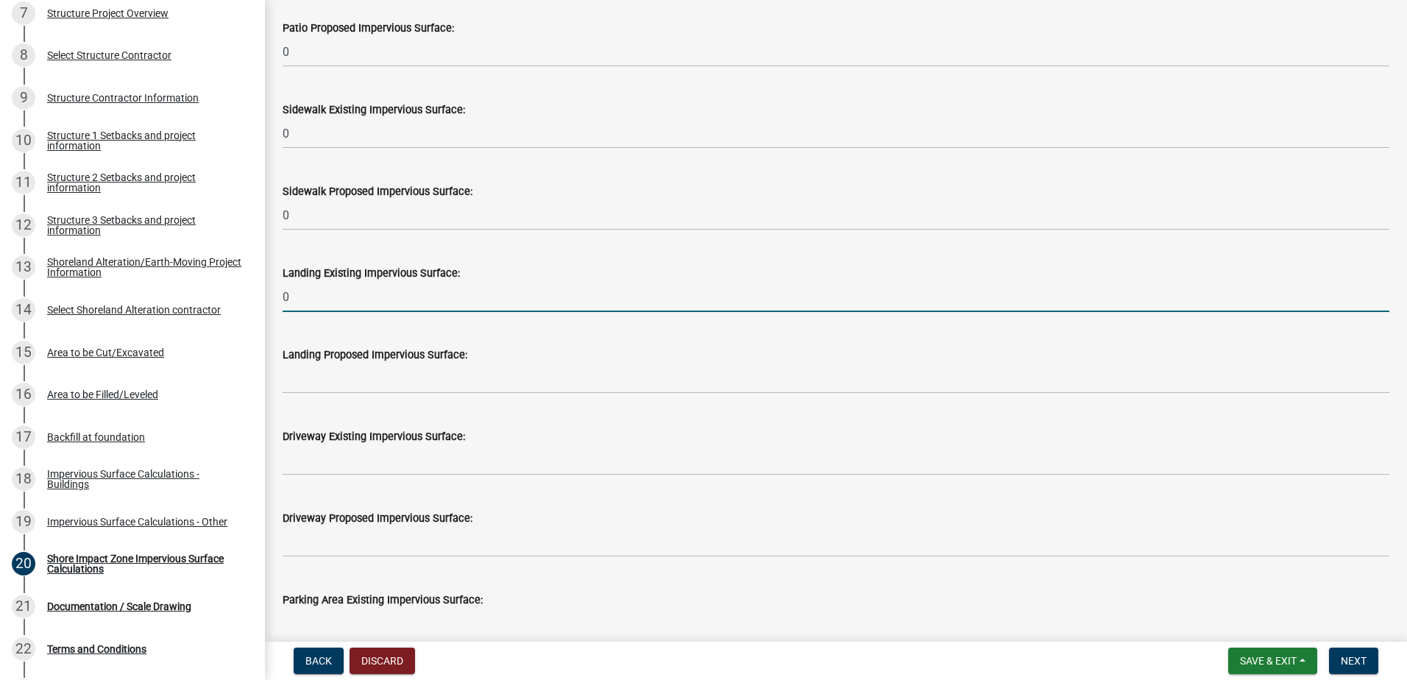
scroll to position [736, 0]
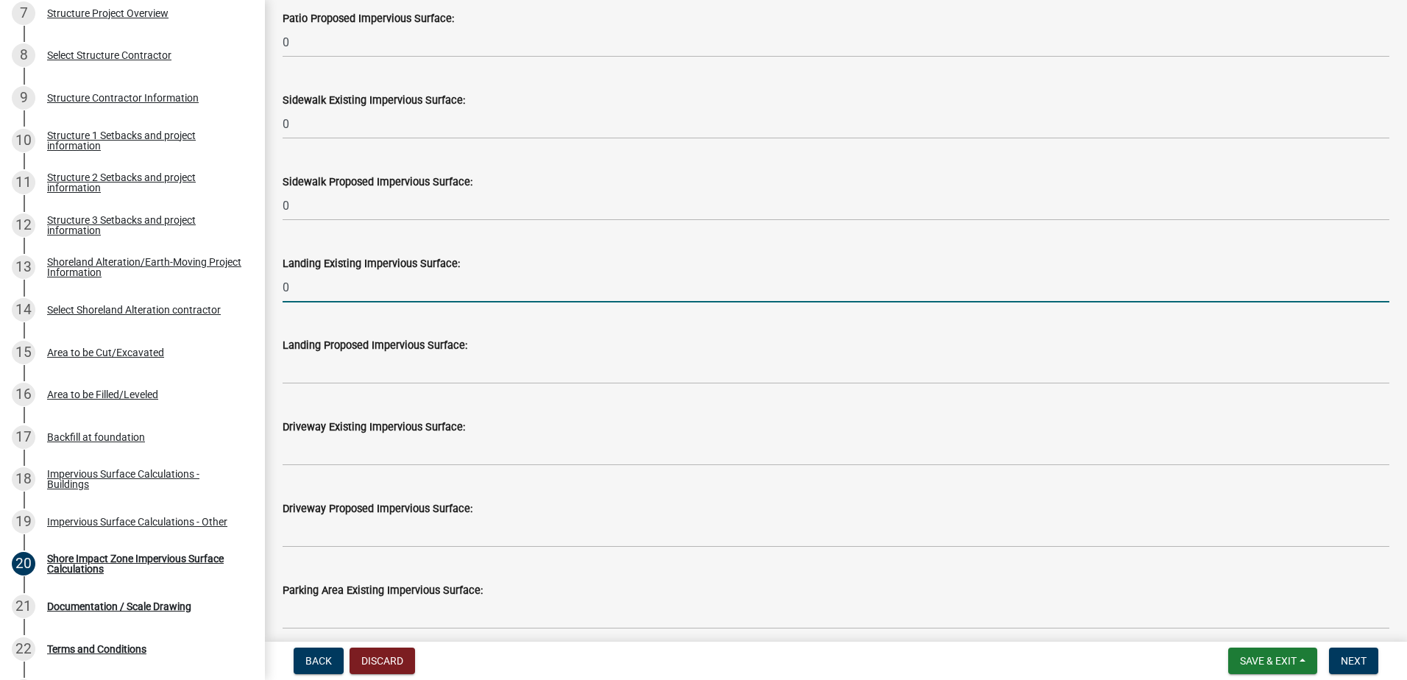
type input "0"
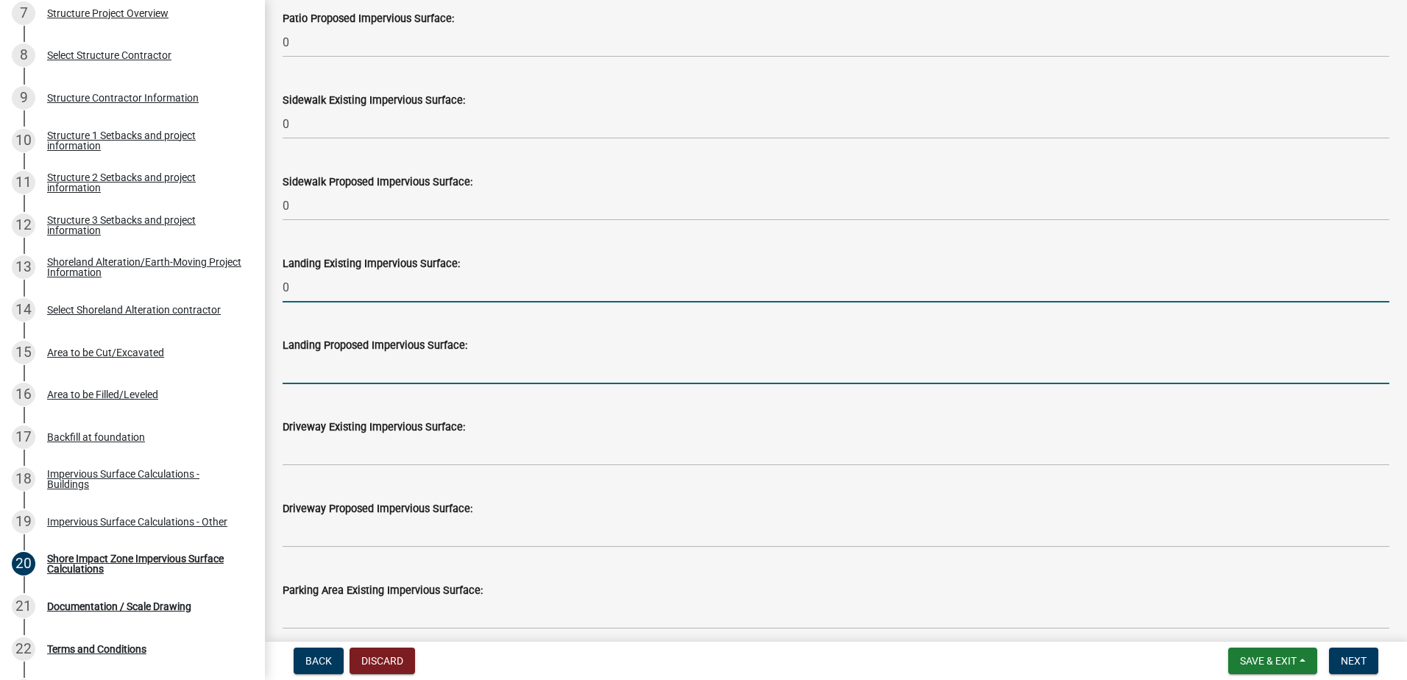
click at [334, 372] on input "text" at bounding box center [836, 369] width 1107 height 30
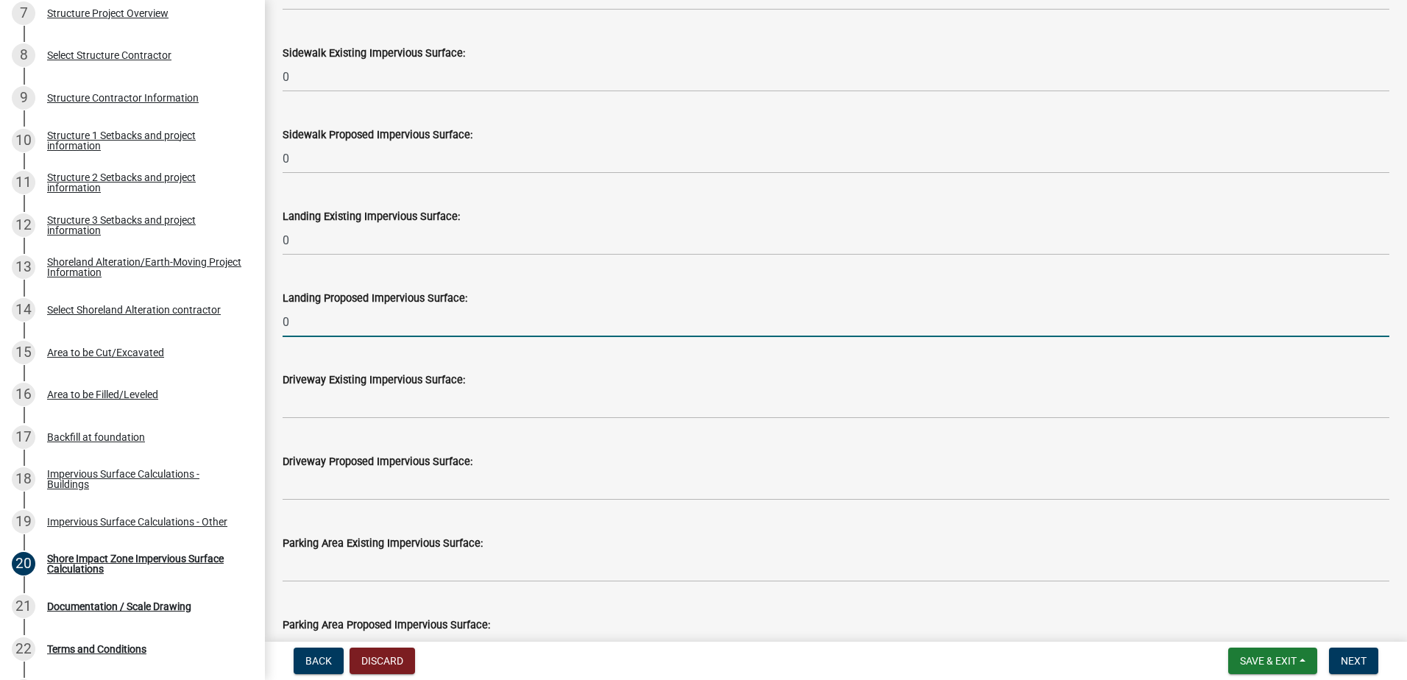
scroll to position [810, 0]
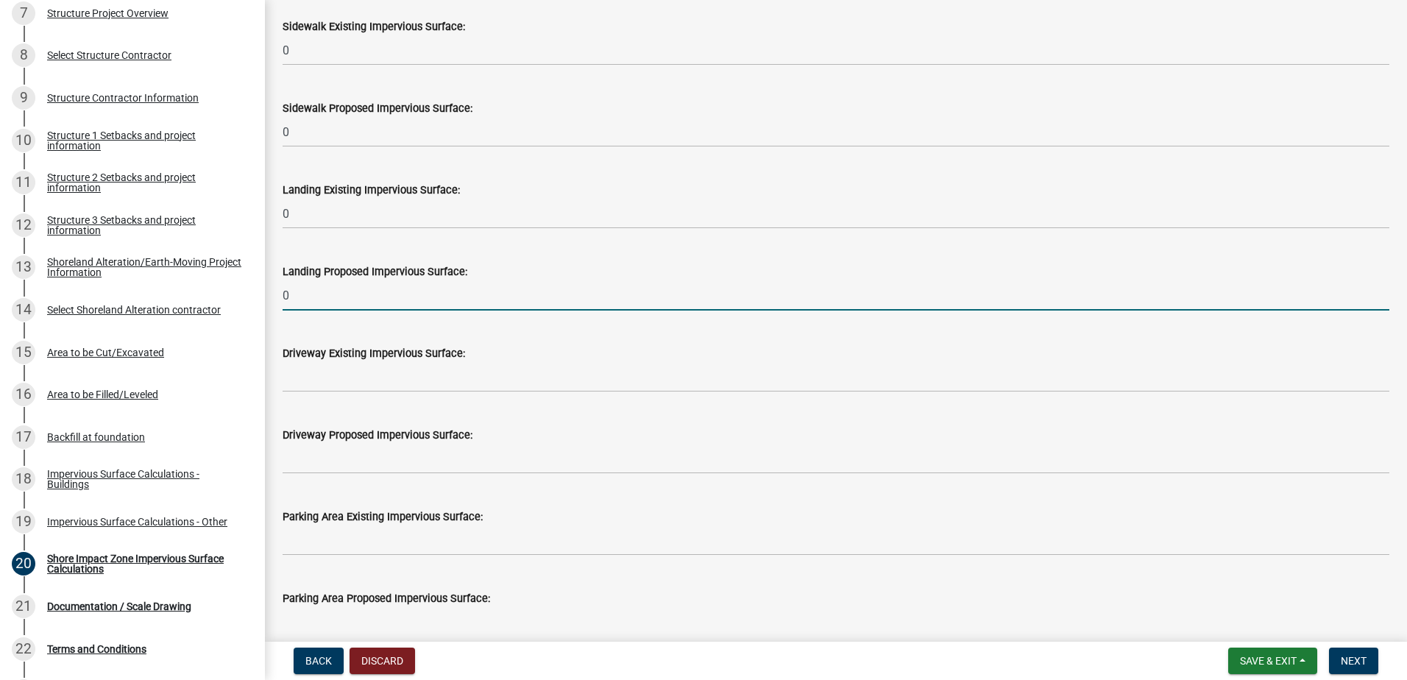
type input "0"
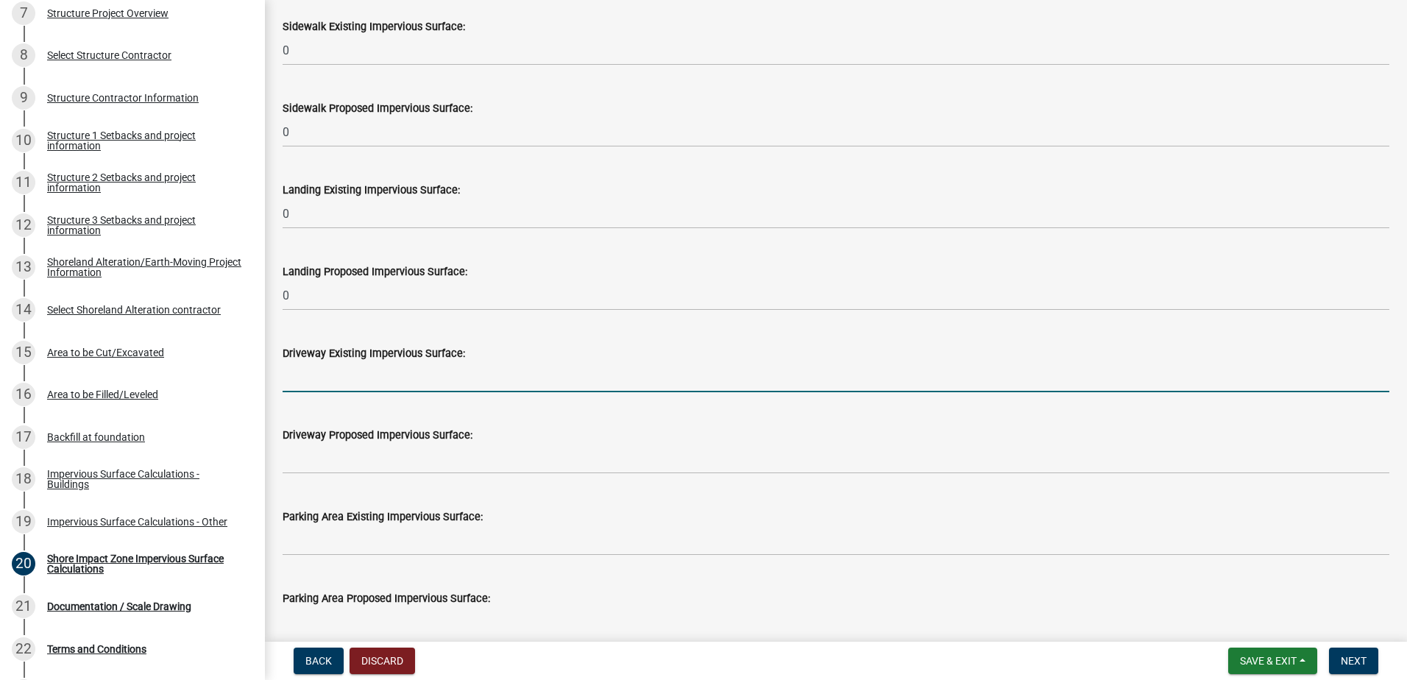
click at [331, 390] on input "text" at bounding box center [836, 377] width 1107 height 30
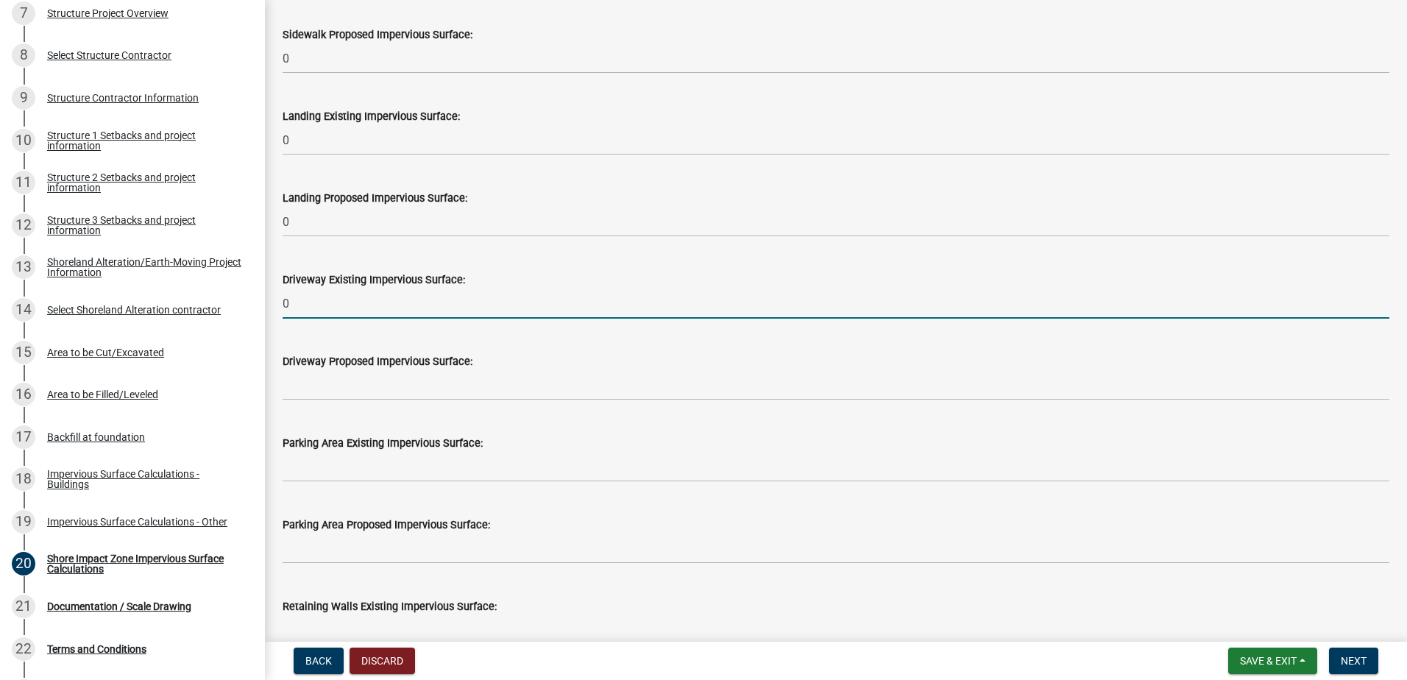
type input "0"
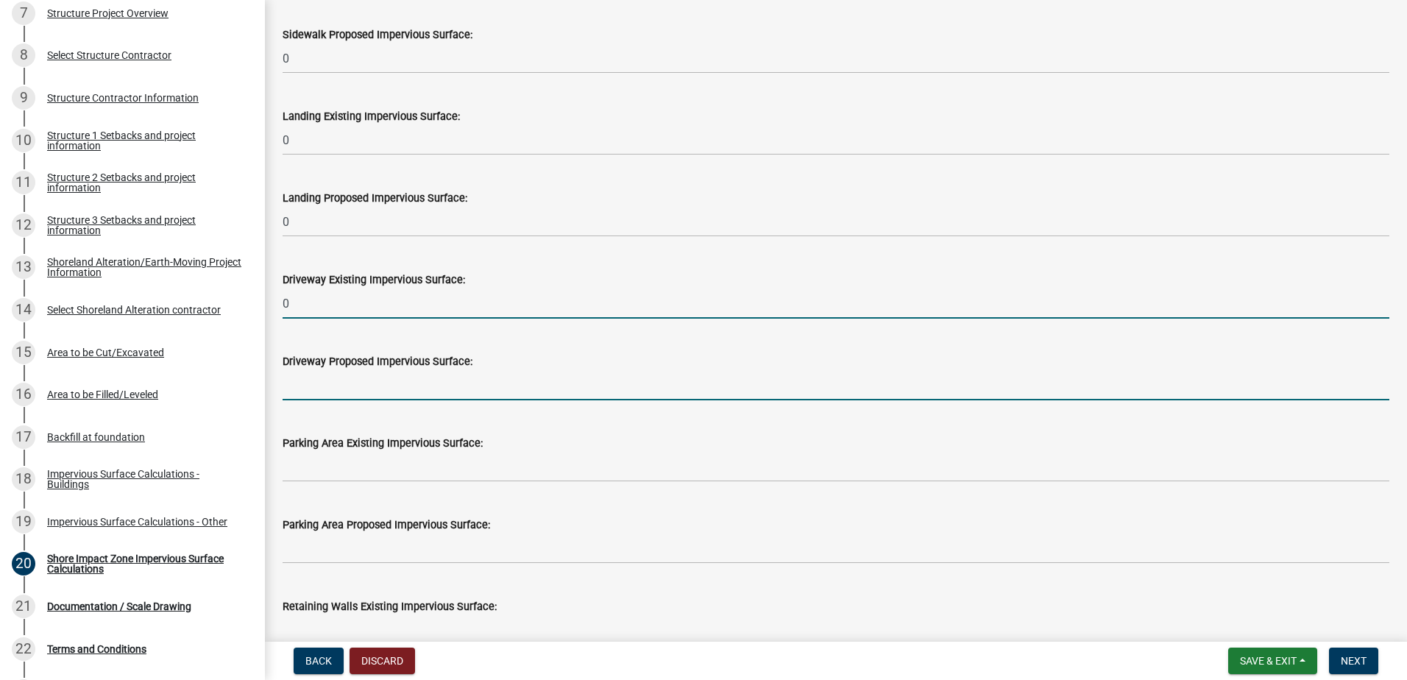
click at [331, 390] on input "text" at bounding box center [836, 385] width 1107 height 30
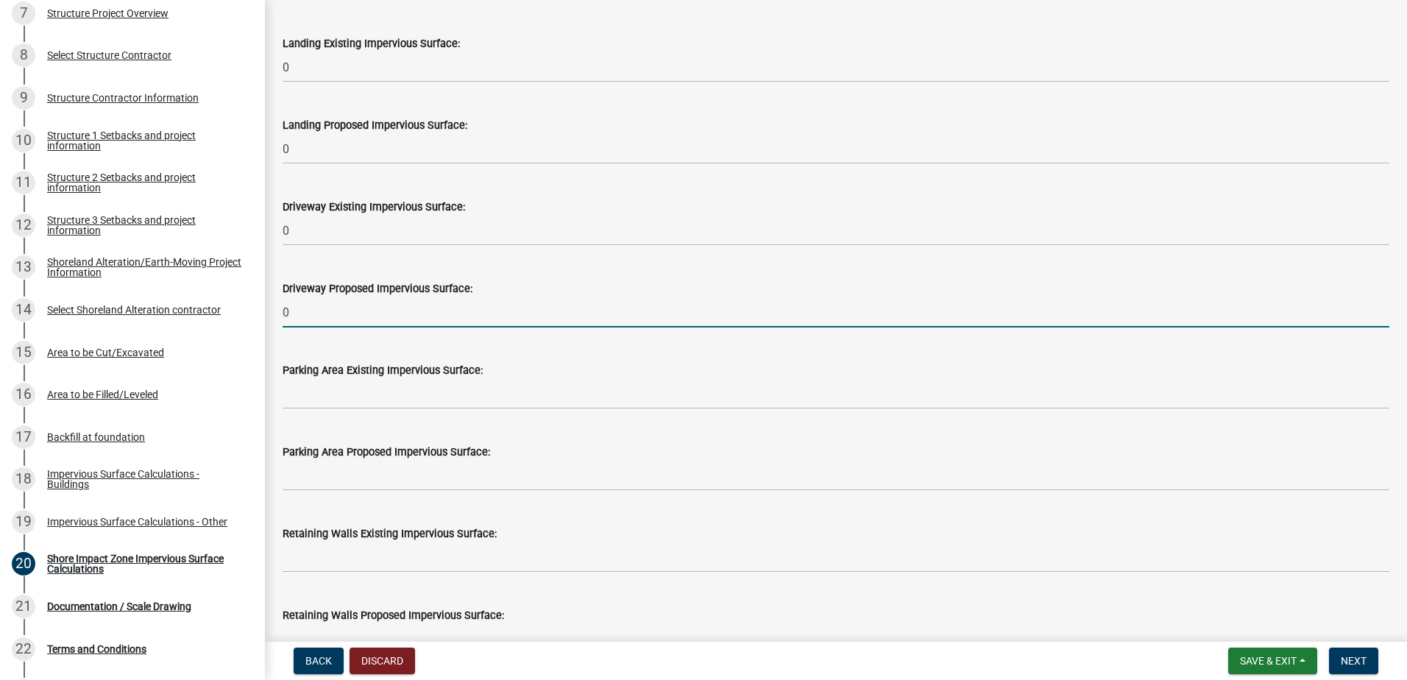
scroll to position [957, 0]
type input "0"
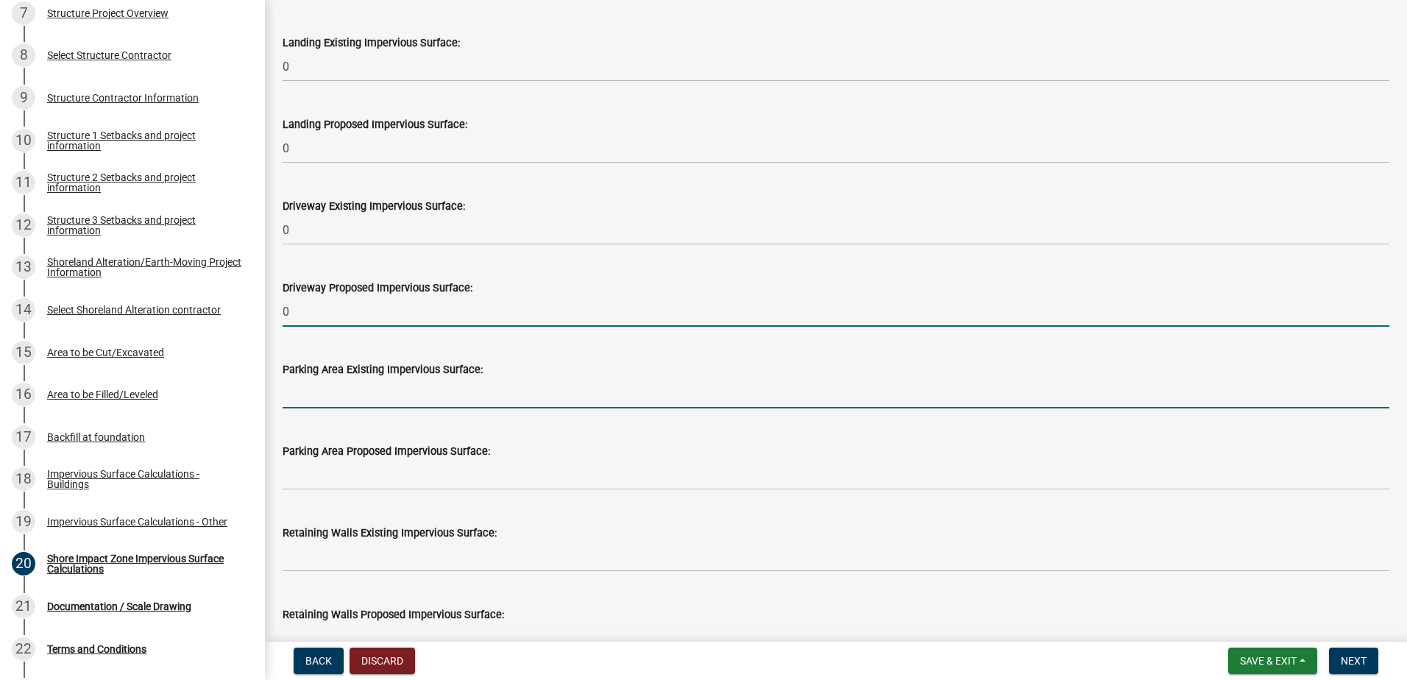
click at [331, 390] on input "text" at bounding box center [836, 393] width 1107 height 30
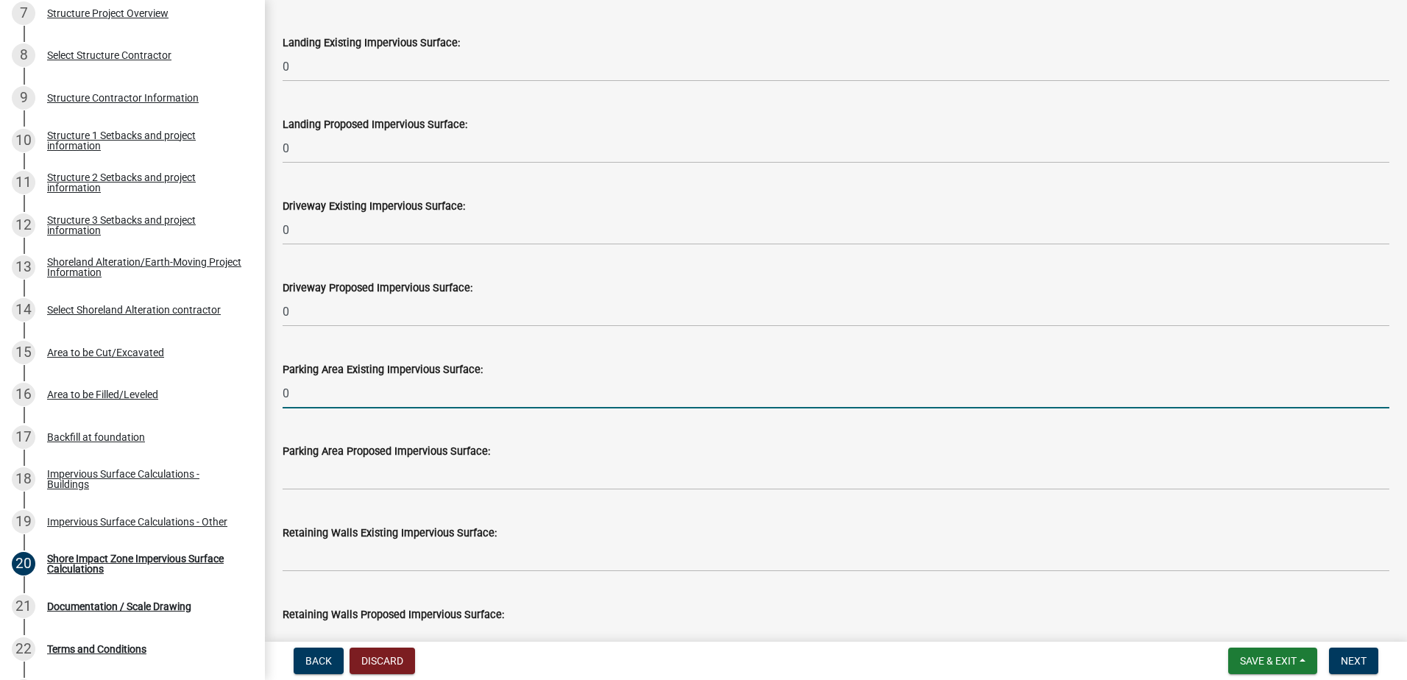
scroll to position [1031, 0]
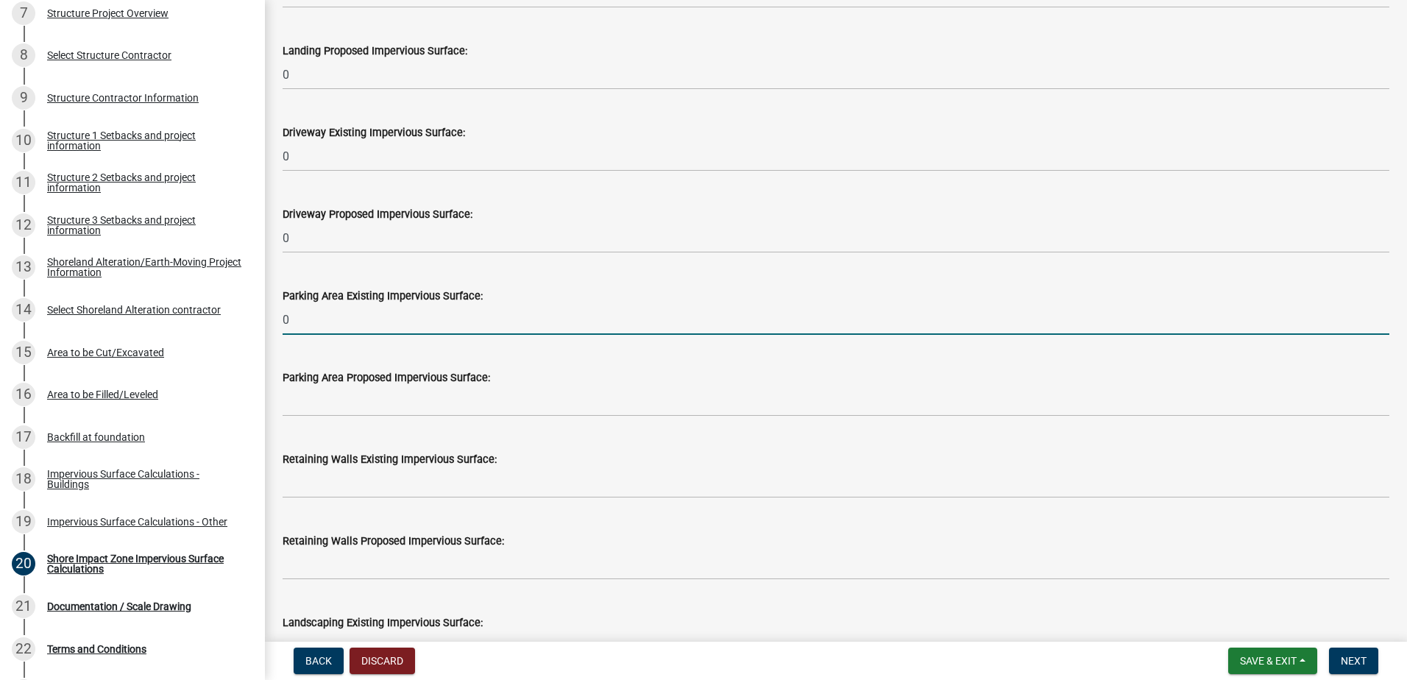
type input "0"
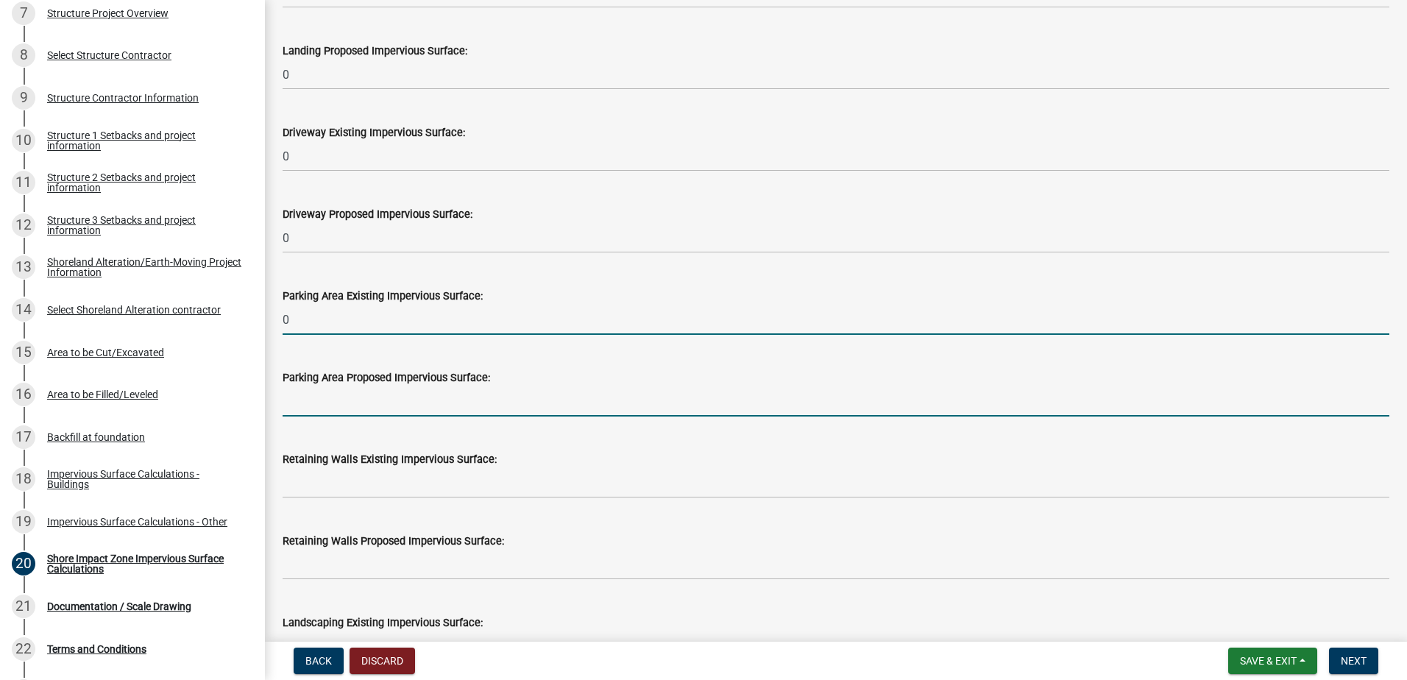
click at [331, 390] on input "text" at bounding box center [836, 401] width 1107 height 30
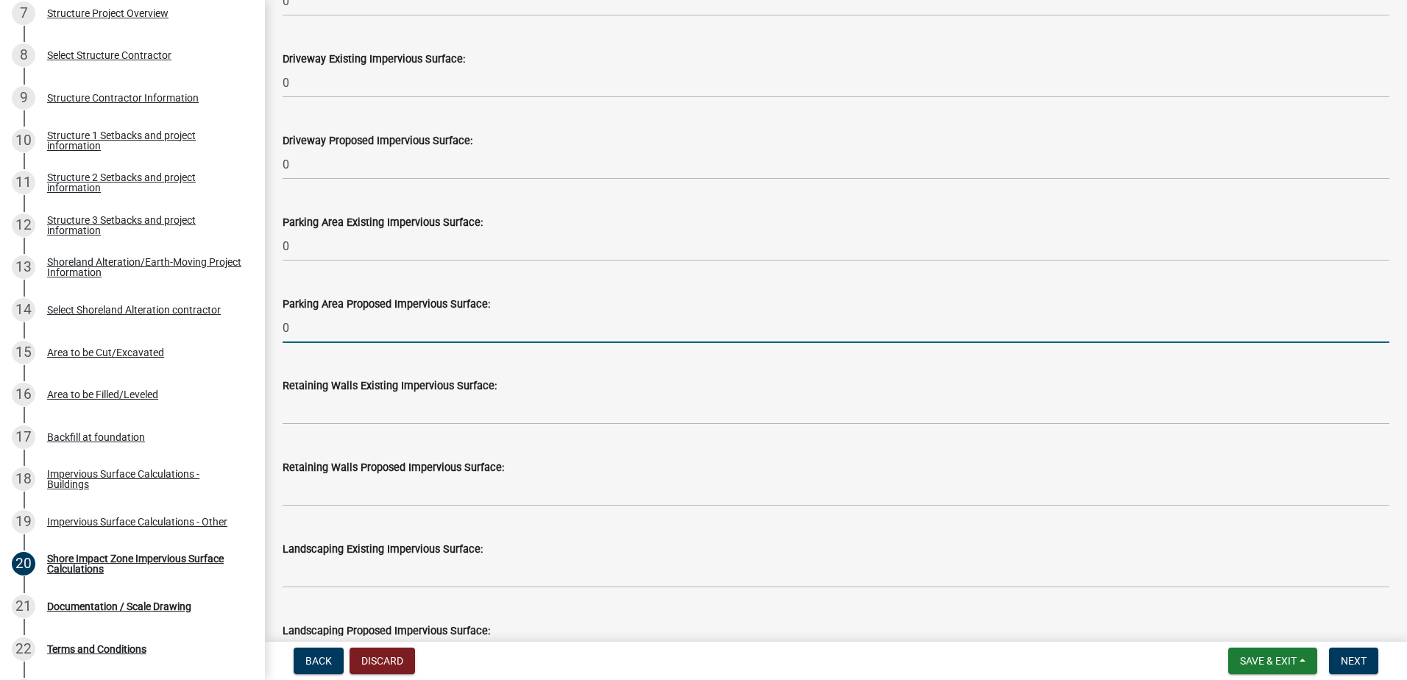
scroll to position [1178, 0]
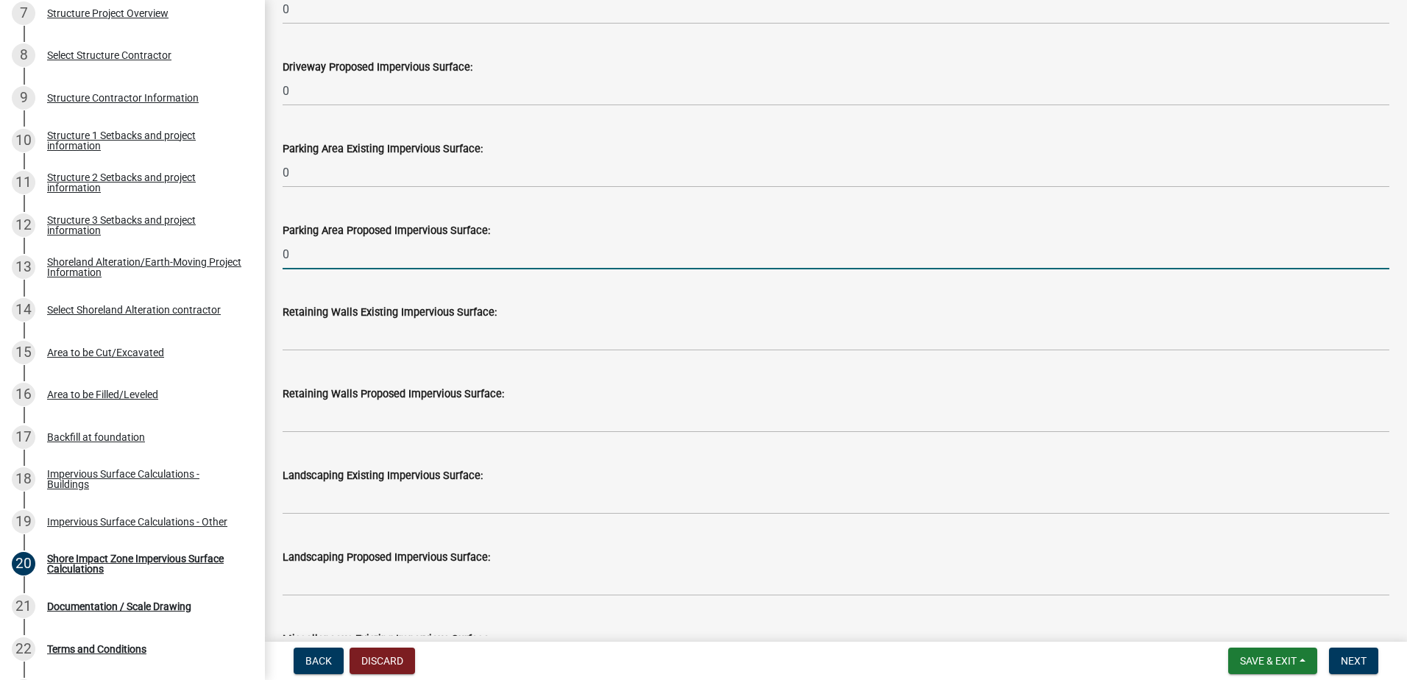
type input "0"
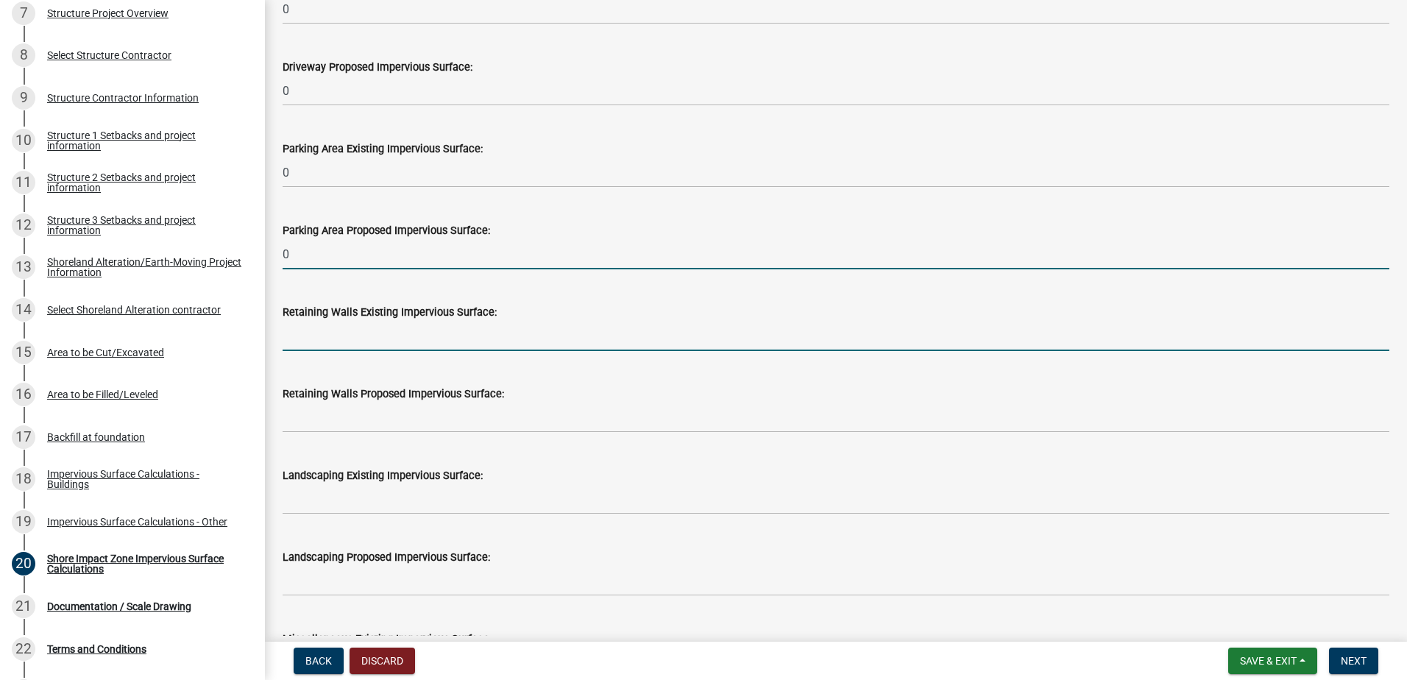
click at [324, 333] on input "text" at bounding box center [836, 336] width 1107 height 30
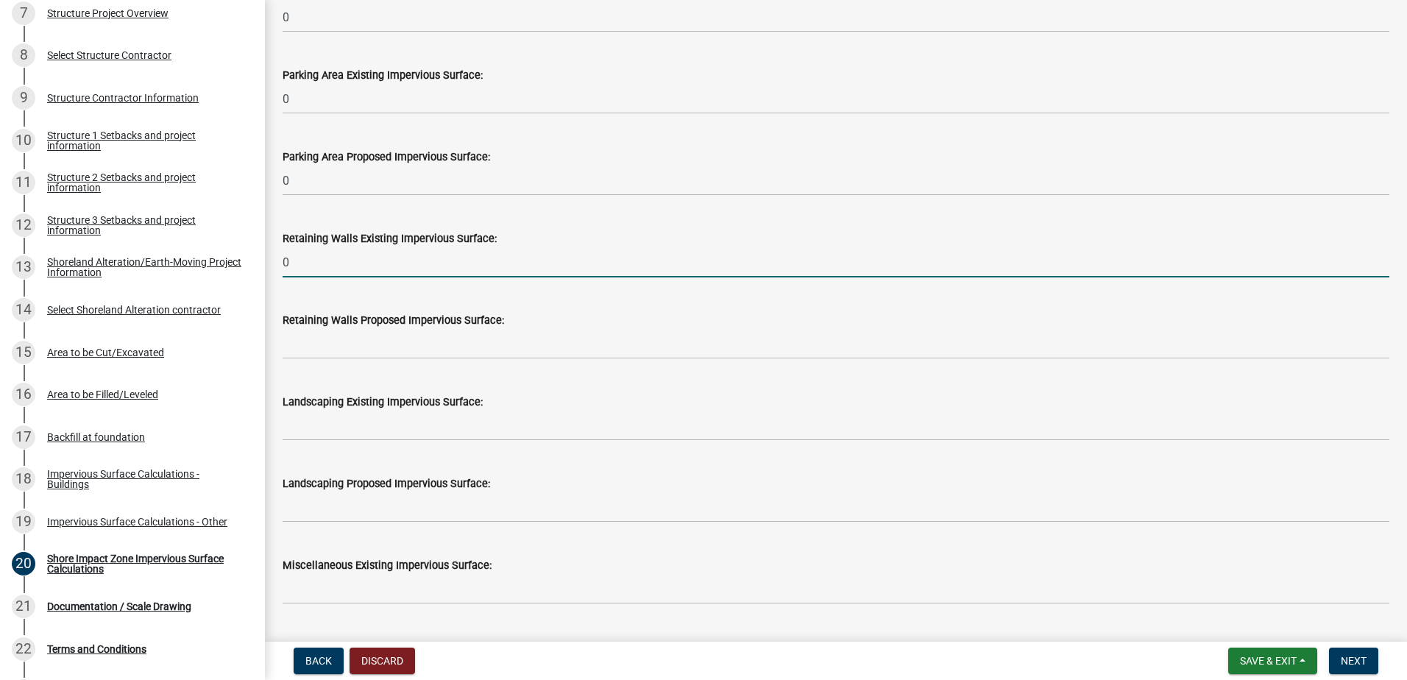
type input "0"
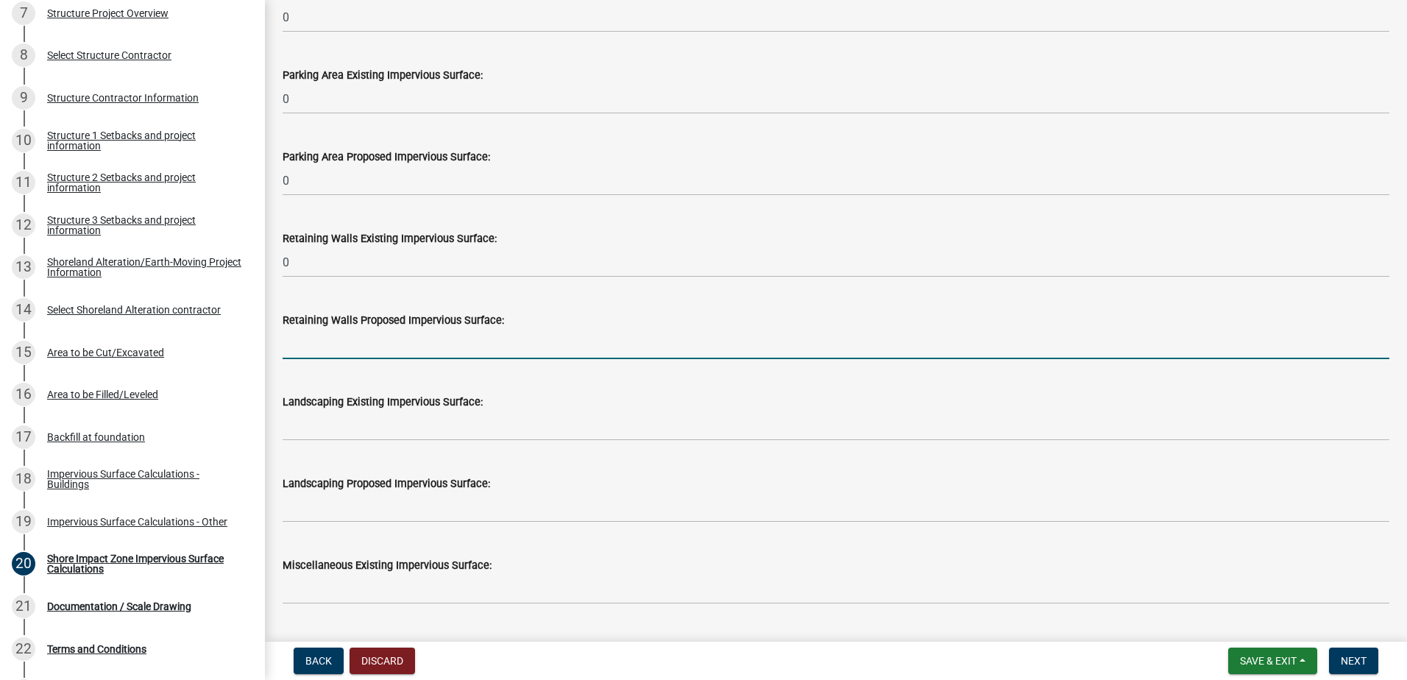
click at [324, 333] on input "text" at bounding box center [836, 344] width 1107 height 30
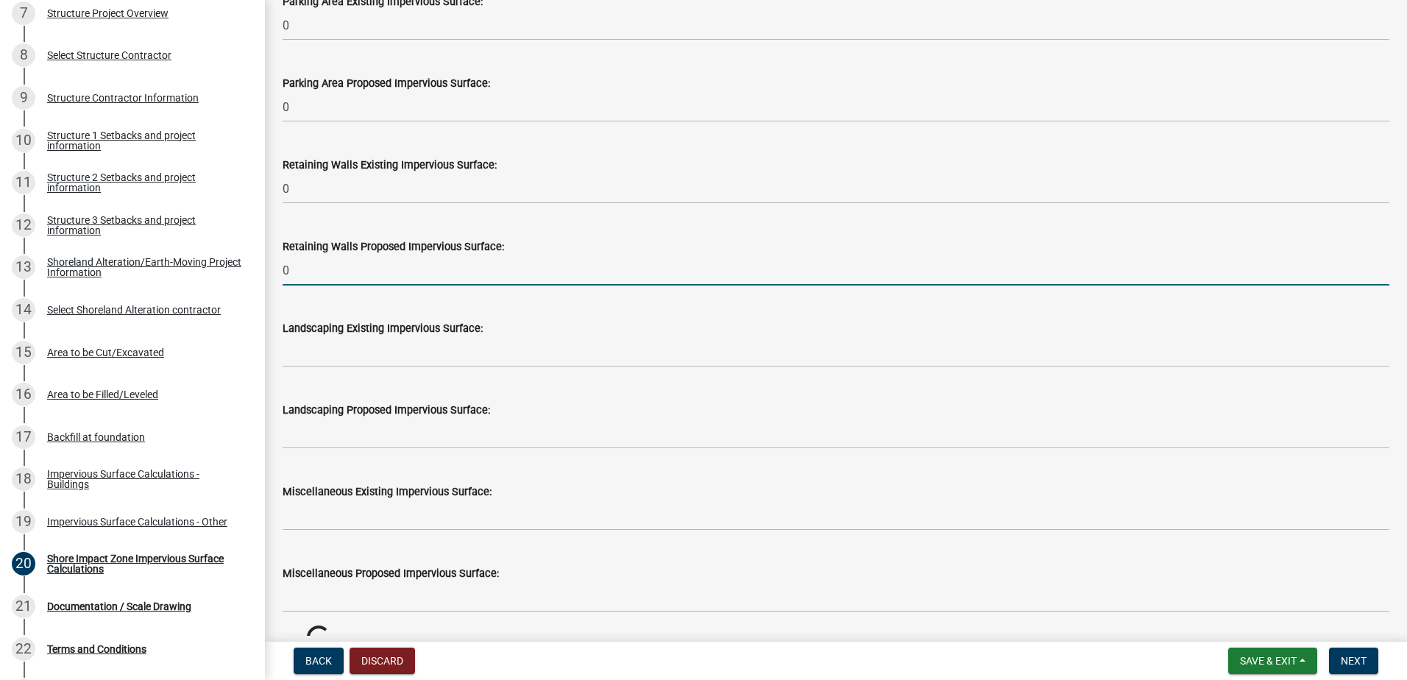
type input "0"
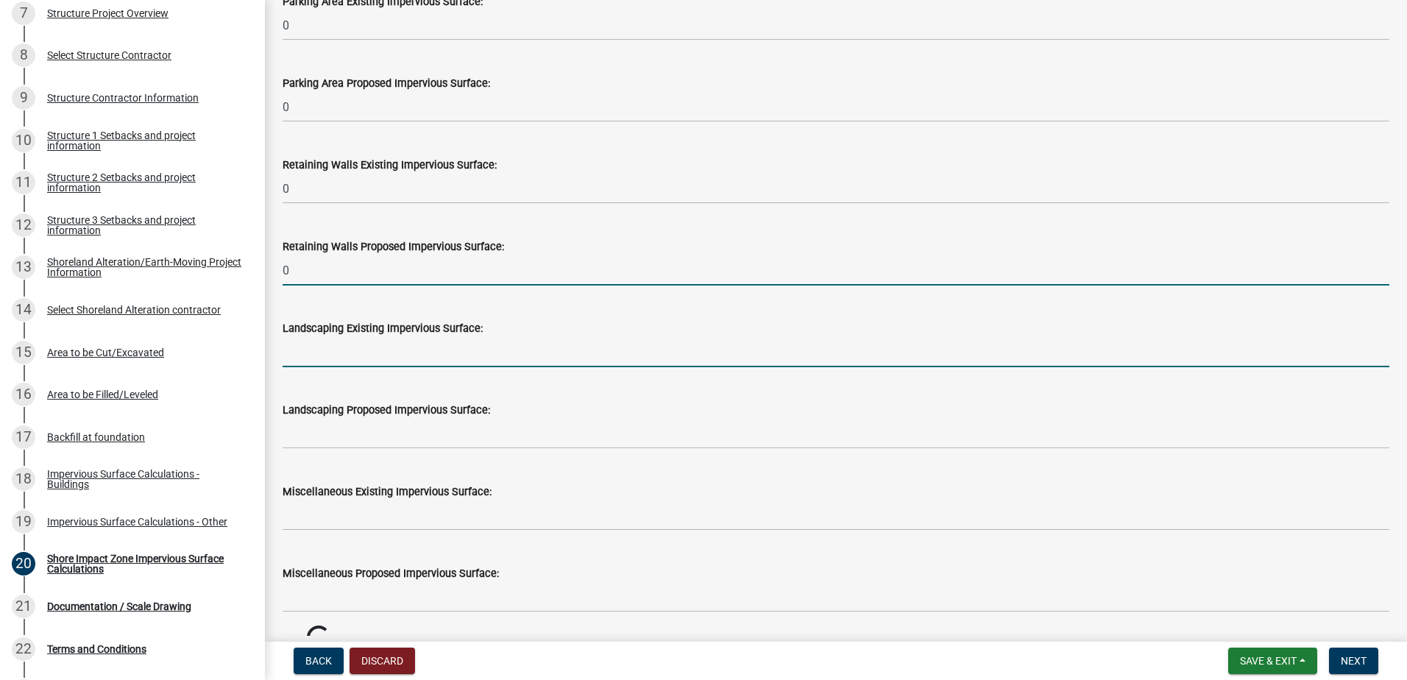
click at [319, 345] on input "text" at bounding box center [836, 352] width 1107 height 30
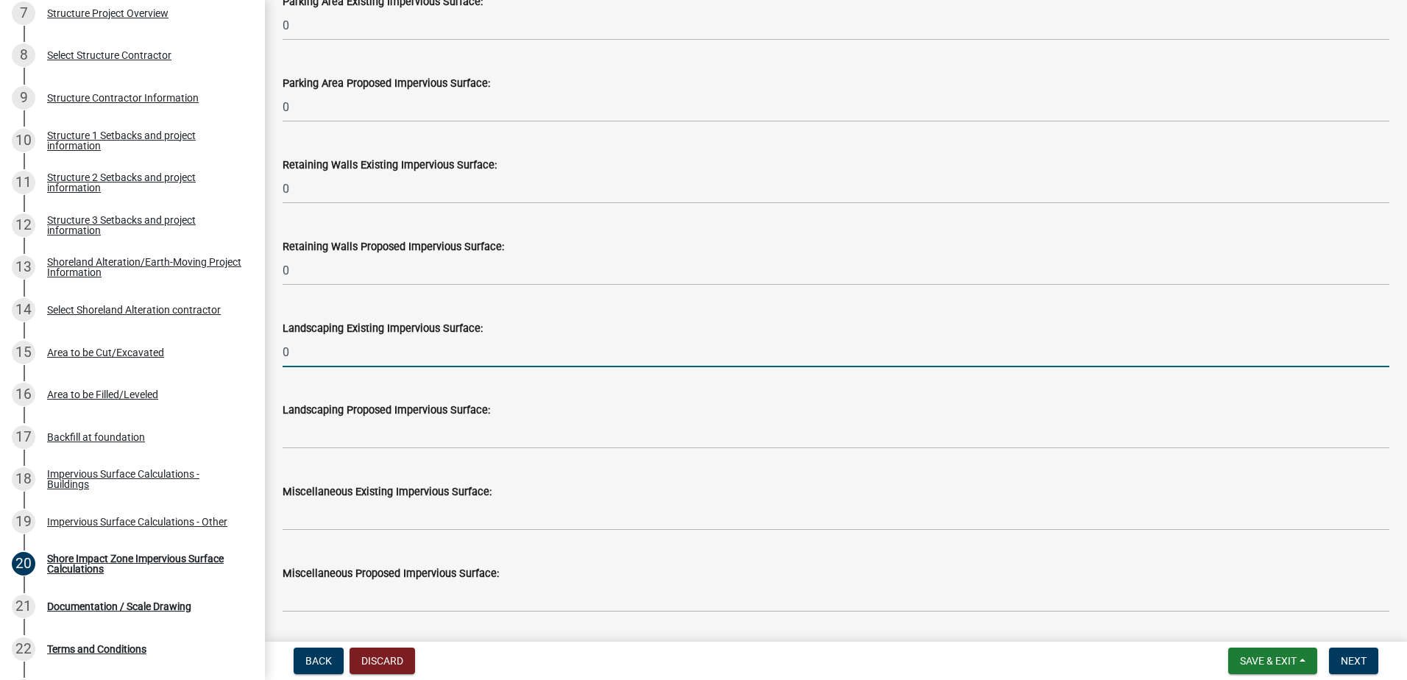
type input "0"
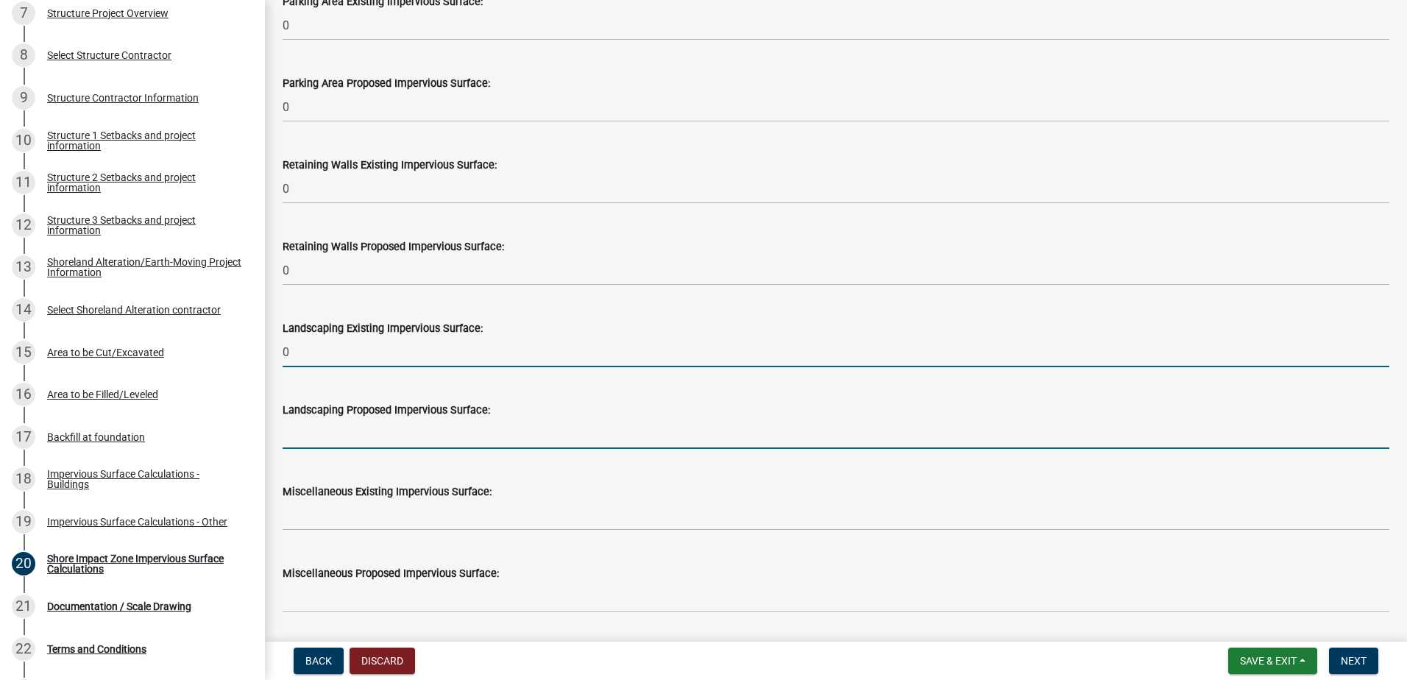
click at [299, 433] on input "text" at bounding box center [836, 434] width 1107 height 30
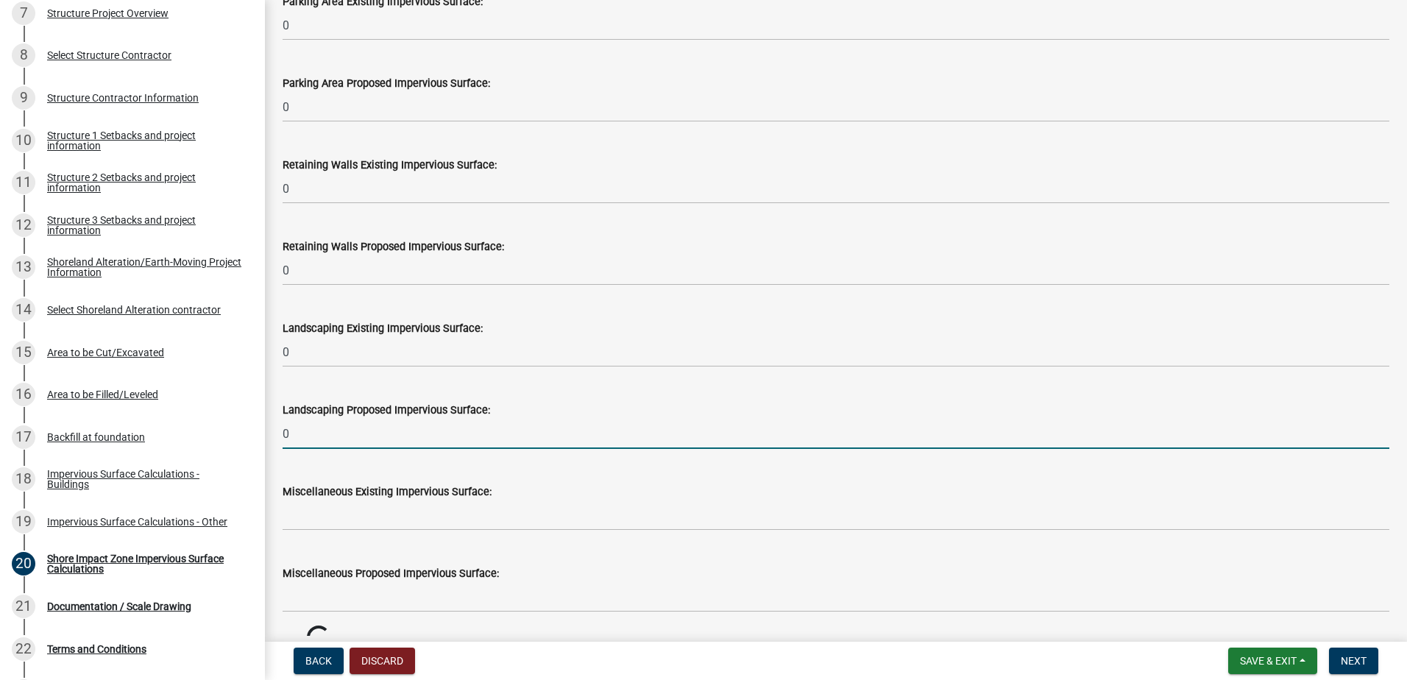
scroll to position [1399, 0]
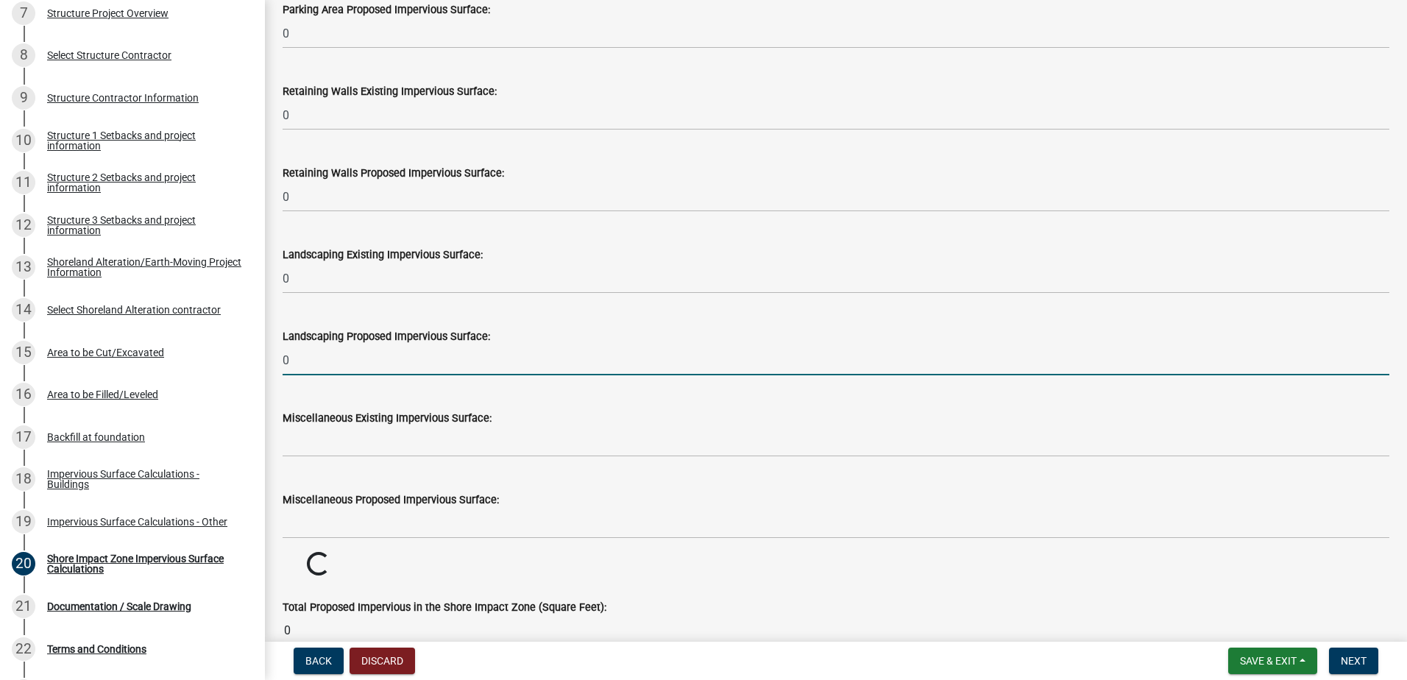
type input "0"
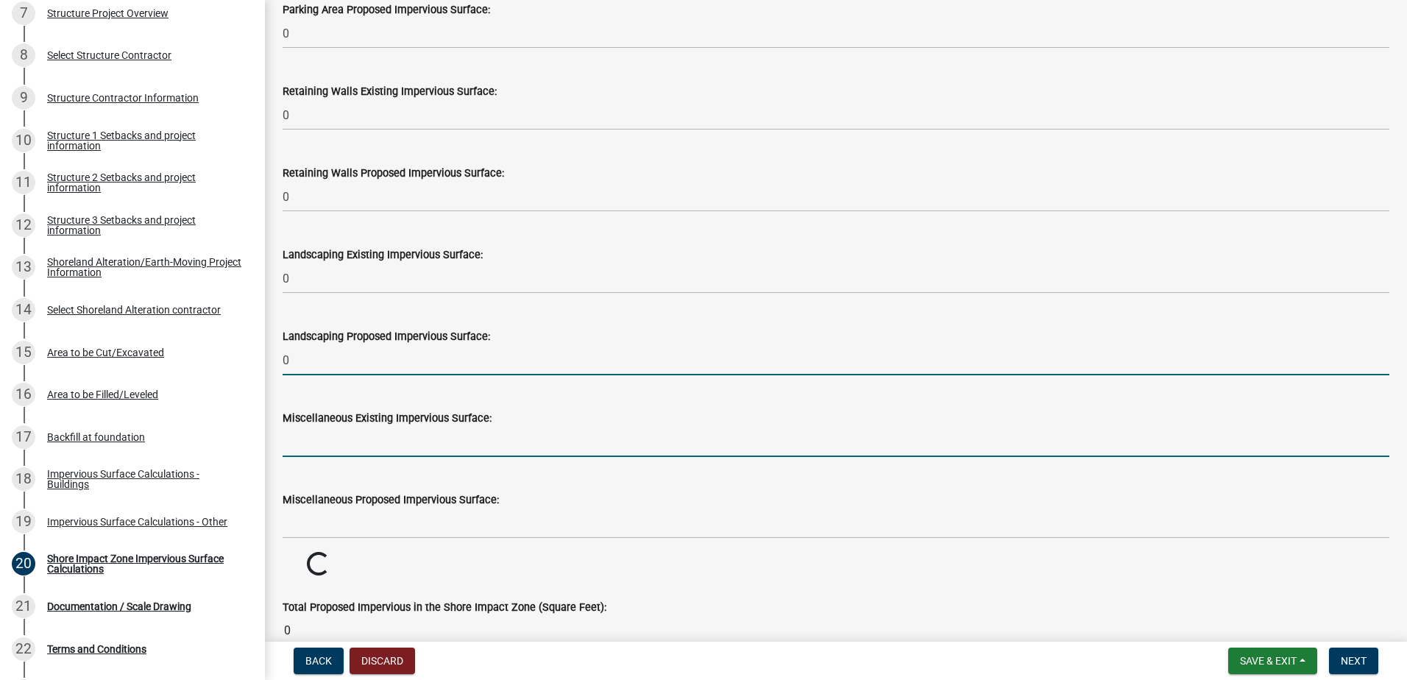
click at [299, 433] on input "text" at bounding box center [836, 442] width 1107 height 30
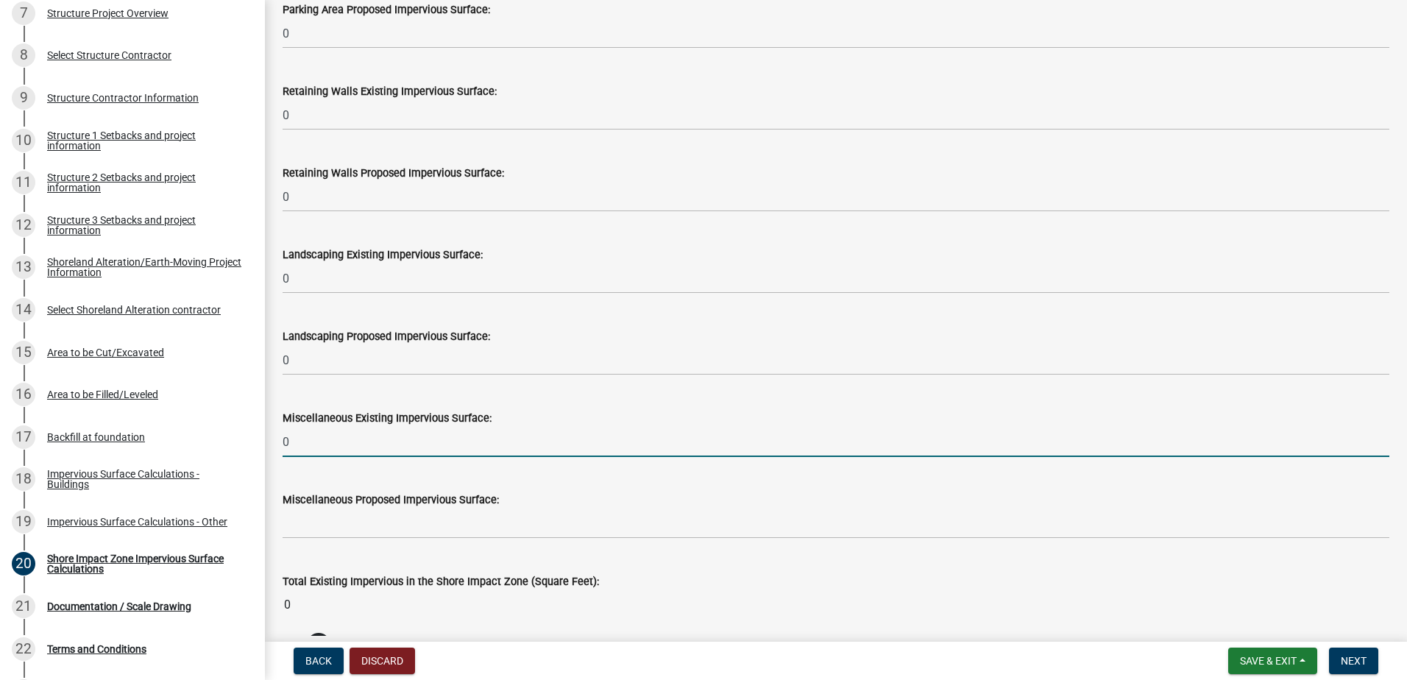
scroll to position [1472, 0]
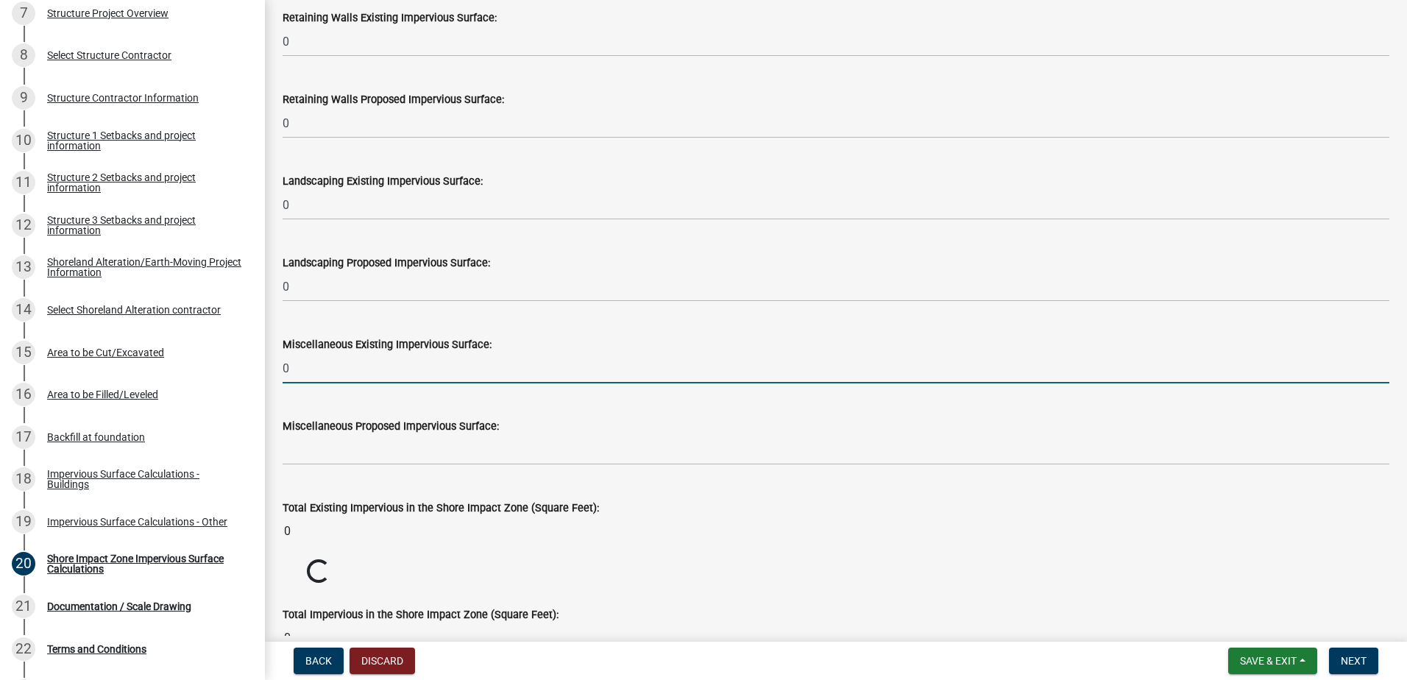
type input "0"
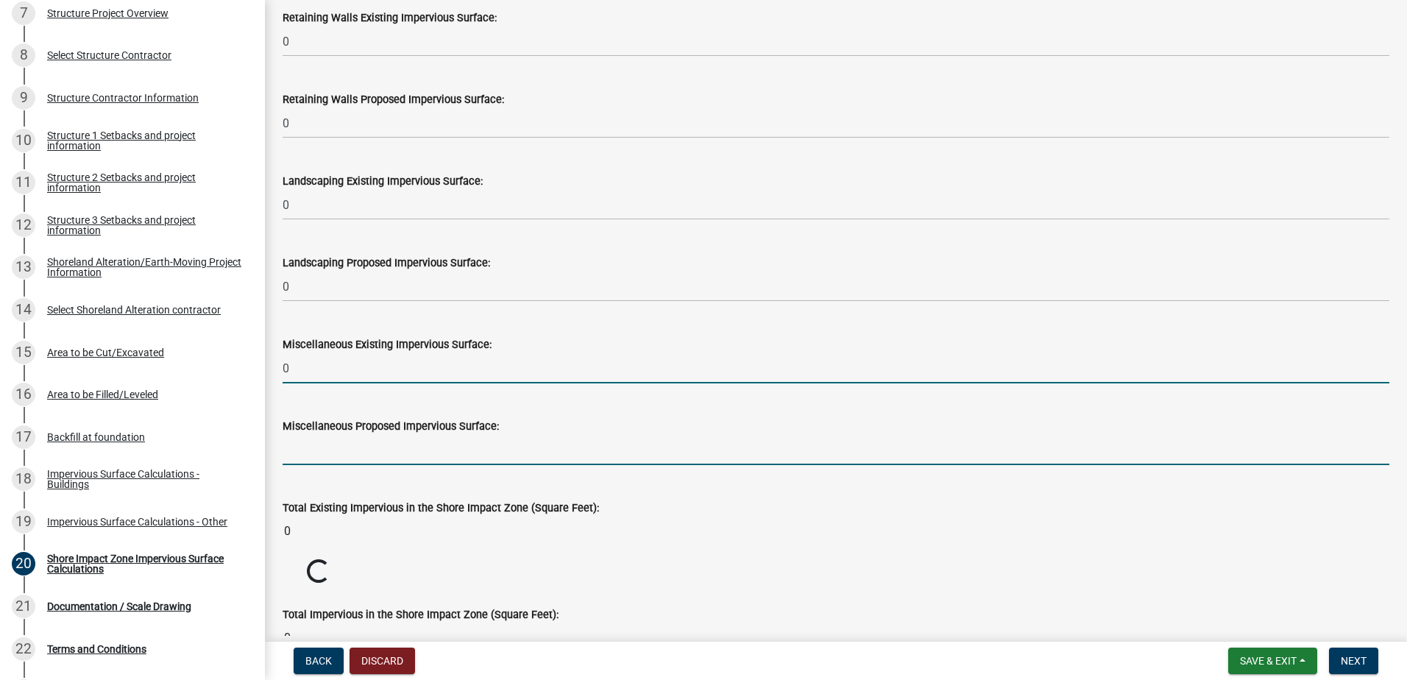
click at [299, 442] on input "text" at bounding box center [836, 450] width 1107 height 30
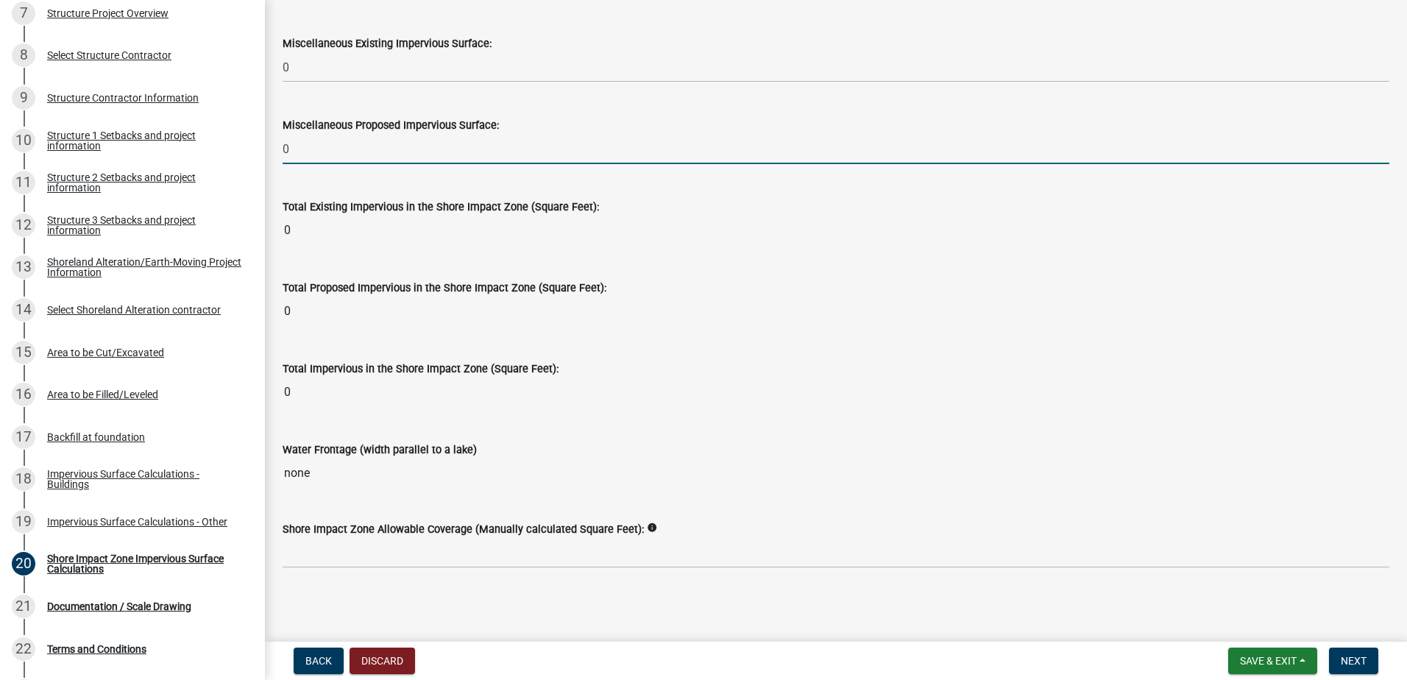
scroll to position [1776, 0]
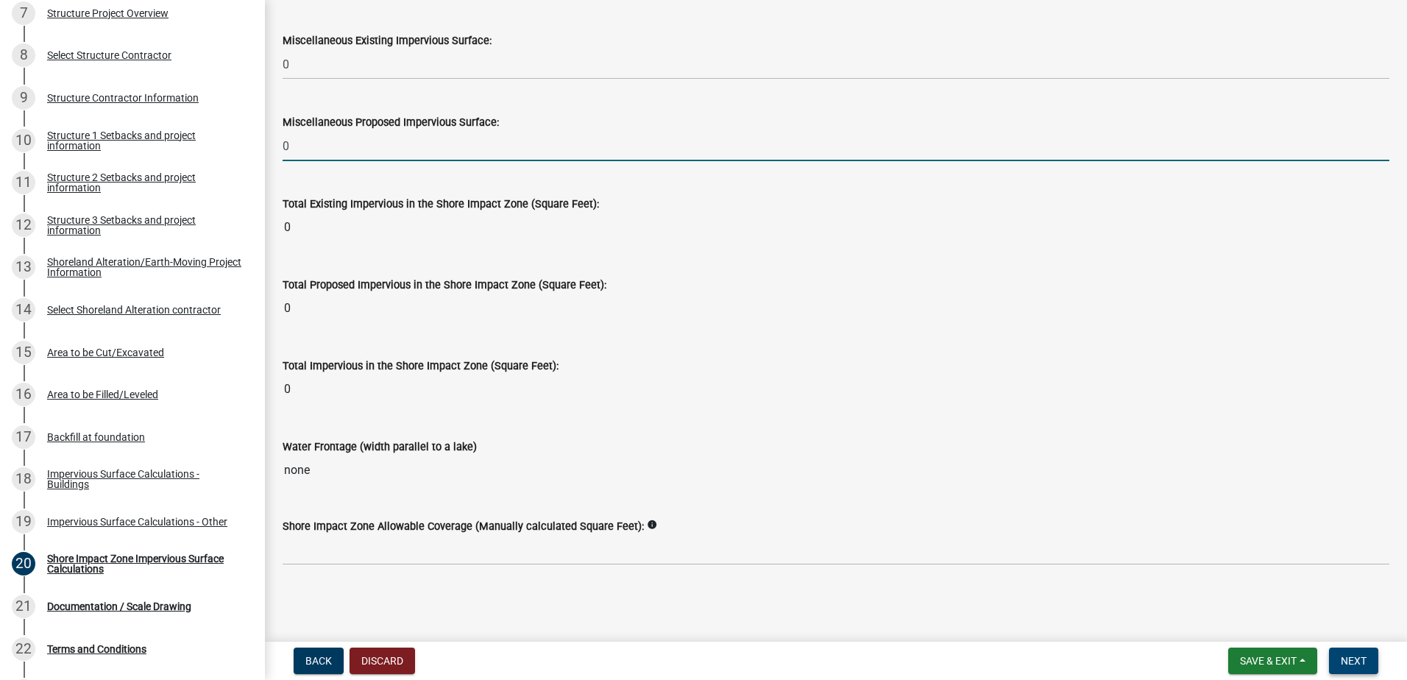
type input "0"
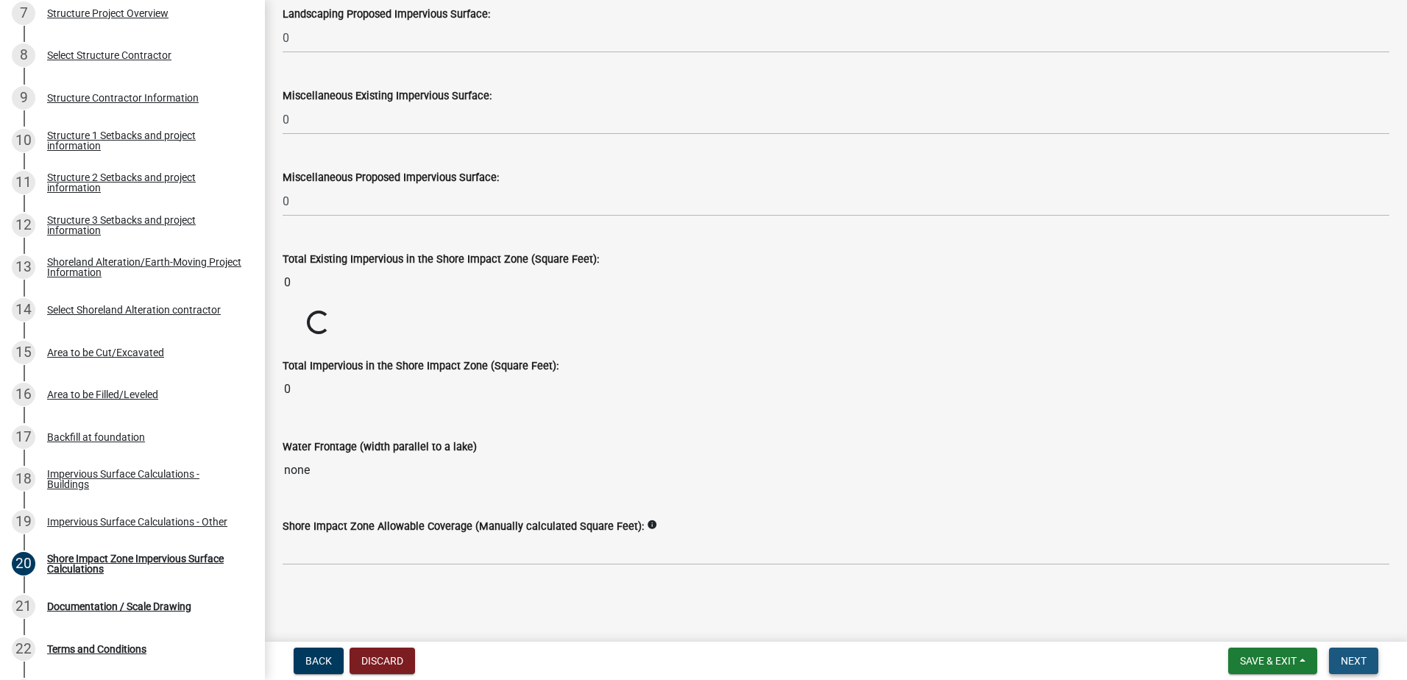
click at [1356, 662] on span "Next" at bounding box center [1354, 661] width 26 height 12
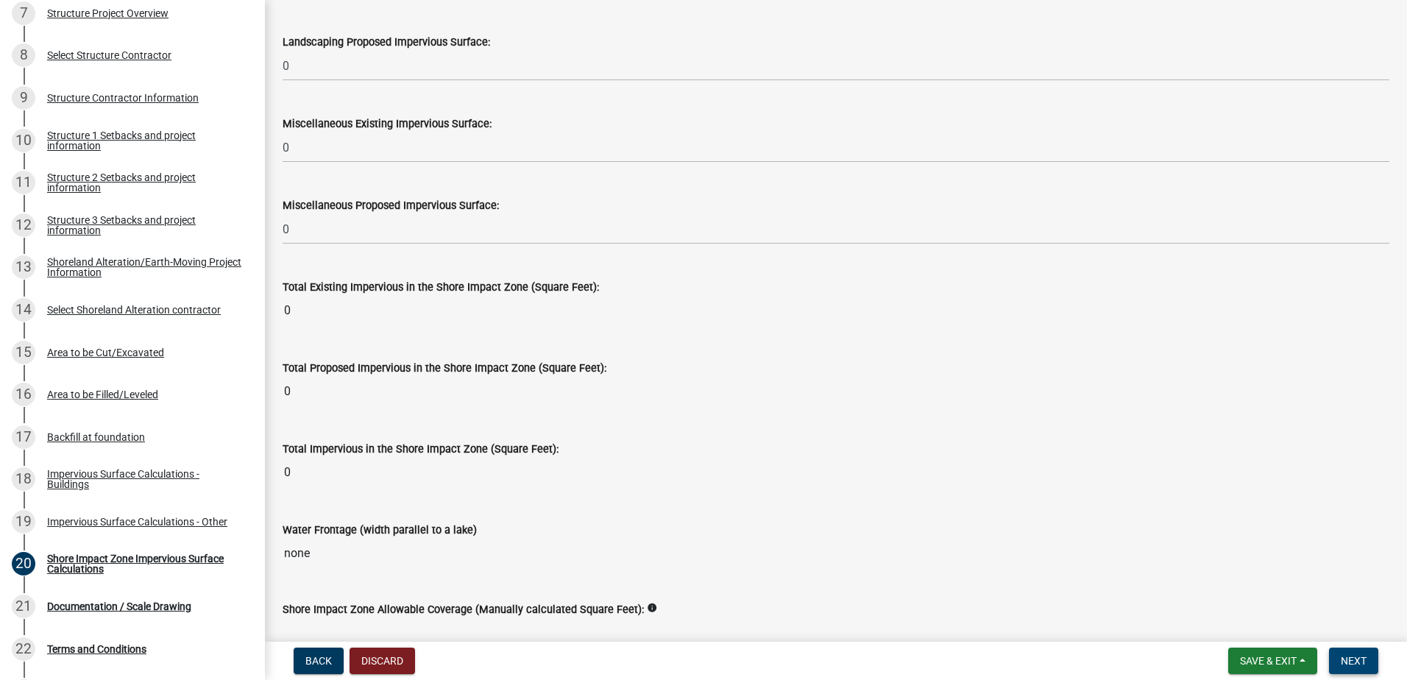
scroll to position [1767, 0]
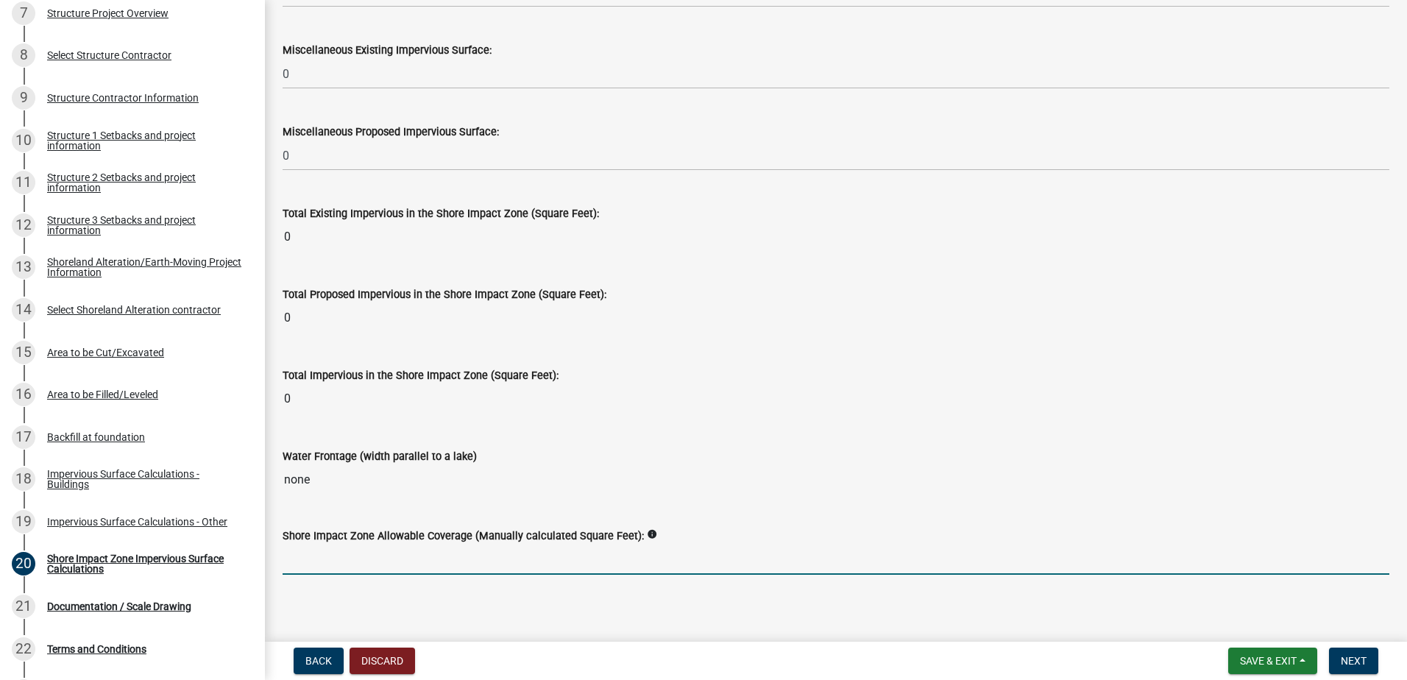
click at [370, 568] on input "text" at bounding box center [836, 560] width 1107 height 30
click at [1354, 662] on span "Next" at bounding box center [1354, 661] width 26 height 12
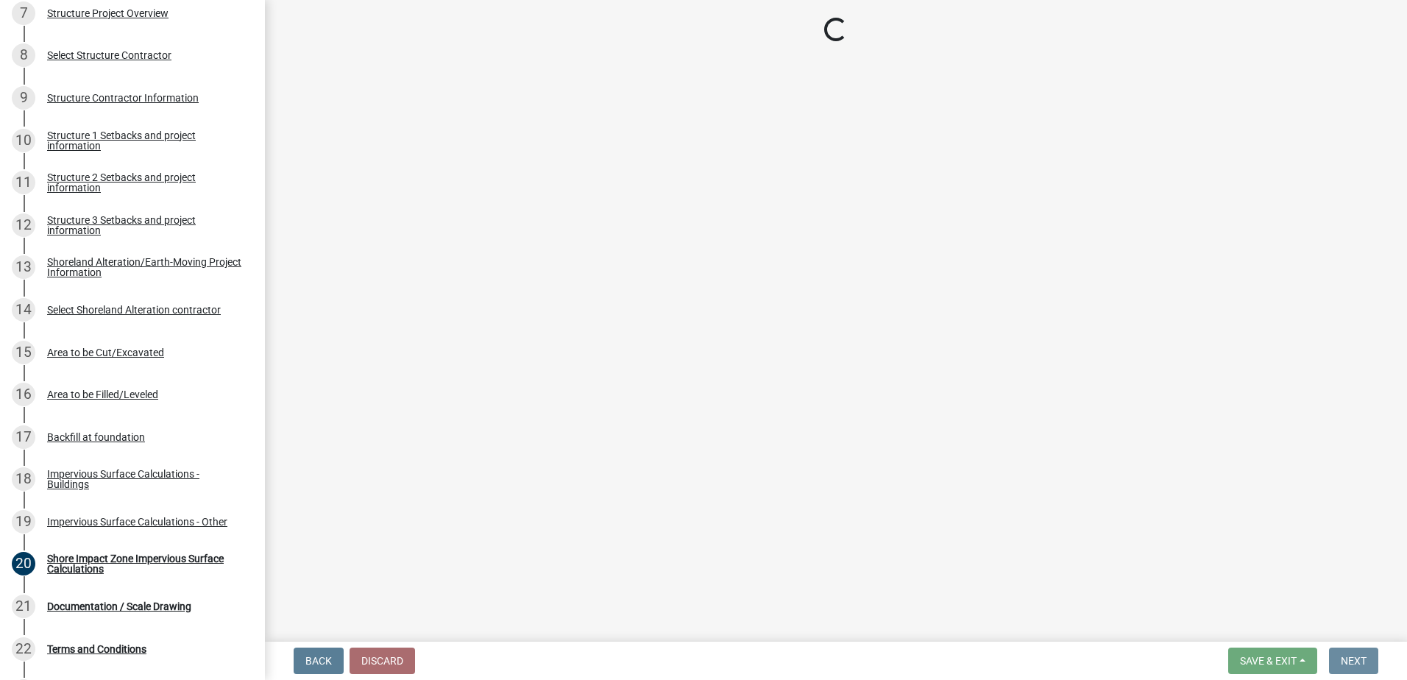
scroll to position [0, 0]
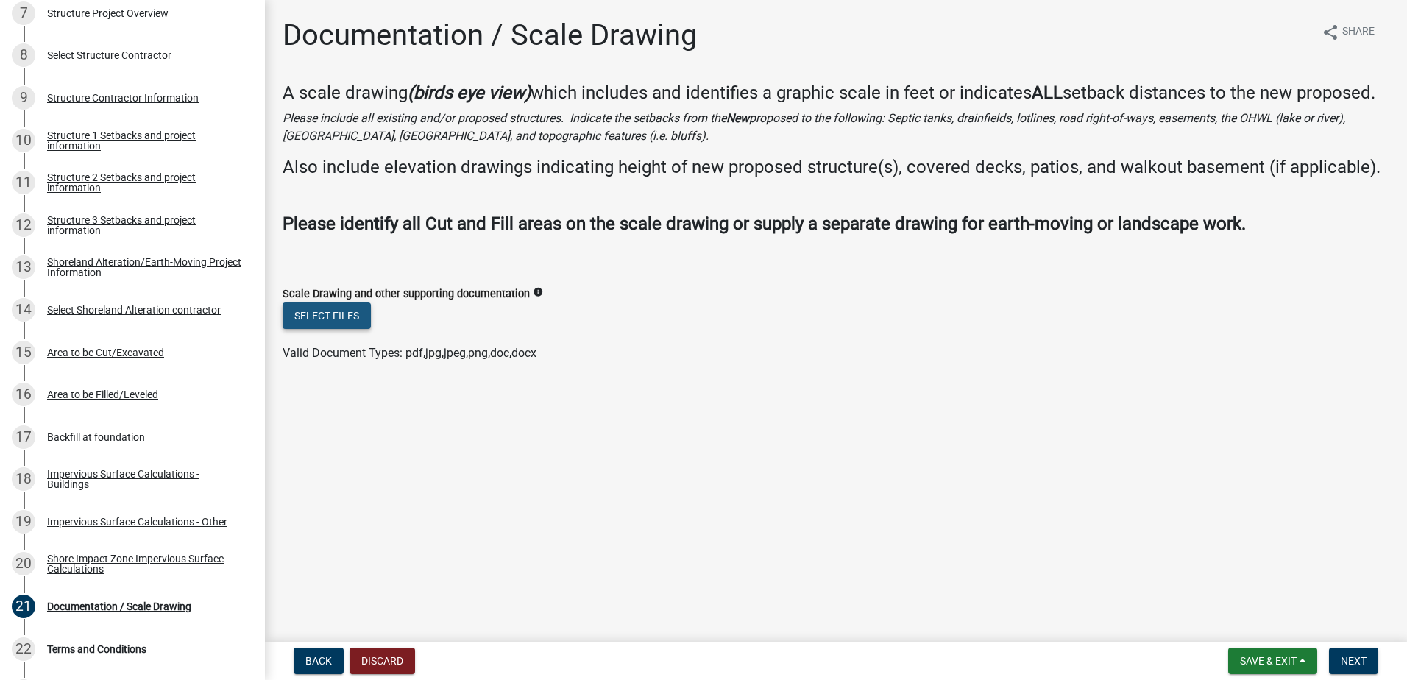
click at [336, 329] on button "Select files" at bounding box center [327, 316] width 88 height 26
click at [339, 329] on button "Select files" at bounding box center [327, 316] width 88 height 26
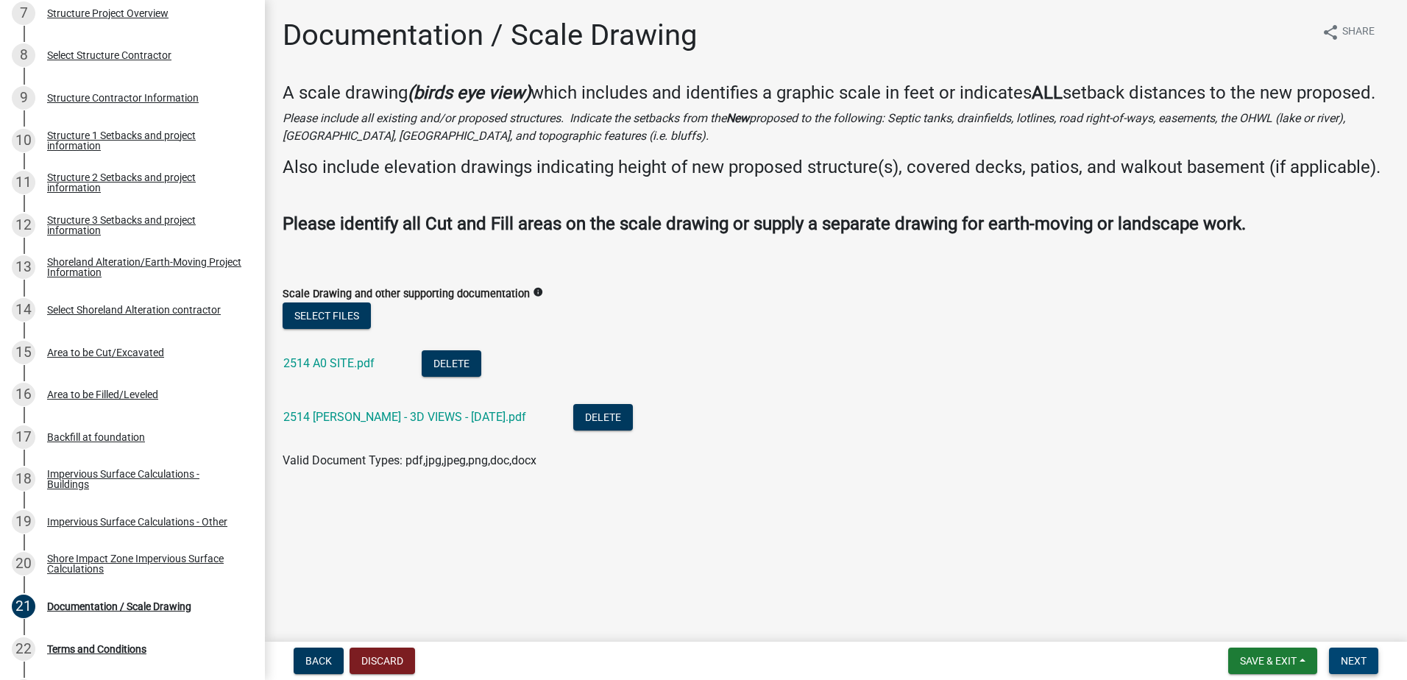
click at [1362, 662] on span "Next" at bounding box center [1354, 661] width 26 height 12
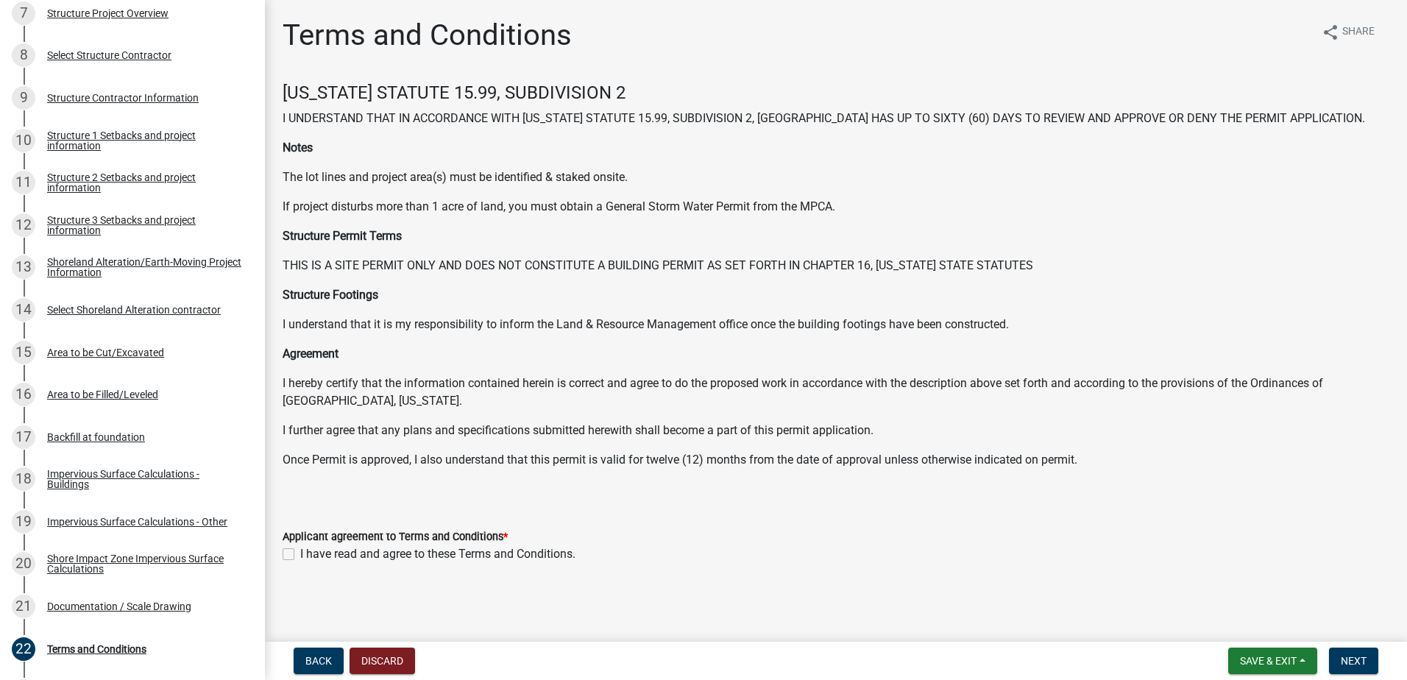
click at [300, 551] on label "I have read and agree to these Terms and Conditions." at bounding box center [437, 554] width 275 height 18
click at [300, 551] on input "I have read and agree to these Terms and Conditions." at bounding box center [305, 550] width 10 height 10
checkbox input "true"
click at [1356, 652] on button "Next" at bounding box center [1353, 661] width 49 height 26
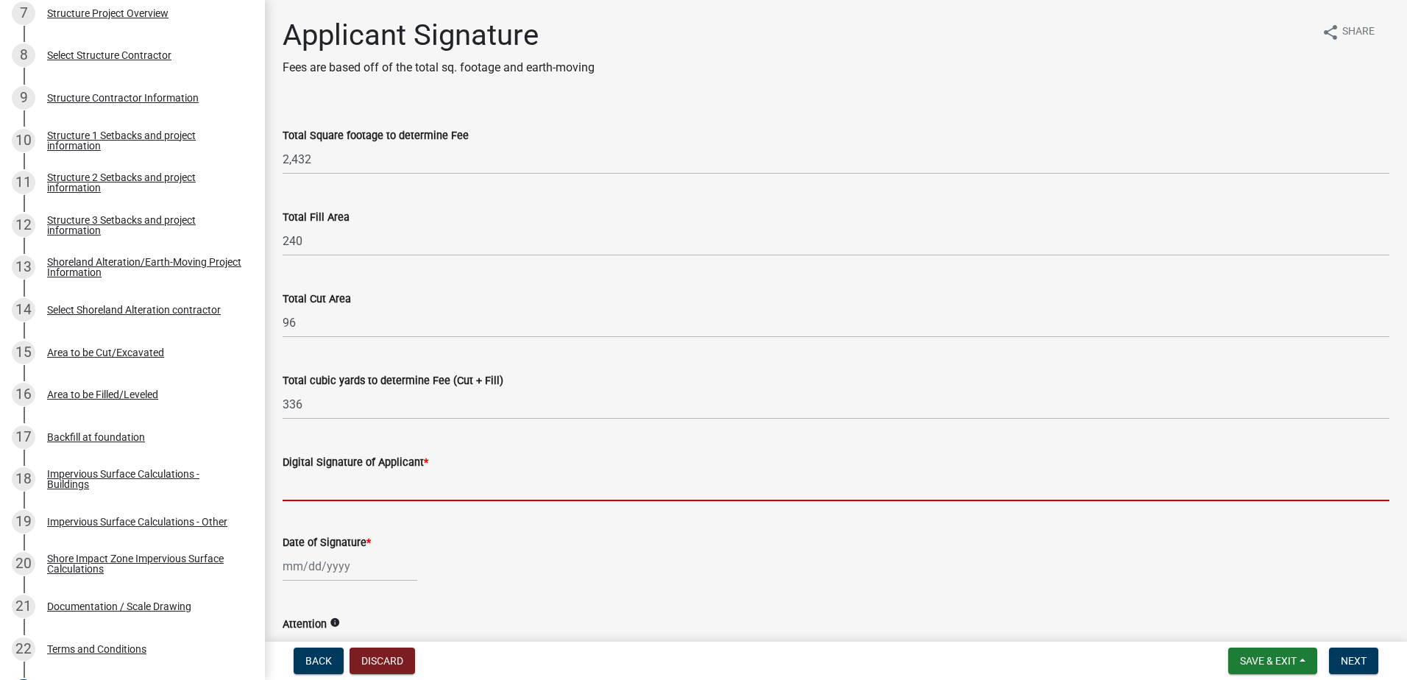
click at [344, 492] on input "Digital Signature of Applicant *" at bounding box center [836, 486] width 1107 height 30
click at [317, 491] on input "Digital Signature of Applicant *" at bounding box center [836, 486] width 1107 height 30
click at [311, 492] on input "Digital Signature of Applicant *" at bounding box center [836, 486] width 1107 height 30
type input "[PERSON_NAME]"
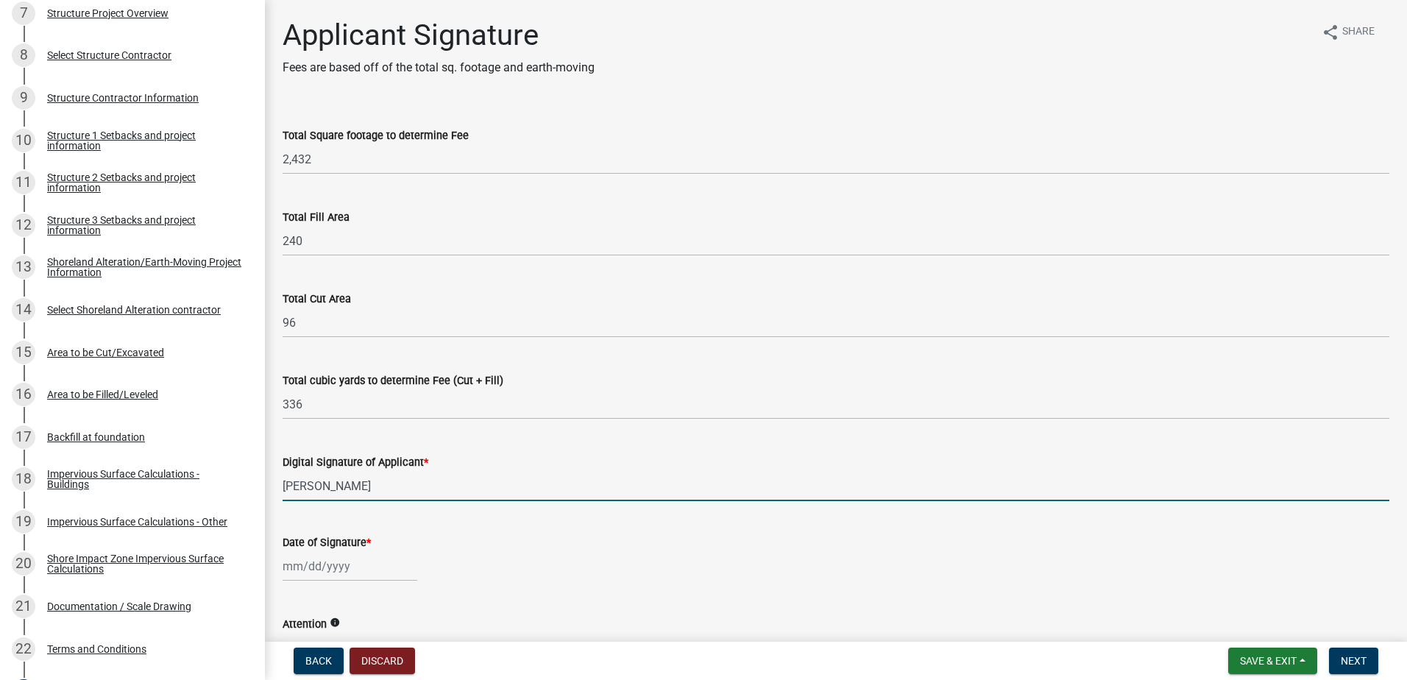
click at [362, 573] on div at bounding box center [350, 566] width 135 height 30
select select "8"
select select "2025"
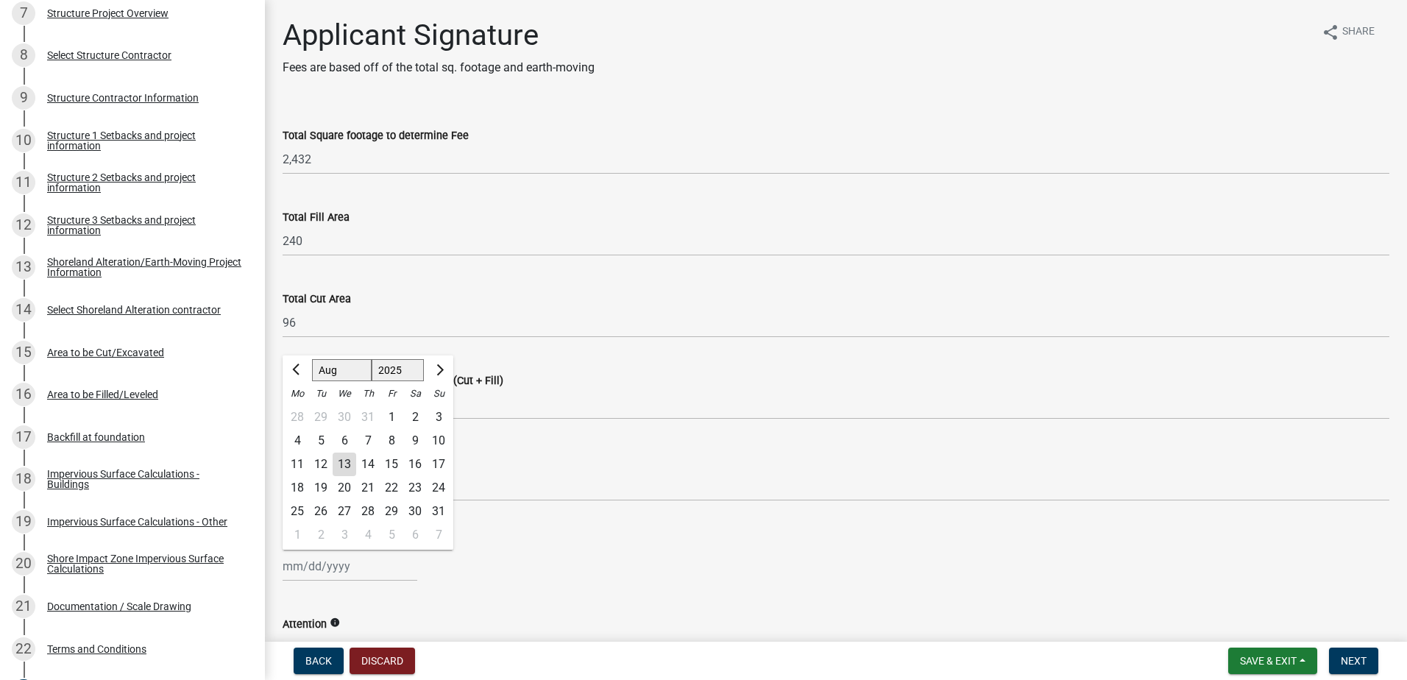
click at [342, 462] on div "13" at bounding box center [345, 465] width 24 height 24
type input "[DATE]"
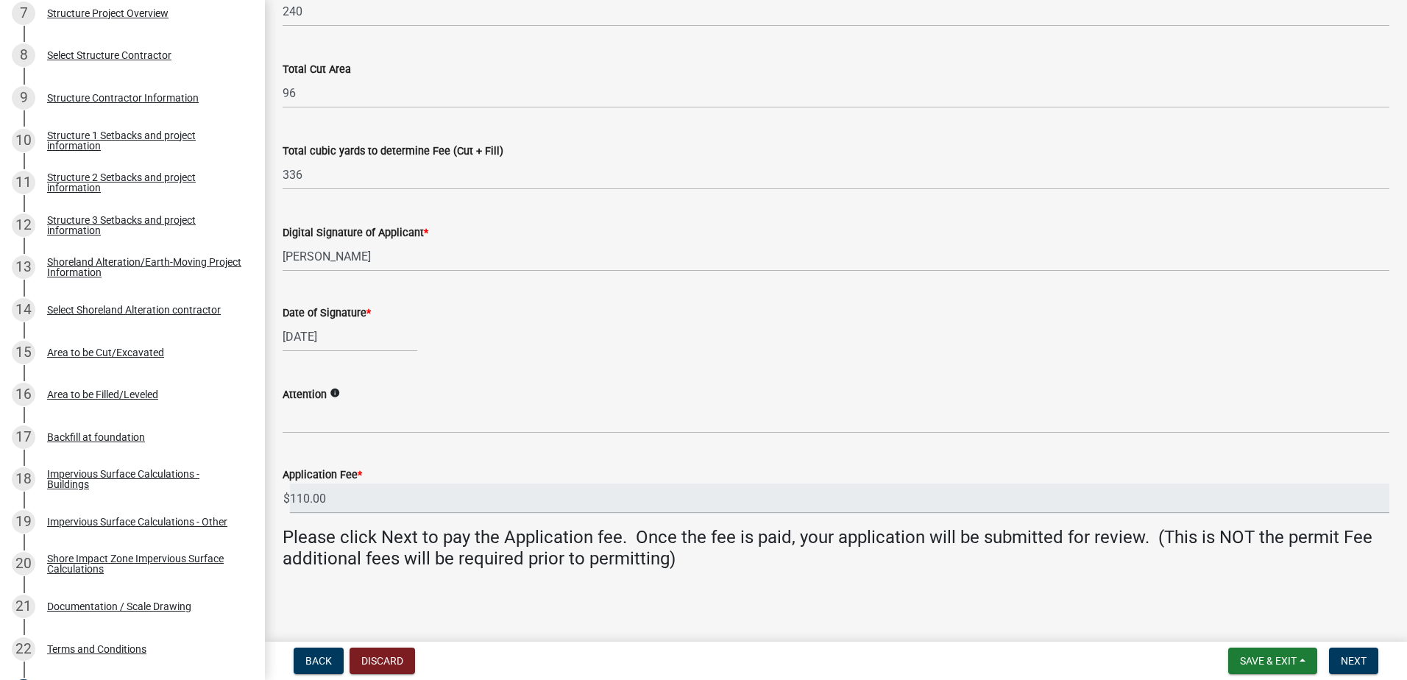
scroll to position [233, 0]
click at [1354, 657] on span "Next" at bounding box center [1354, 661] width 26 height 12
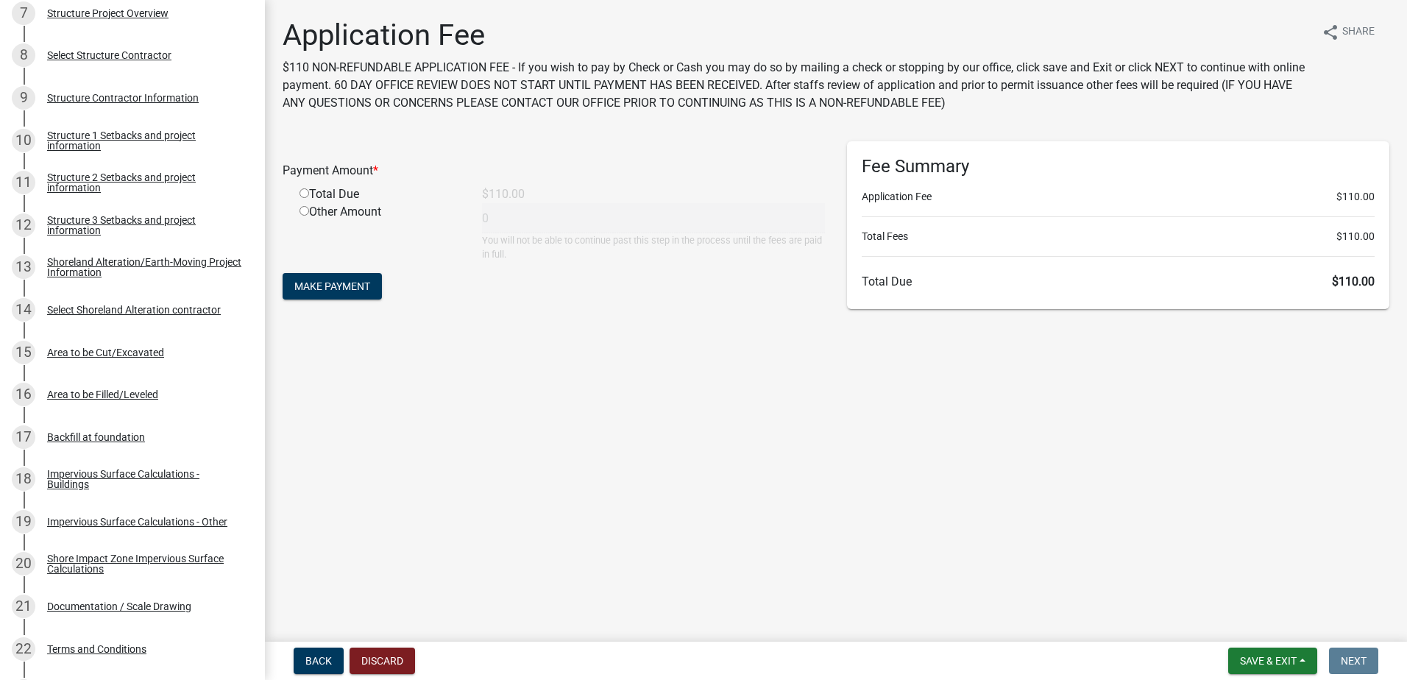
click at [303, 192] on input "radio" at bounding box center [305, 193] width 10 height 10
radio input "true"
type input "110"
click at [360, 283] on span "Make Payment" at bounding box center [332, 286] width 76 height 12
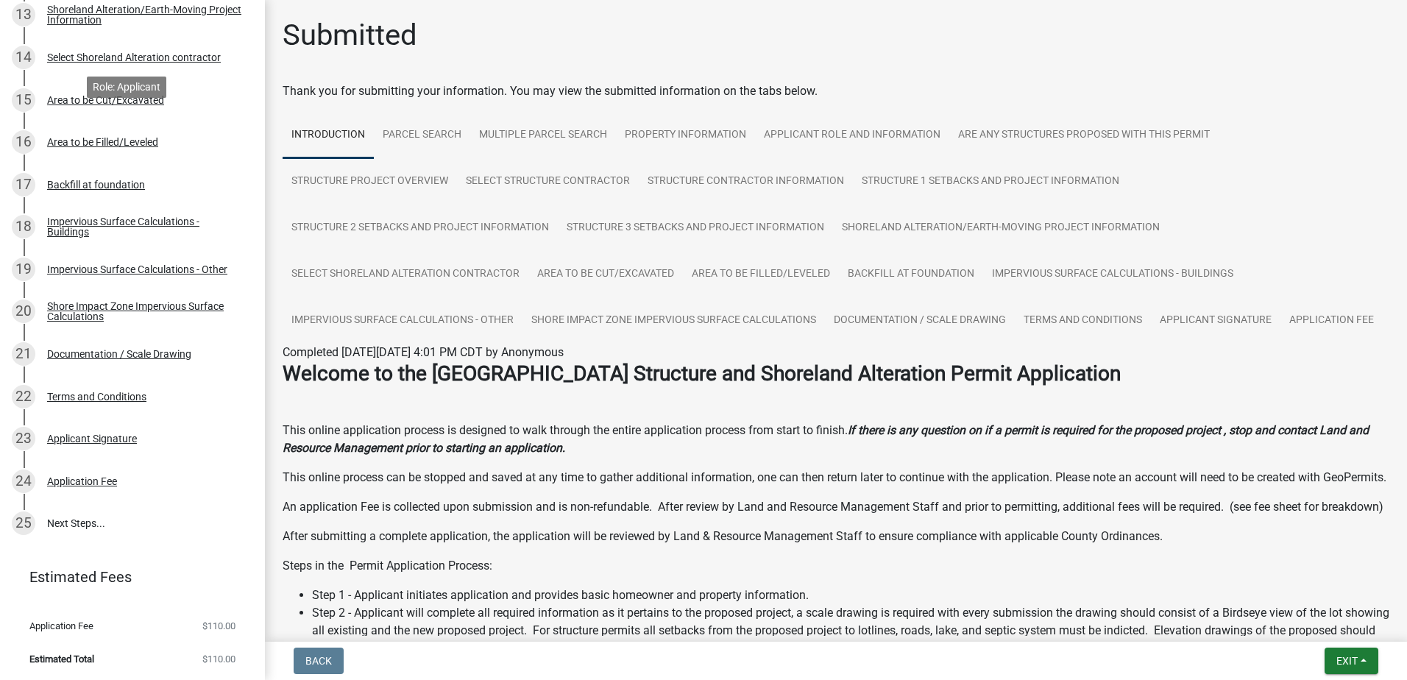
scroll to position [793, 0]
click at [1351, 660] on span "Exit" at bounding box center [1347, 661] width 21 height 12
click at [1312, 623] on button "Save & Exit" at bounding box center [1320, 622] width 118 height 35
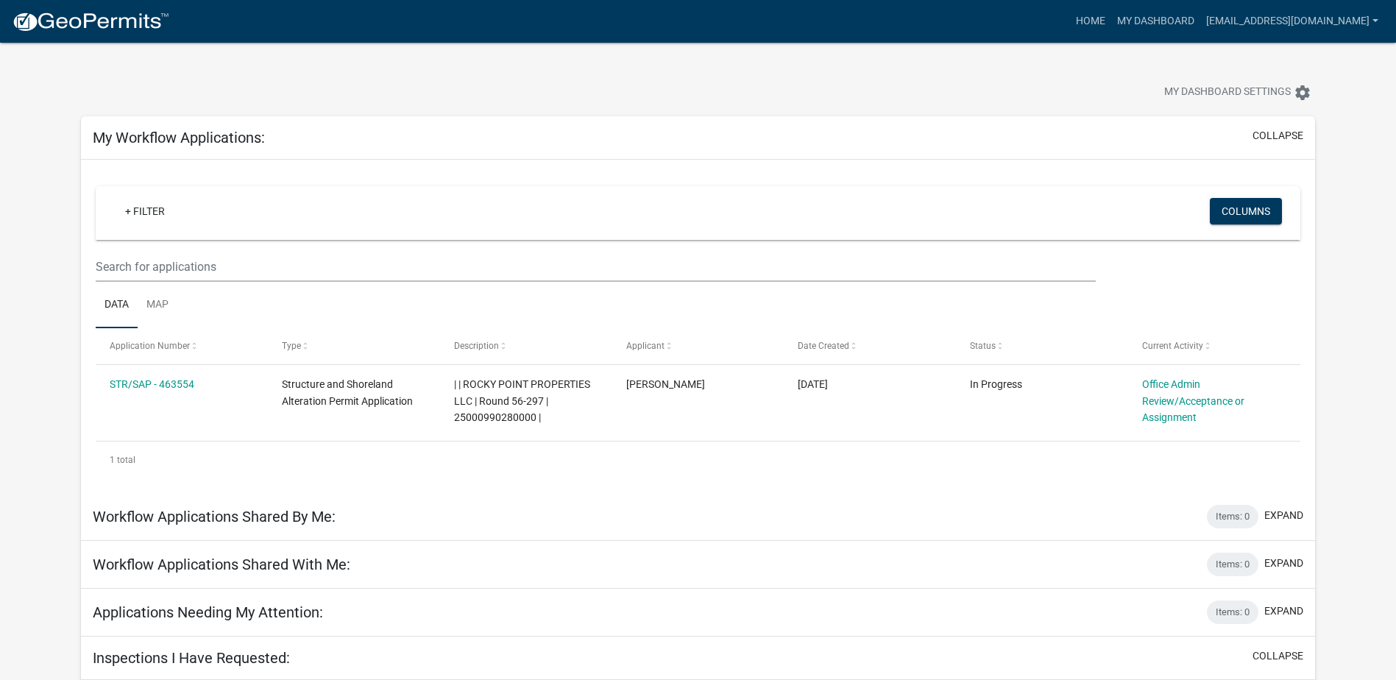
click at [1312, 623] on div "Applications Needing My Attention: Items: 0 expand" at bounding box center [698, 613] width 1234 height 48
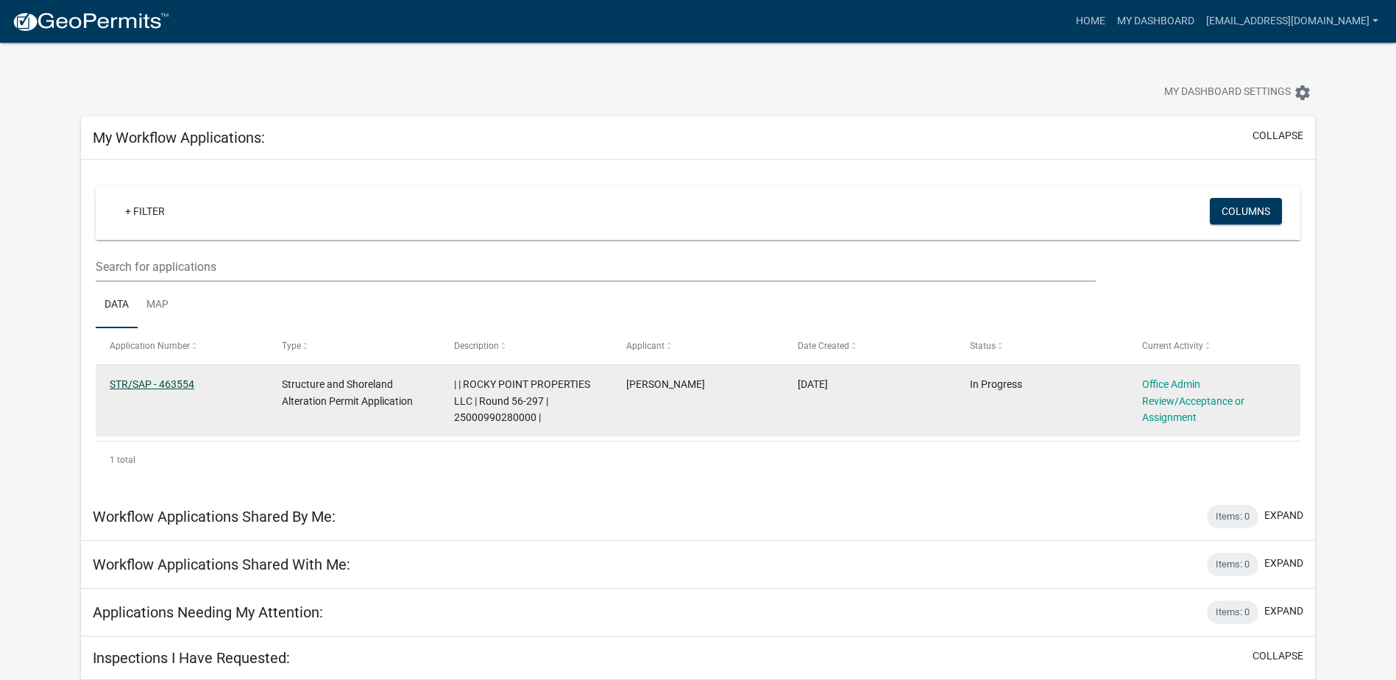
click at [176, 378] on link "STR/SAP - 463554" at bounding box center [152, 384] width 85 height 12
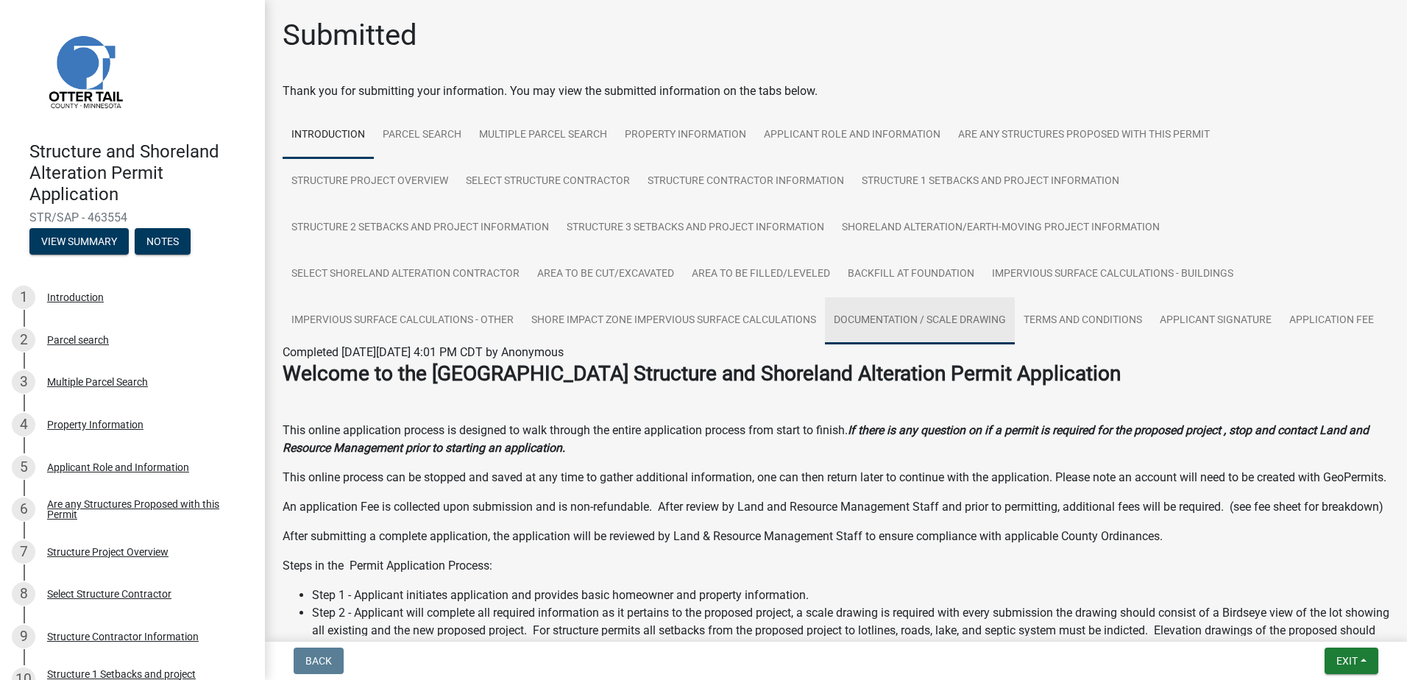
click at [897, 314] on link "Documentation / Scale Drawing" at bounding box center [920, 320] width 190 height 47
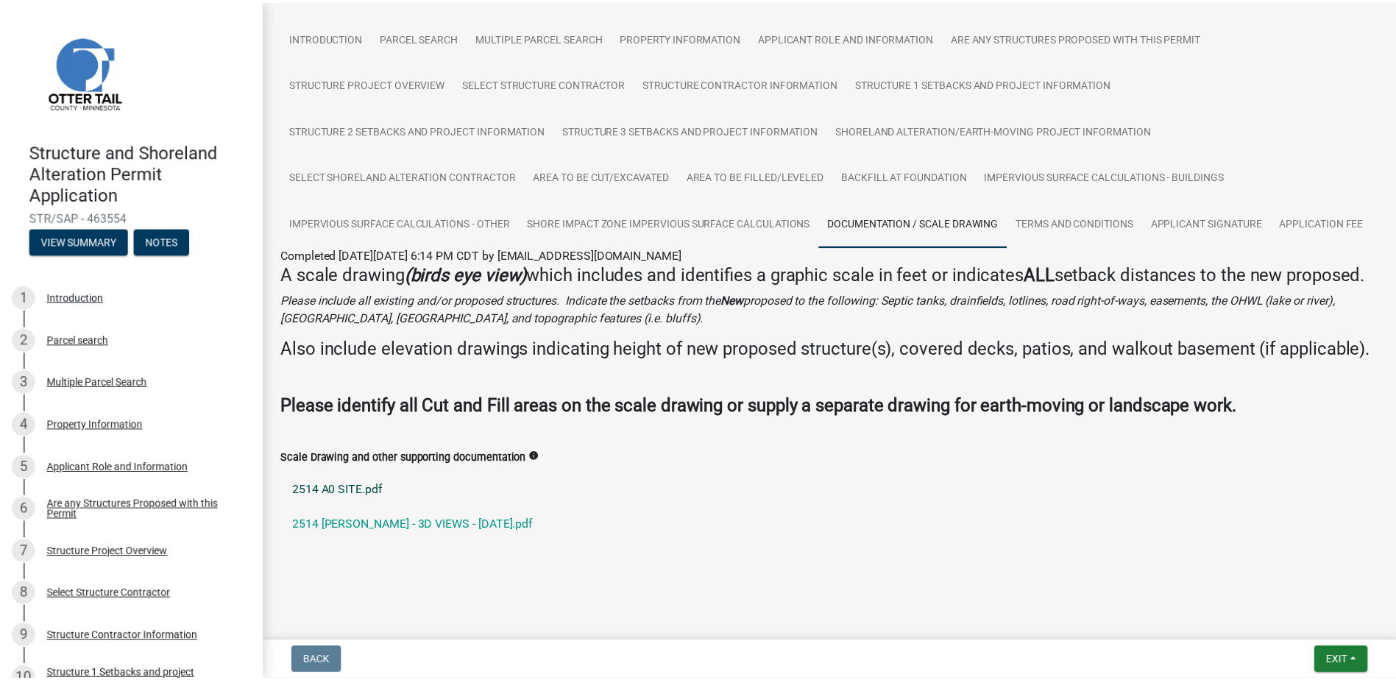
scroll to position [186, 0]
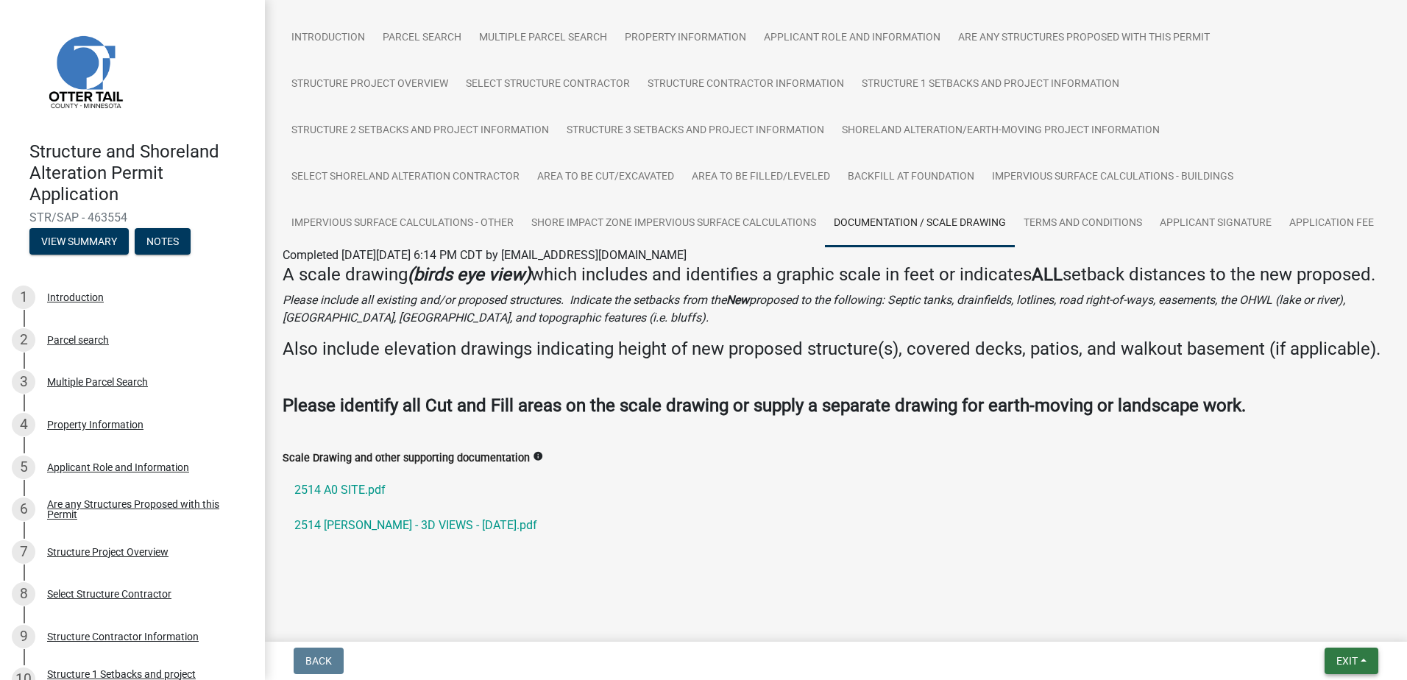
click at [1335, 660] on button "Exit" at bounding box center [1352, 661] width 54 height 26
click at [1293, 624] on button "Save & Exit" at bounding box center [1320, 622] width 118 height 35
